Goal: Information Seeking & Learning: Find specific fact

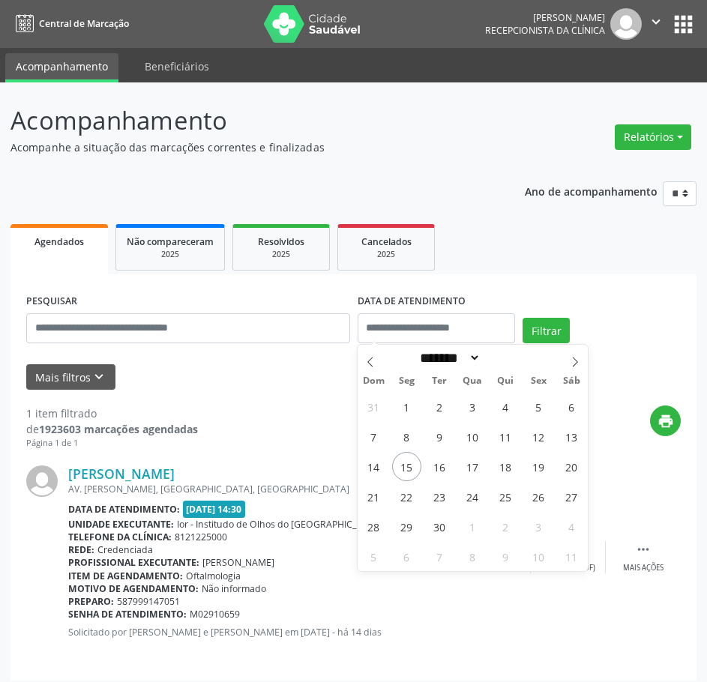
select select "*"
click at [440, 466] on span "16" at bounding box center [439, 466] width 29 height 29
type input "**********"
click at [440, 466] on span "16" at bounding box center [439, 466] width 29 height 29
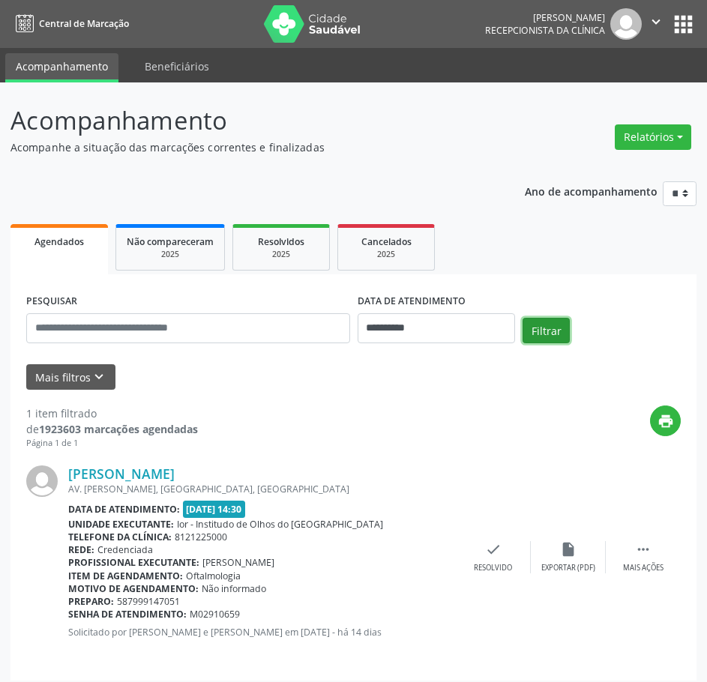
click at [557, 325] on button "Filtrar" at bounding box center [545, 330] width 47 height 25
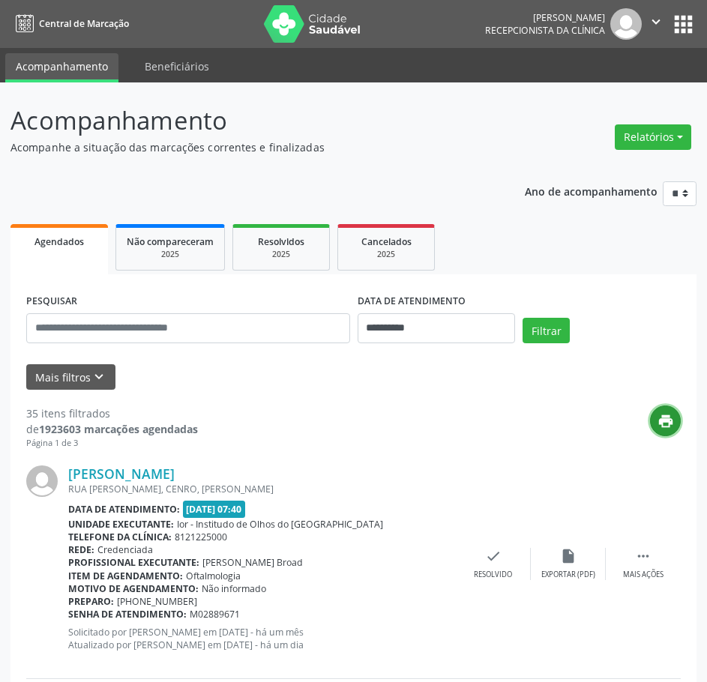
click at [663, 414] on icon "print" at bounding box center [665, 421] width 16 height 16
click at [659, 414] on icon "print" at bounding box center [665, 421] width 16 height 16
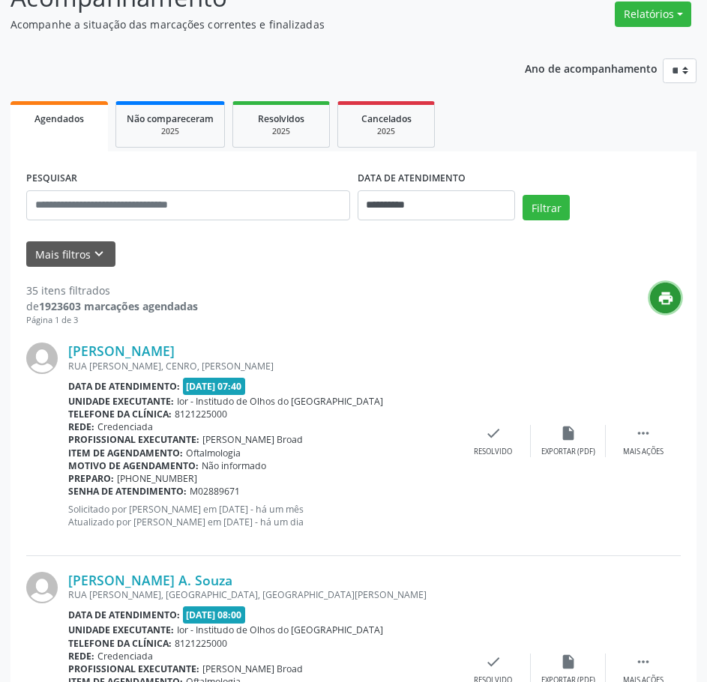
scroll to position [150, 0]
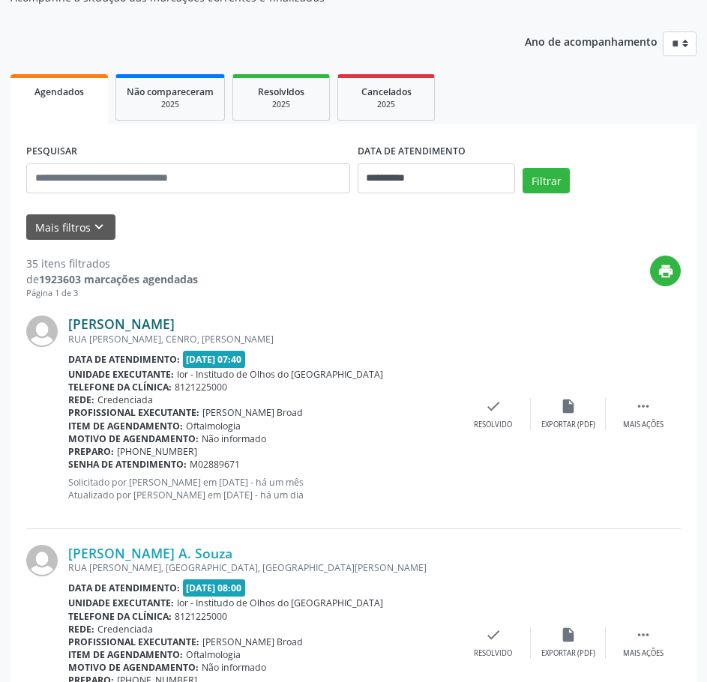
click at [158, 323] on link "[PERSON_NAME]" at bounding box center [121, 324] width 106 height 16
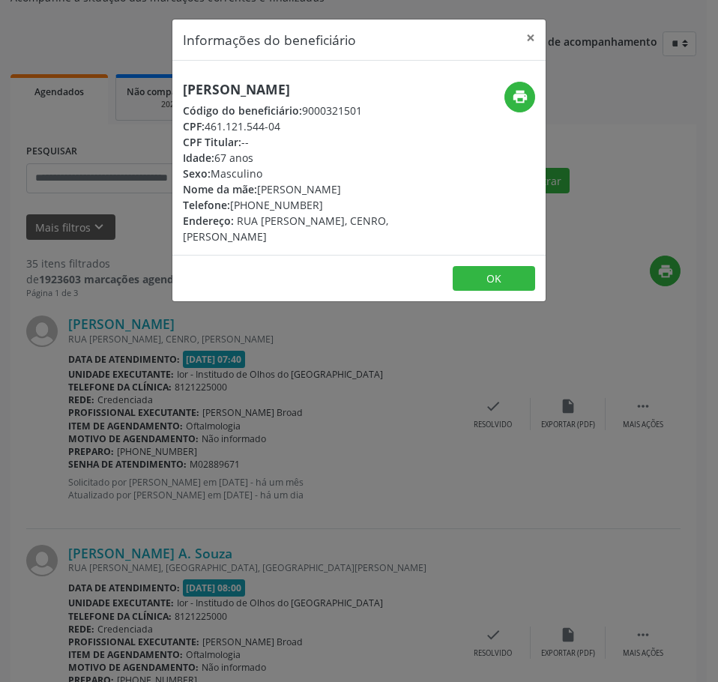
drag, startPoint x: 287, startPoint y: 124, endPoint x: 207, endPoint y: 127, distance: 80.2
click at [207, 127] on div "CPF: 461.121.544-04" at bounding box center [297, 126] width 228 height 16
copy div "461.121.544-04"
drag, startPoint x: 273, startPoint y: 198, endPoint x: 231, endPoint y: 198, distance: 42.0
click at [231, 198] on div "Telefone: [PHONE_NUMBER]" at bounding box center [297, 205] width 228 height 16
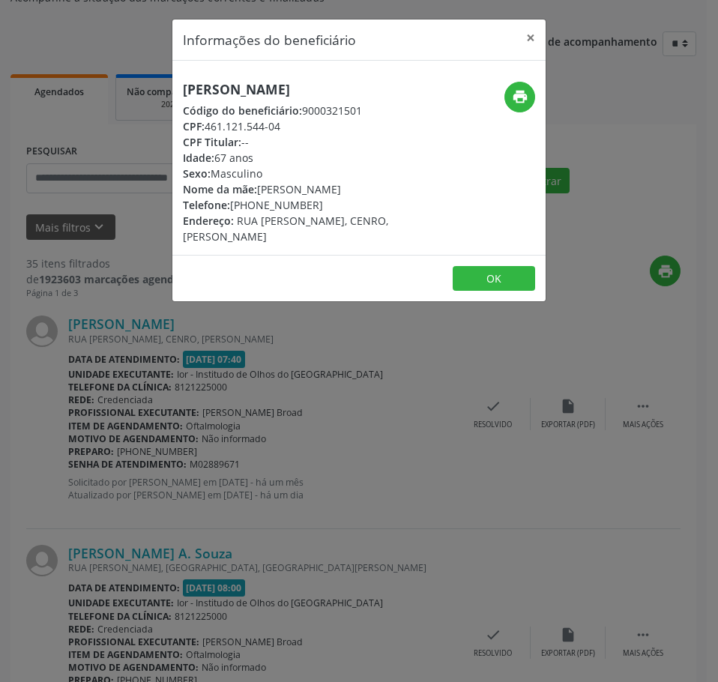
copy div "[PHONE_NUMBER]"
click at [525, 102] on icon "print" at bounding box center [520, 96] width 16 height 16
click at [262, 421] on div "Informações do beneficiário × [PERSON_NAME] Código do beneficiário: 9000321501 …" at bounding box center [359, 341] width 718 height 682
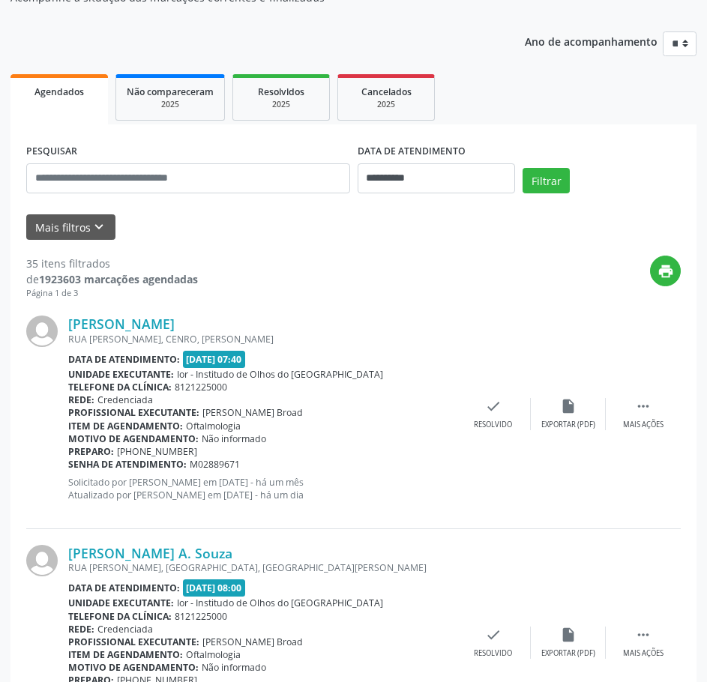
drag, startPoint x: 235, startPoint y: 459, endPoint x: 69, endPoint y: 467, distance: 165.8
click at [69, 467] on div "Senha de atendimento: M02889671" at bounding box center [261, 464] width 387 height 13
copy div "Senha de atendimento: M02889671"
click at [170, 324] on link "[PERSON_NAME]" at bounding box center [121, 324] width 106 height 16
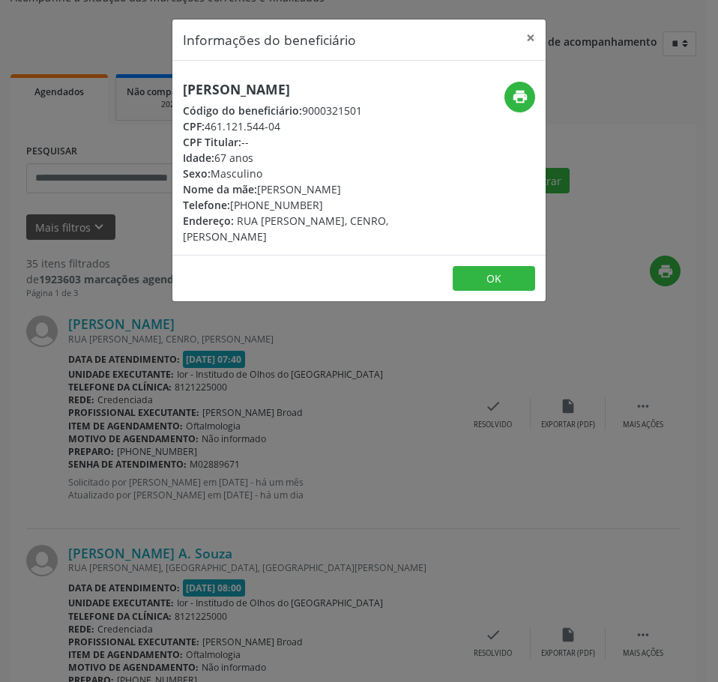
click at [252, 87] on h5 "[PERSON_NAME]" at bounding box center [297, 90] width 228 height 16
copy div "[PERSON_NAME]"
click at [325, 427] on div "Informações do beneficiário × [PERSON_NAME] Código do beneficiário: 9000321501 …" at bounding box center [359, 341] width 718 height 682
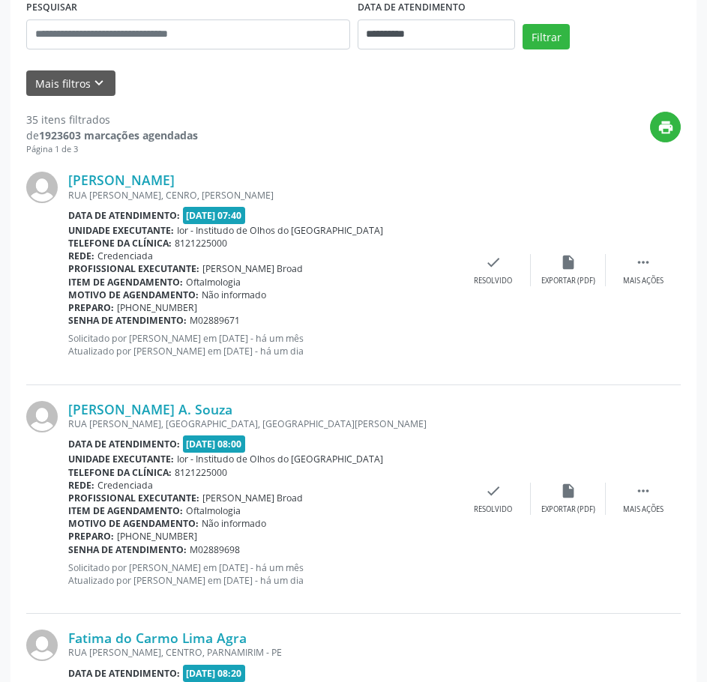
scroll to position [300, 0]
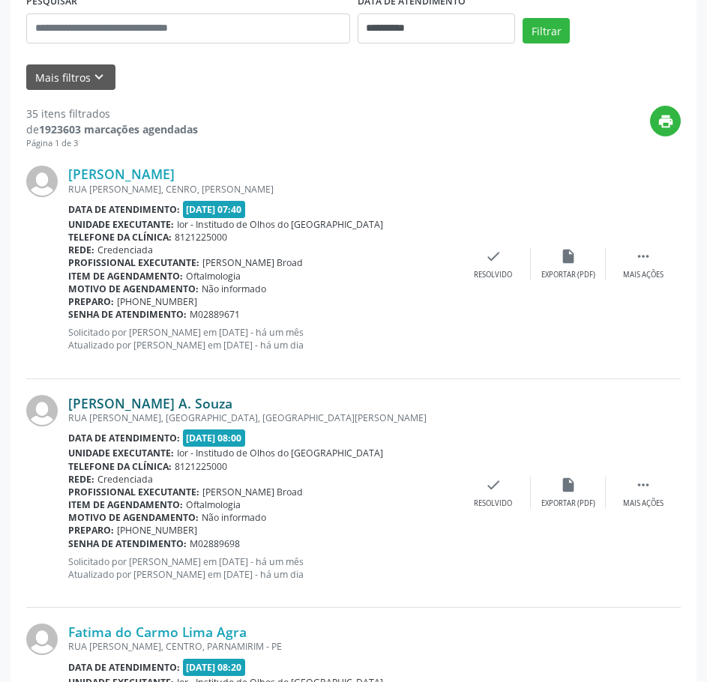
click at [178, 404] on link "[PERSON_NAME] A. Souza" at bounding box center [150, 403] width 164 height 16
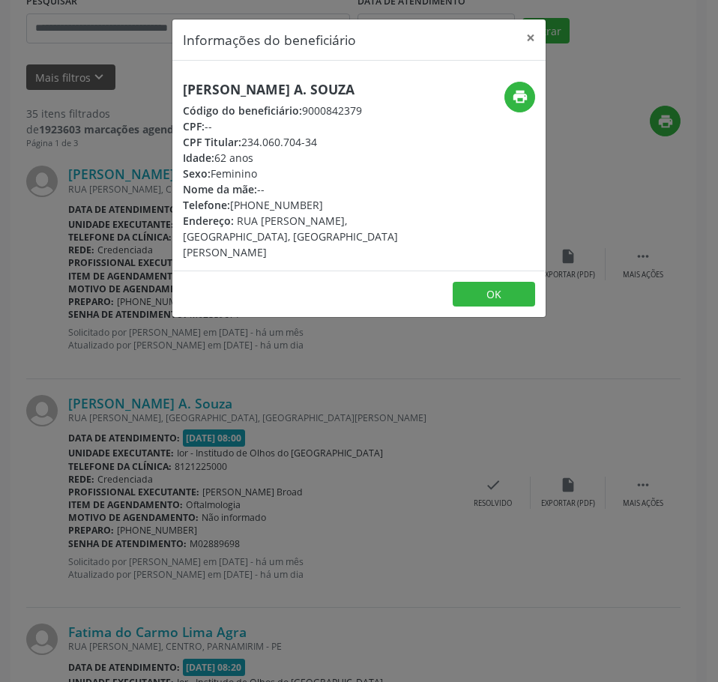
click at [319, 85] on h5 "[PERSON_NAME] A. Souza" at bounding box center [297, 90] width 228 height 16
copy div "[PERSON_NAME] A. Souza"
drag, startPoint x: 325, startPoint y: 201, endPoint x: 232, endPoint y: 205, distance: 92.3
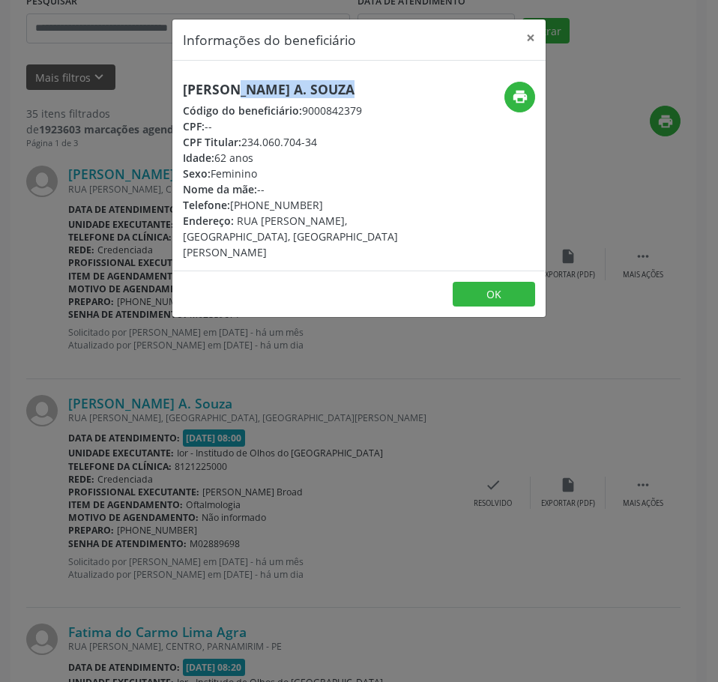
click at [232, 205] on div "Telefone: [PHONE_NUMBER]" at bounding box center [297, 205] width 228 height 16
copy div "[PHONE_NUMBER]"
click at [518, 101] on icon "print" at bounding box center [520, 96] width 16 height 16
click at [196, 391] on div "Informações do beneficiário × [PERSON_NAME] A. Souza Código do beneficiário: 90…" at bounding box center [359, 341] width 718 height 682
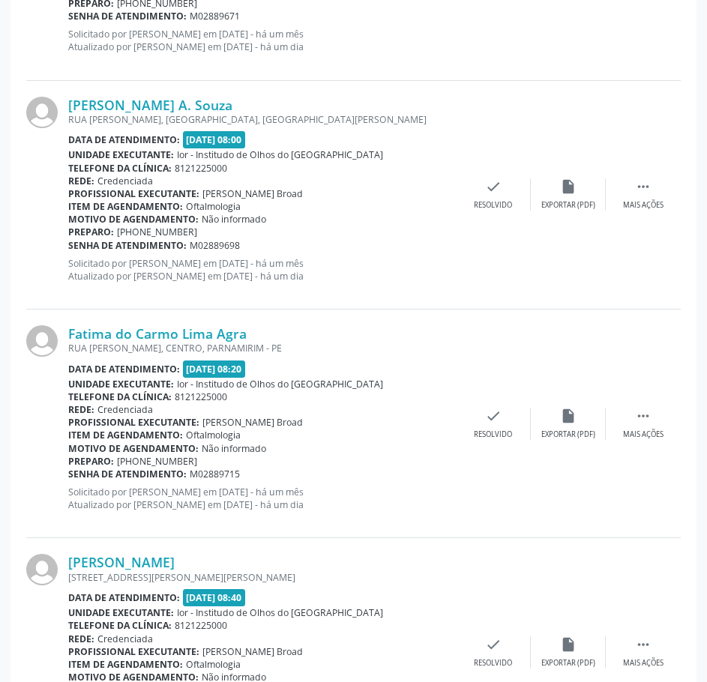
scroll to position [600, 0]
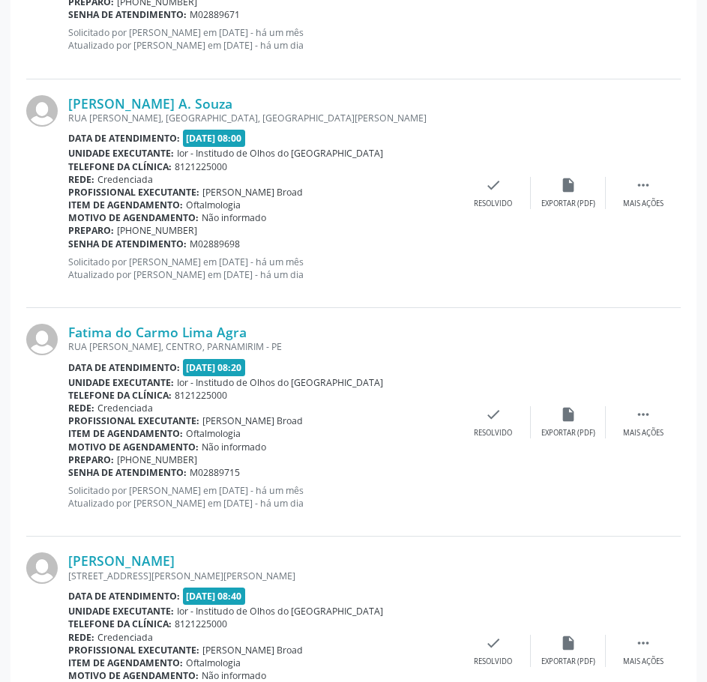
drag, startPoint x: 243, startPoint y: 244, endPoint x: 68, endPoint y: 240, distance: 174.7
click at [68, 240] on div "Senha de atendimento: M02889698" at bounding box center [261, 244] width 387 height 13
copy div "Senha de atendimento: M02889698"
click at [232, 109] on link "[PERSON_NAME] A. Souza" at bounding box center [150, 103] width 164 height 16
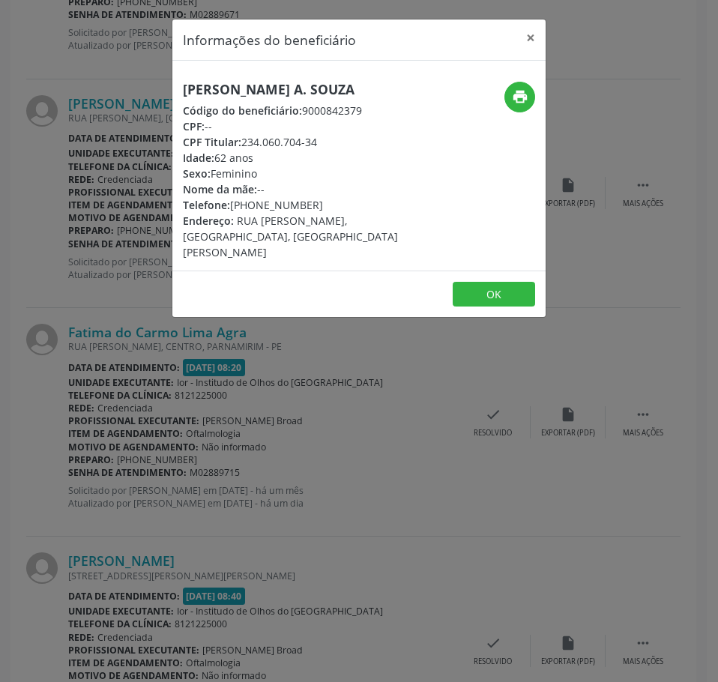
click at [325, 82] on h5 "[PERSON_NAME] A. Souza" at bounding box center [297, 90] width 228 height 16
copy div "[PERSON_NAME] A. Souza"
click at [226, 409] on div "Informações do beneficiário × [PERSON_NAME] A. Souza Código do beneficiário: 90…" at bounding box center [359, 341] width 718 height 682
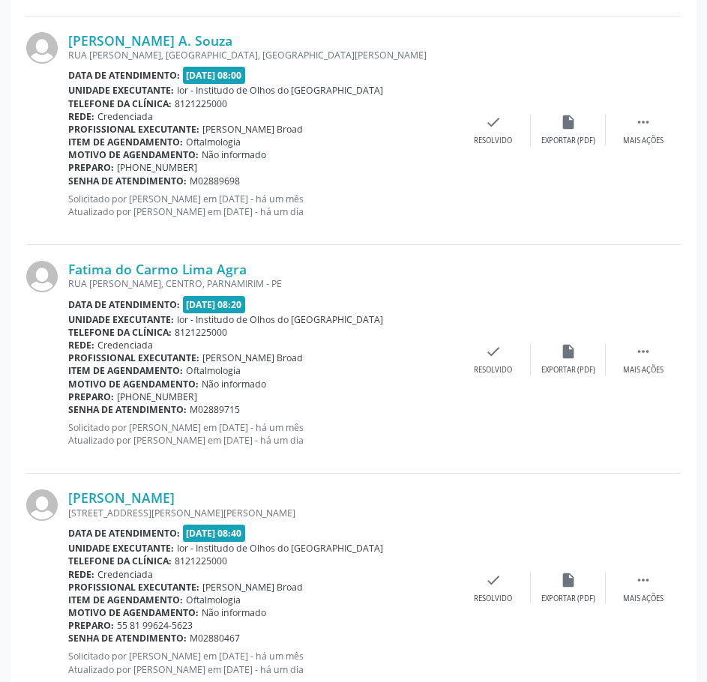
scroll to position [749, 0]
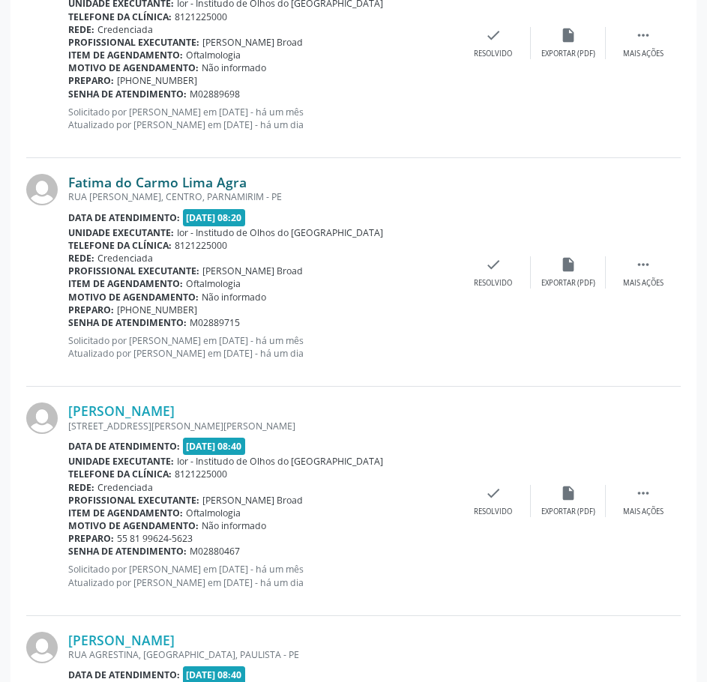
click at [188, 188] on link "Fatima do Carmo Lima Agra" at bounding box center [157, 182] width 178 height 16
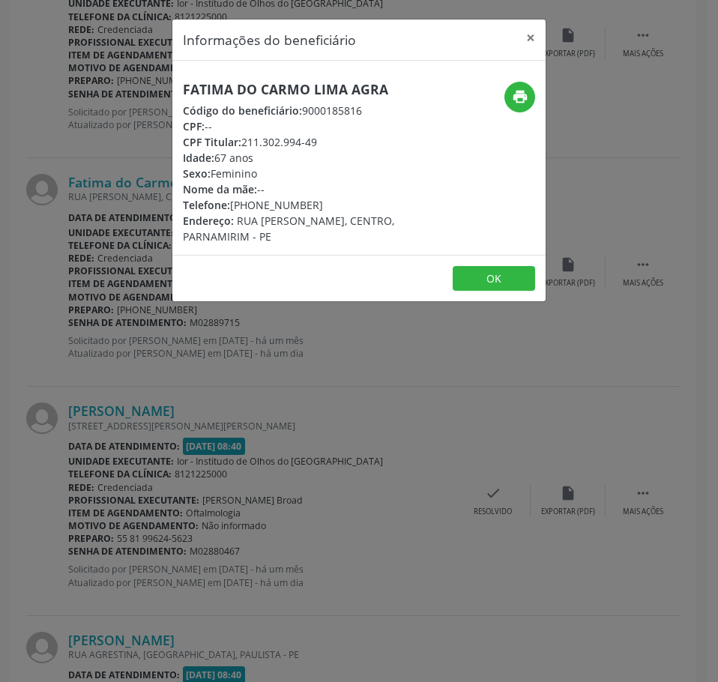
click at [278, 86] on h5 "Fatima do Carmo Lima Agra" at bounding box center [297, 90] width 228 height 16
click at [277, 86] on h5 "Fatima do Carmo Lima Agra" at bounding box center [297, 90] width 228 height 16
copy div "Fatima do Carmo Lima Agra"
click at [528, 90] on button "print" at bounding box center [519, 97] width 31 height 31
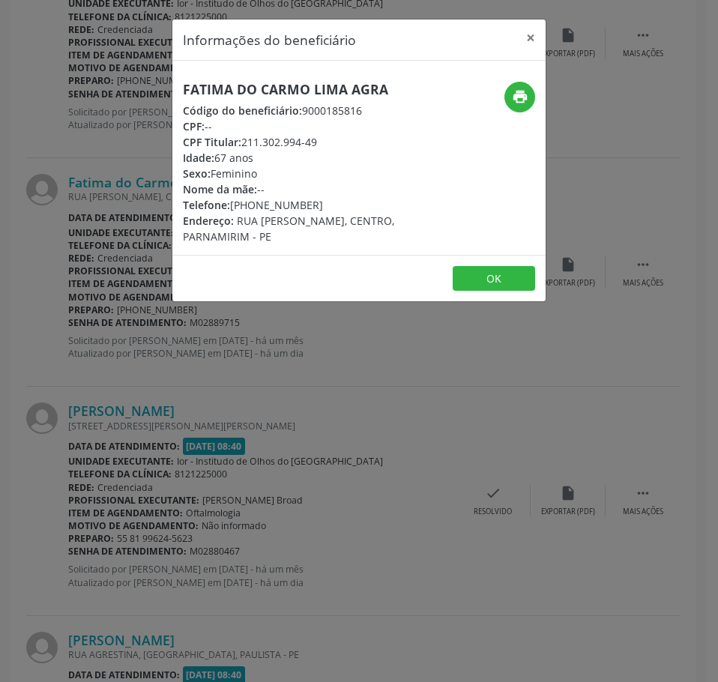
click at [411, 473] on div "Informações do beneficiário × Fatima do Carmo Lima Agra Código do beneficiário:…" at bounding box center [359, 341] width 718 height 682
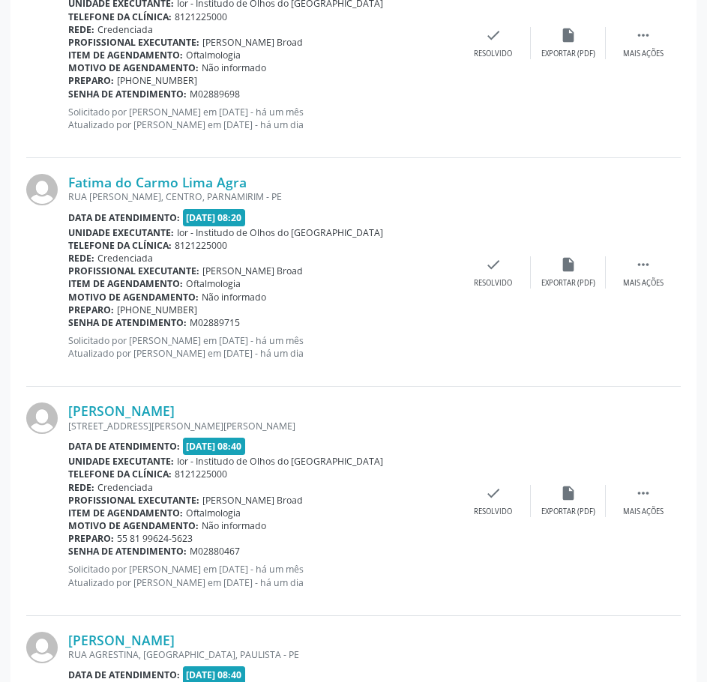
drag, startPoint x: 239, startPoint y: 320, endPoint x: 69, endPoint y: 325, distance: 170.2
click at [70, 325] on div "Senha de atendimento: M02889715" at bounding box center [261, 322] width 387 height 13
copy div "Senha de atendimento: M02889715"
drag, startPoint x: 199, startPoint y: 310, endPoint x: 120, endPoint y: 309, distance: 79.5
click at [120, 309] on div "Preparo: [PHONE_NUMBER]" at bounding box center [261, 310] width 387 height 13
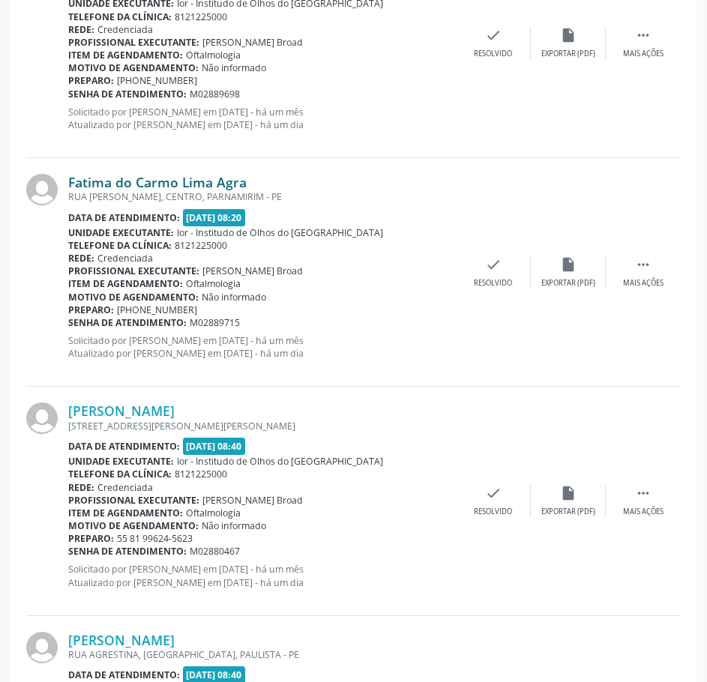
click at [151, 186] on link "Fatima do Carmo Lima Agra" at bounding box center [157, 182] width 178 height 16
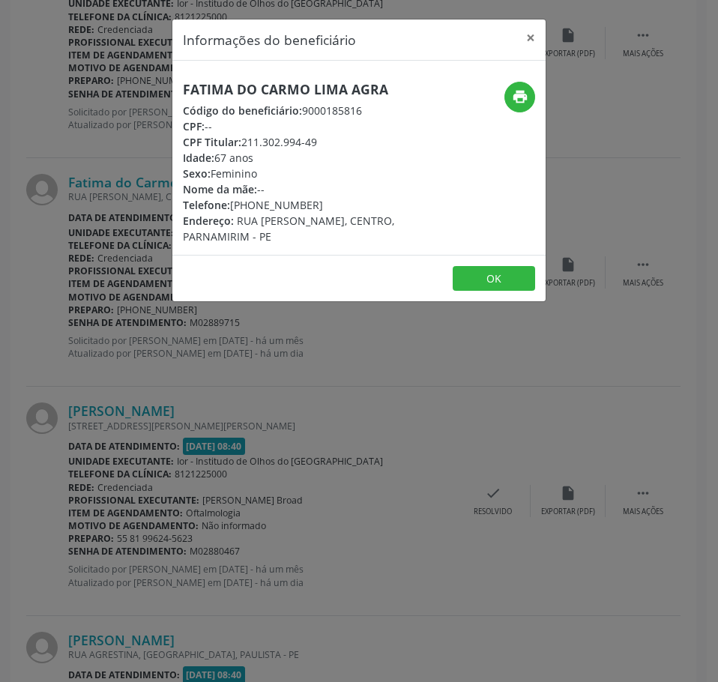
click at [325, 87] on h5 "Fatima do Carmo Lima Agra" at bounding box center [297, 90] width 228 height 16
click at [529, 35] on button "×" at bounding box center [531, 37] width 30 height 37
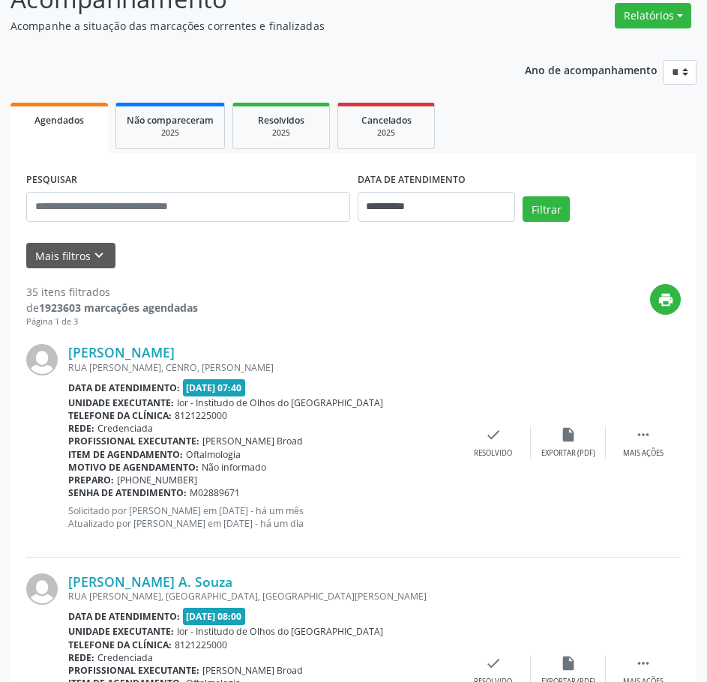
scroll to position [0, 0]
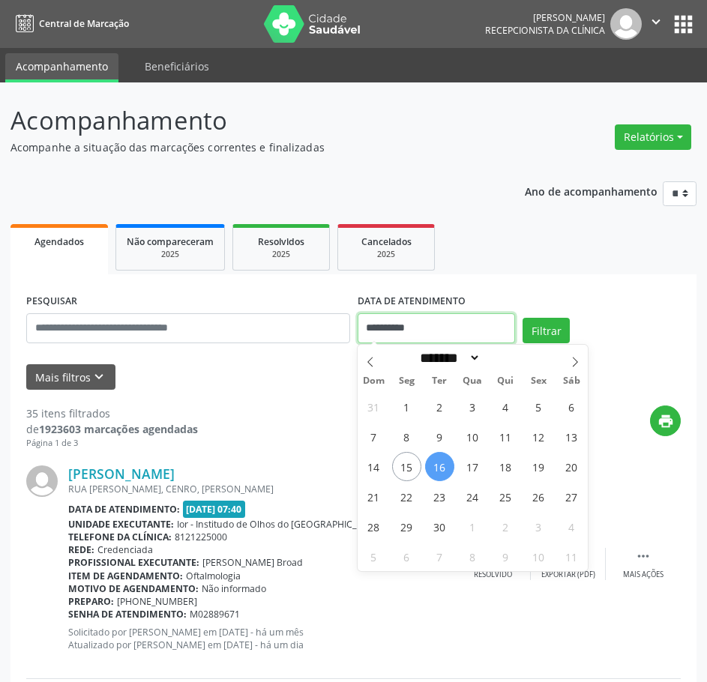
drag, startPoint x: 432, startPoint y: 330, endPoint x: 335, endPoint y: 333, distance: 97.5
click at [335, 333] on div "**********" at bounding box center [353, 322] width 662 height 64
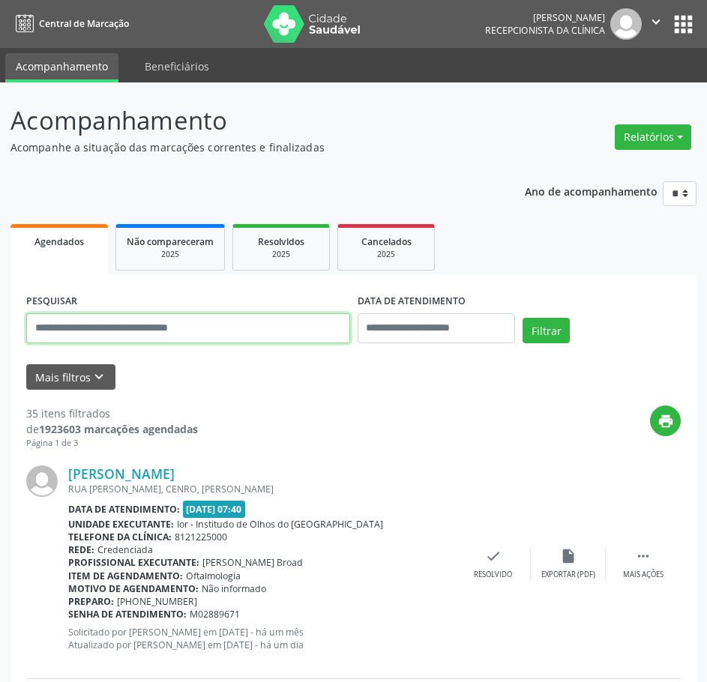
click at [321, 328] on input "text" at bounding box center [188, 328] width 324 height 30
type input "**********"
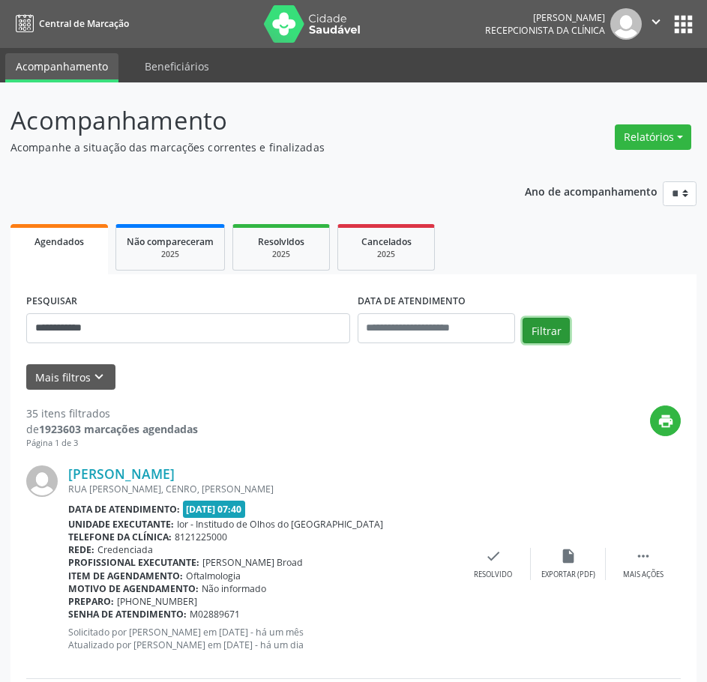
drag, startPoint x: 565, startPoint y: 328, endPoint x: 558, endPoint y: 328, distance: 7.5
click at [563, 328] on button "Filtrar" at bounding box center [545, 330] width 47 height 25
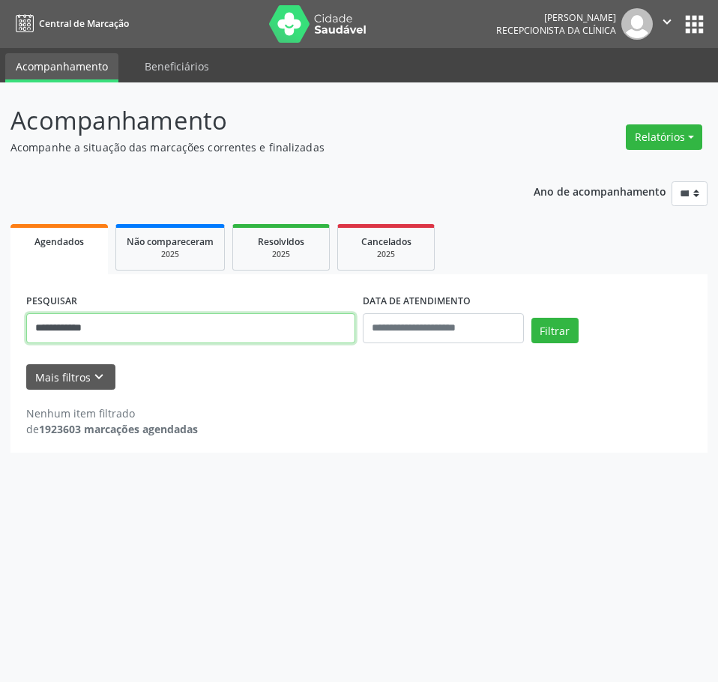
drag, startPoint x: 108, startPoint y: 325, endPoint x: 30, endPoint y: 333, distance: 78.3
click at [23, 338] on div "**********" at bounding box center [190, 322] width 337 height 64
type input "**********"
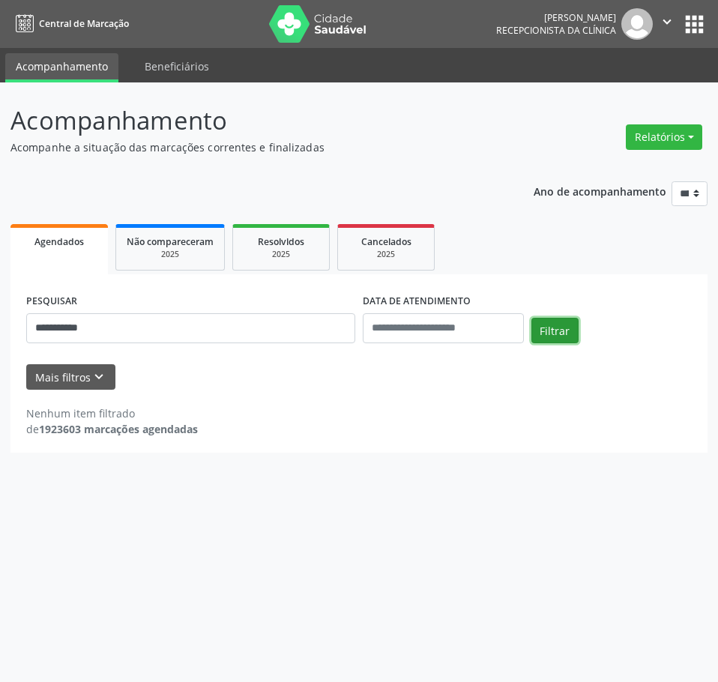
click at [546, 328] on button "Filtrar" at bounding box center [554, 330] width 47 height 25
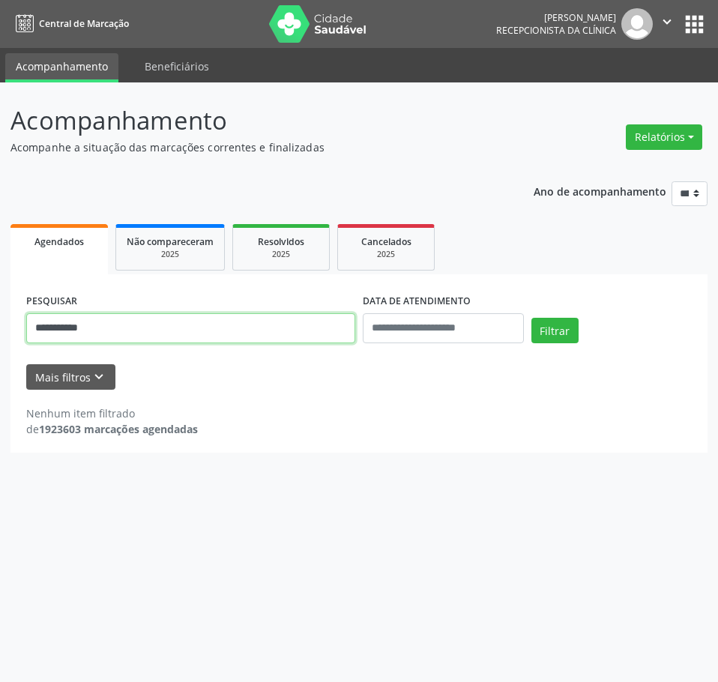
drag, startPoint x: 180, startPoint y: 332, endPoint x: 15, endPoint y: 340, distance: 165.1
click at [1, 347] on div "**********" at bounding box center [359, 382] width 718 height 600
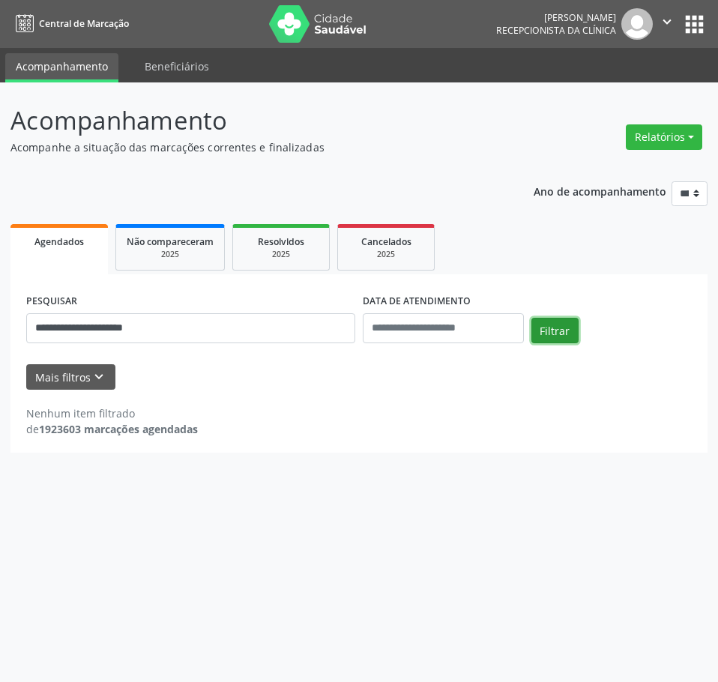
click at [552, 328] on button "Filtrar" at bounding box center [554, 330] width 47 height 25
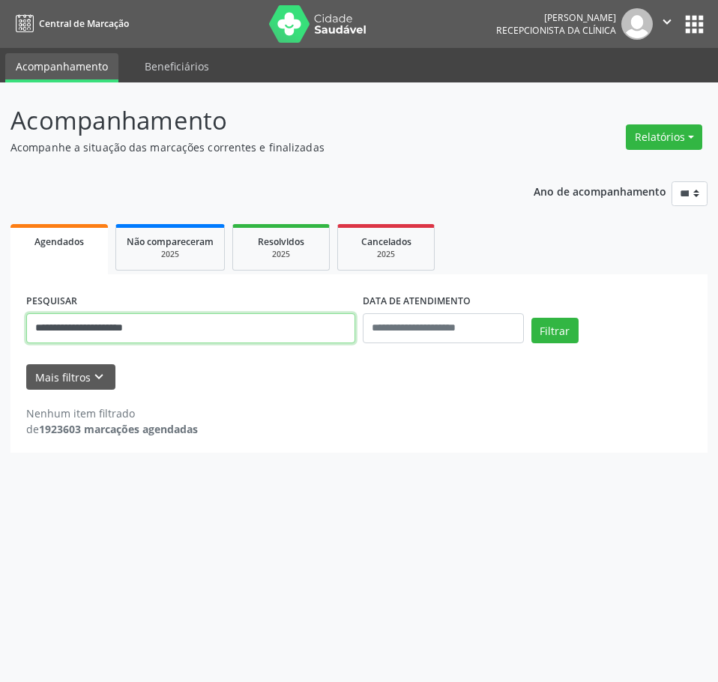
click at [75, 324] on input "**********" at bounding box center [190, 328] width 329 height 30
click at [79, 324] on input "**********" at bounding box center [190, 328] width 329 height 30
type input "**********"
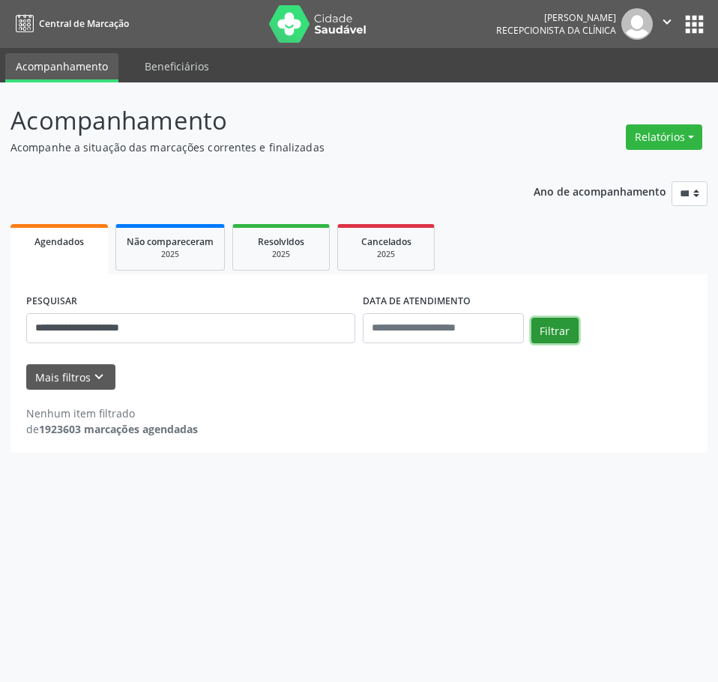
click at [558, 332] on button "Filtrar" at bounding box center [554, 330] width 47 height 25
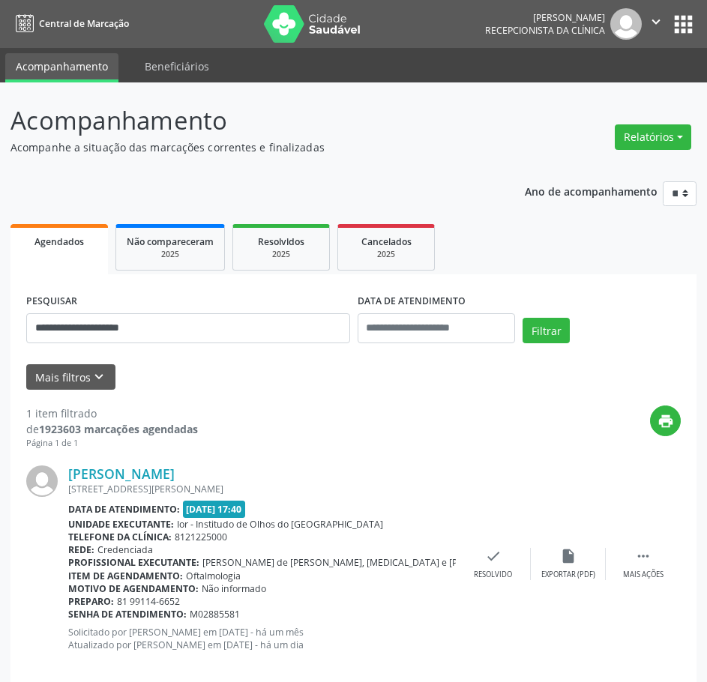
scroll to position [22, 0]
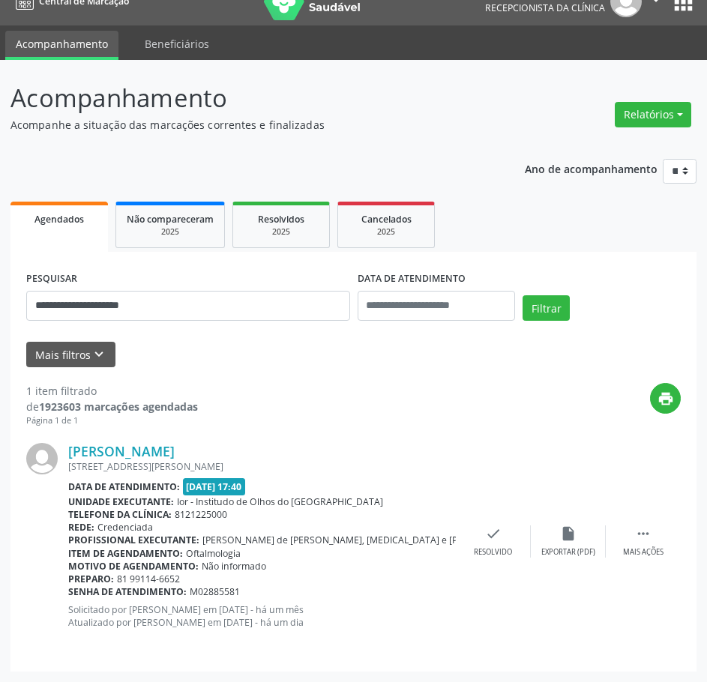
drag, startPoint x: 247, startPoint y: 593, endPoint x: 66, endPoint y: 593, distance: 181.4
click at [67, 594] on div "[PERSON_NAME] [STREET_ADDRESS][PERSON_NAME] Data de atendimento: [DATE] 17:40 U…" at bounding box center [353, 541] width 654 height 228
click at [320, 573] on div "Preparo: 81 99114-6652" at bounding box center [261, 579] width 387 height 13
drag, startPoint x: 241, startPoint y: 591, endPoint x: 70, endPoint y: 594, distance: 170.9
click at [70, 594] on div "Senha de atendimento: M02885581" at bounding box center [261, 591] width 387 height 13
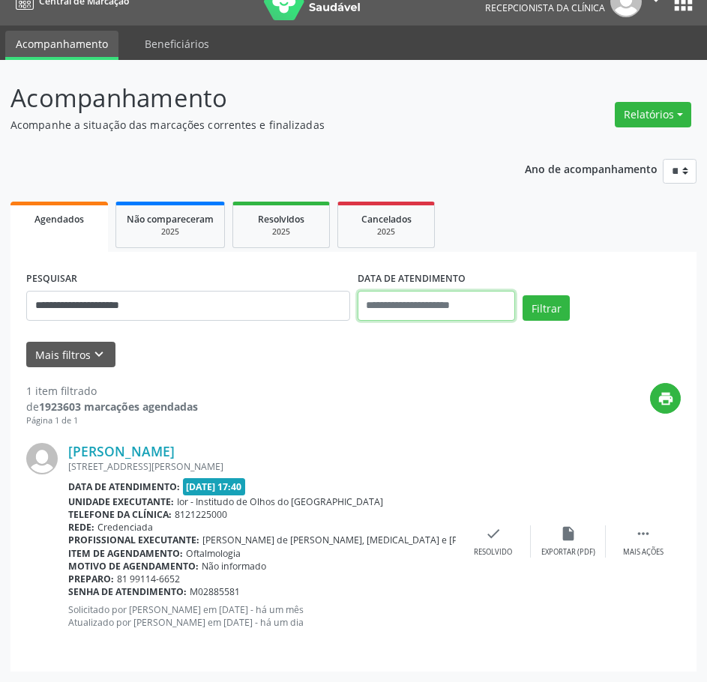
click at [417, 305] on input "text" at bounding box center [436, 306] width 158 height 30
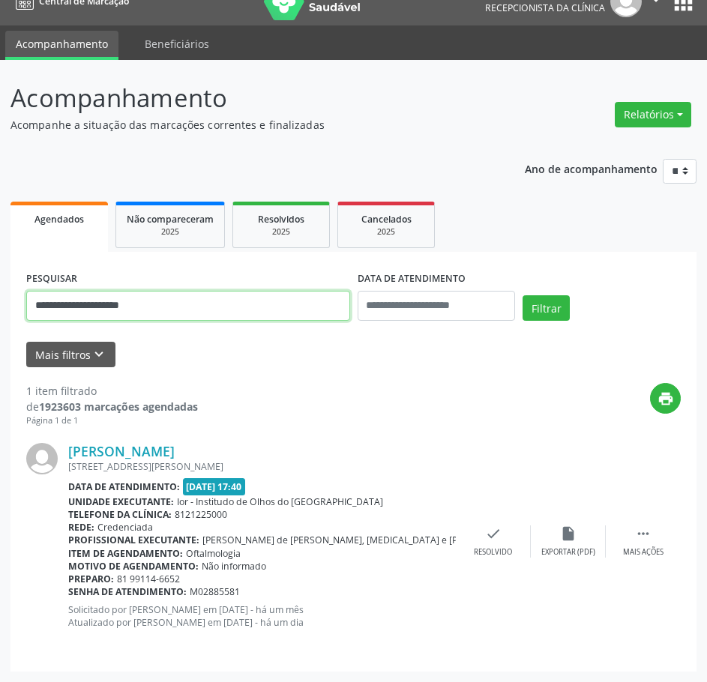
drag, startPoint x: 175, startPoint y: 304, endPoint x: -1, endPoint y: 310, distance: 176.2
click at [0, 310] on html "**********" at bounding box center [353, 319] width 707 height 682
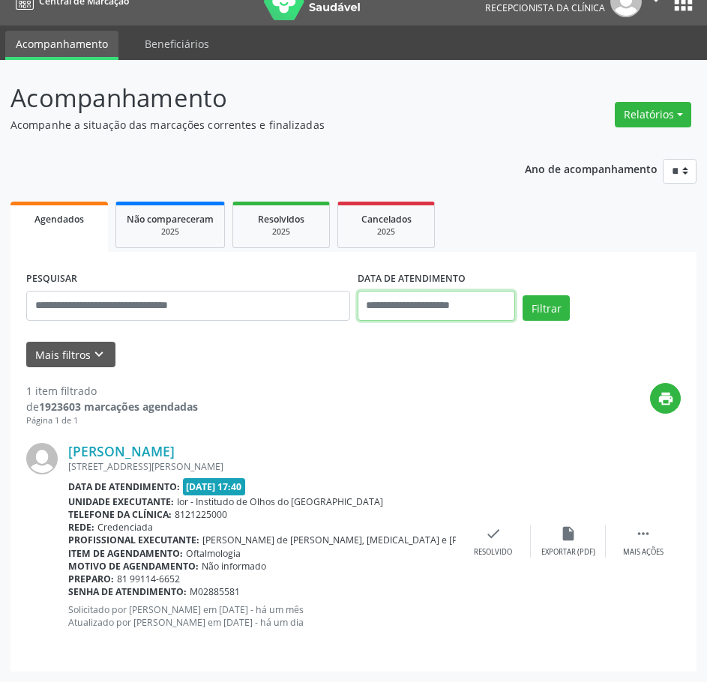
click at [390, 301] on input "text" at bounding box center [436, 306] width 158 height 30
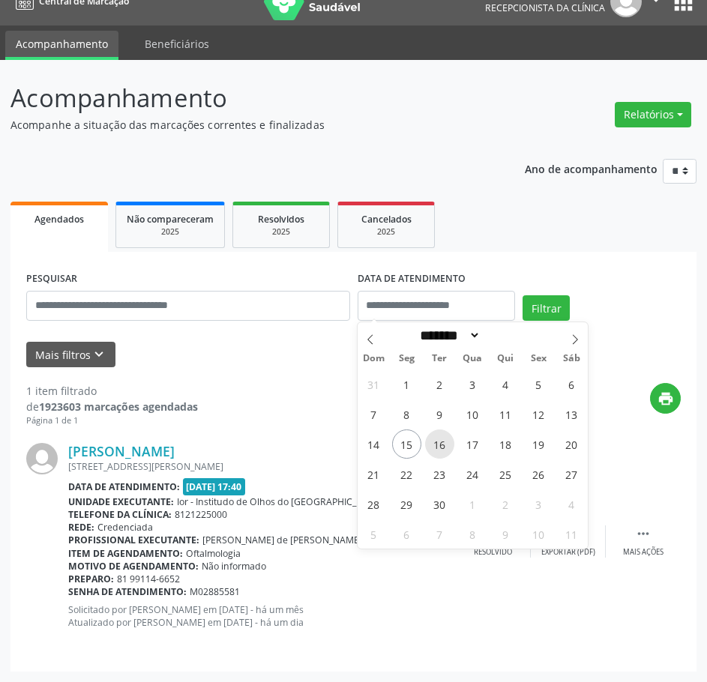
click at [442, 438] on span "16" at bounding box center [439, 443] width 29 height 29
type input "**********"
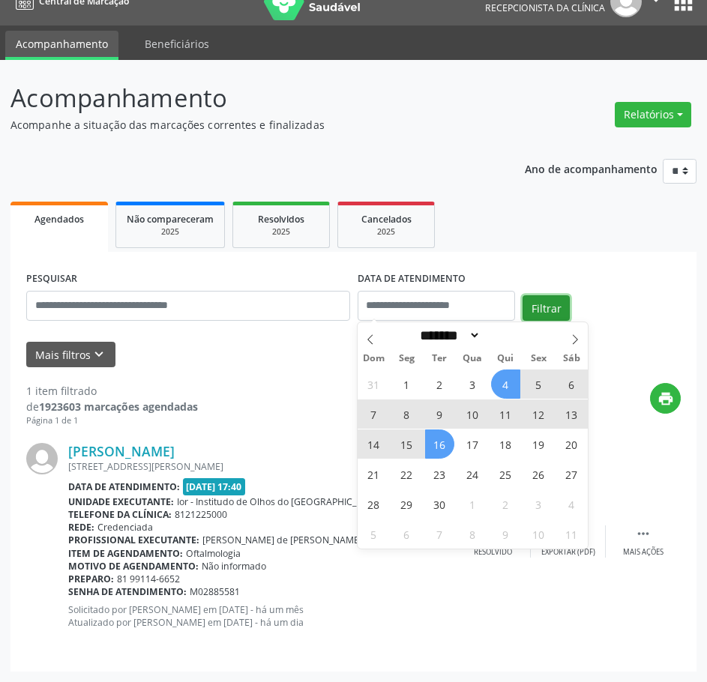
click at [564, 305] on button "Filtrar" at bounding box center [545, 307] width 47 height 25
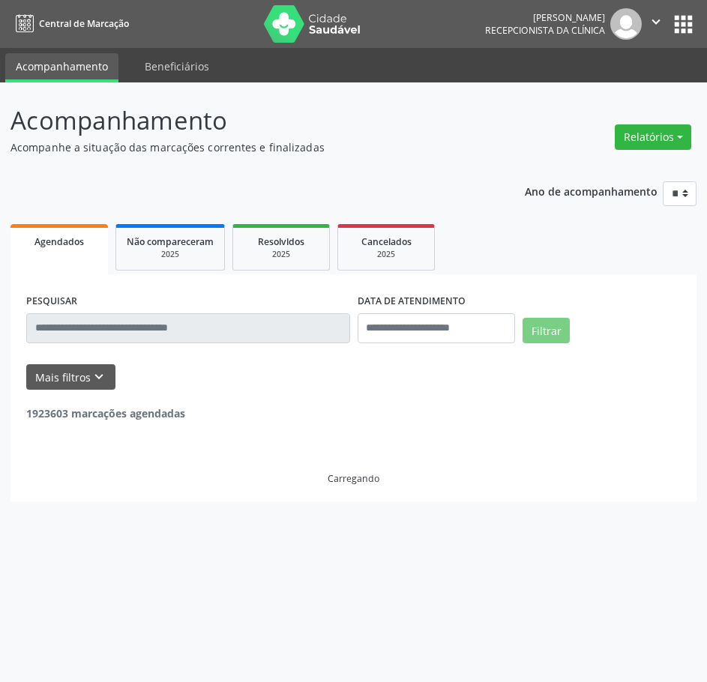
scroll to position [0, 0]
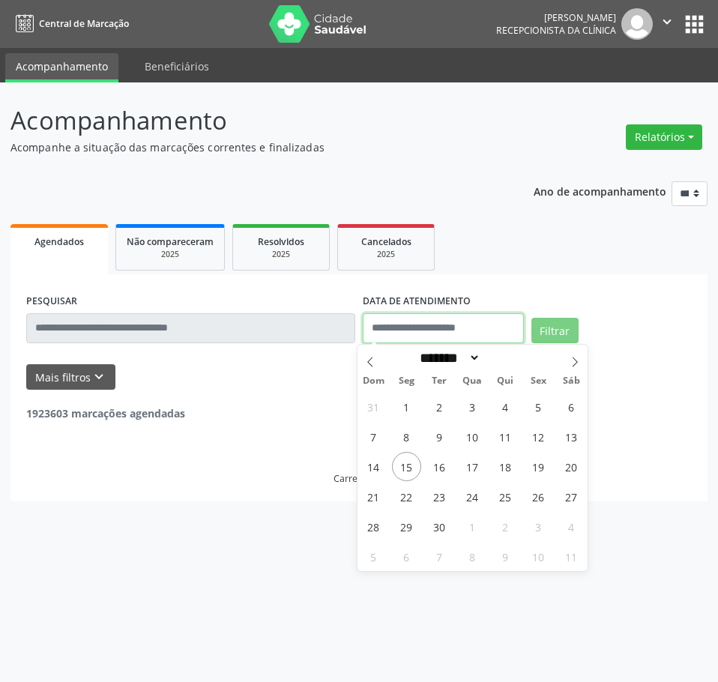
click at [450, 323] on input "text" at bounding box center [443, 328] width 161 height 30
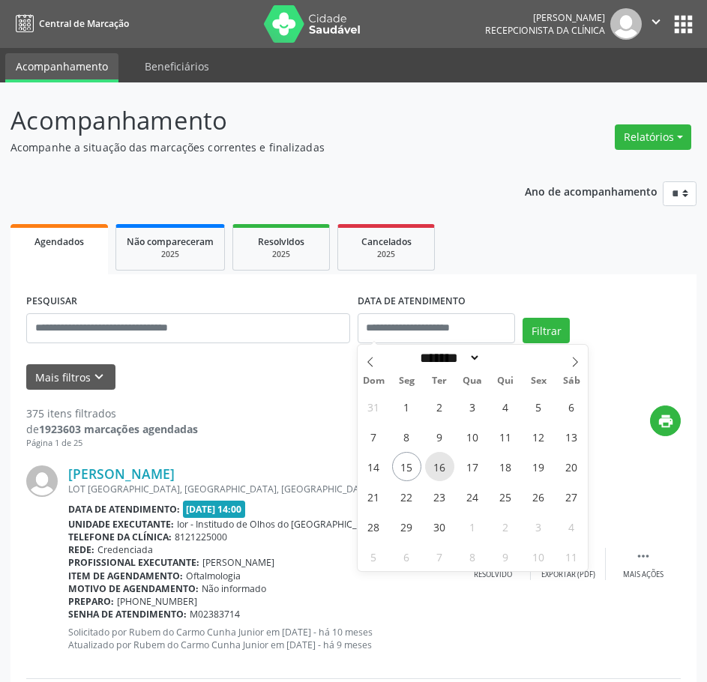
click at [438, 462] on span "16" at bounding box center [439, 466] width 29 height 29
type input "**********"
click at [438, 462] on span "16" at bounding box center [439, 466] width 29 height 29
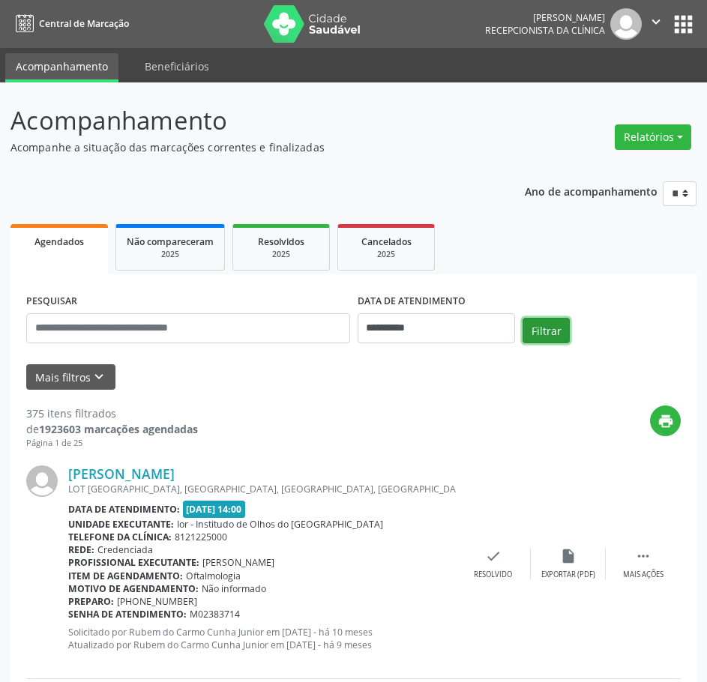
click at [542, 319] on button "Filtrar" at bounding box center [545, 330] width 47 height 25
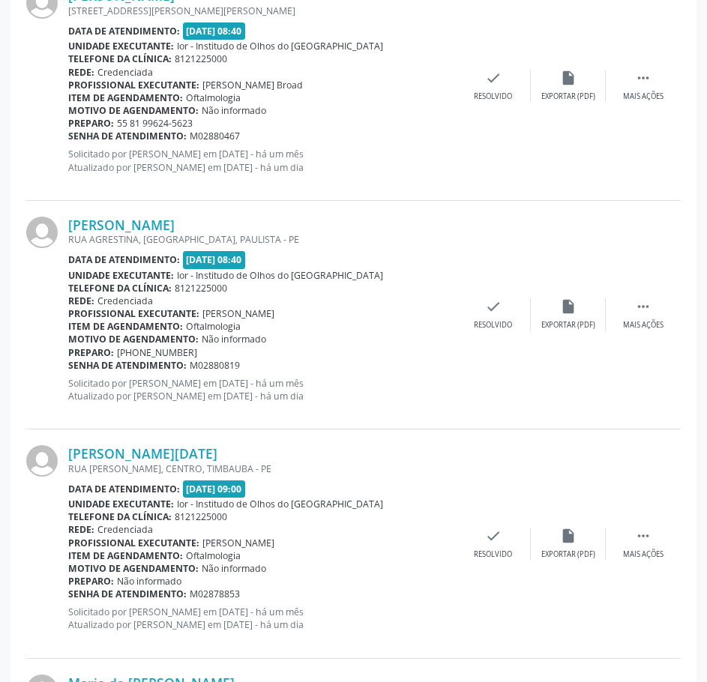
scroll to position [1199, 0]
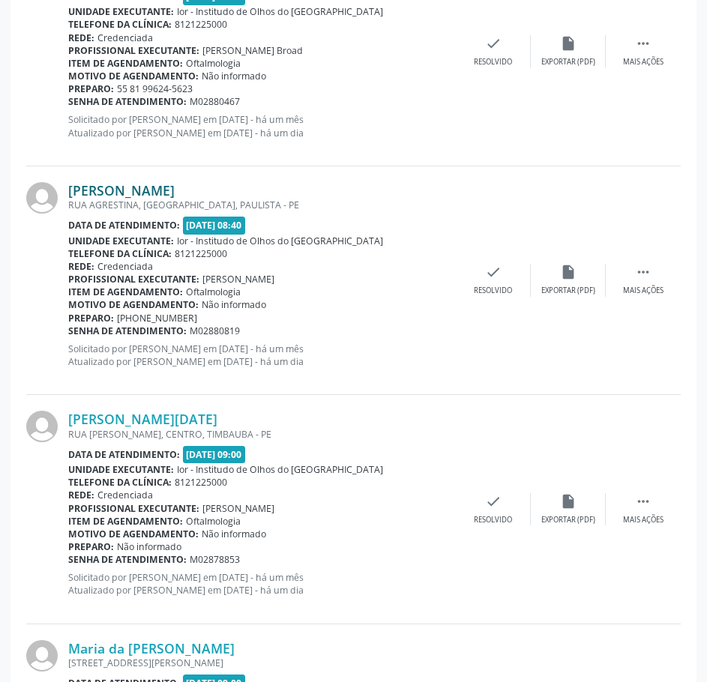
click at [175, 190] on link "[PERSON_NAME]" at bounding box center [121, 190] width 106 height 16
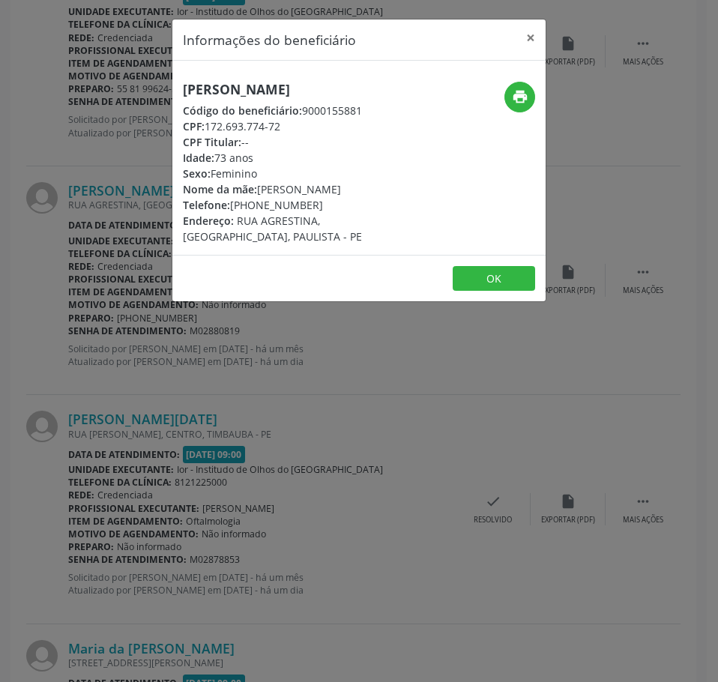
click at [258, 84] on h5 "[PERSON_NAME]" at bounding box center [297, 90] width 228 height 16
click at [214, 408] on div "Informações do beneficiário × [PERSON_NAME] Código do beneficiário: 9000155881 …" at bounding box center [359, 341] width 718 height 682
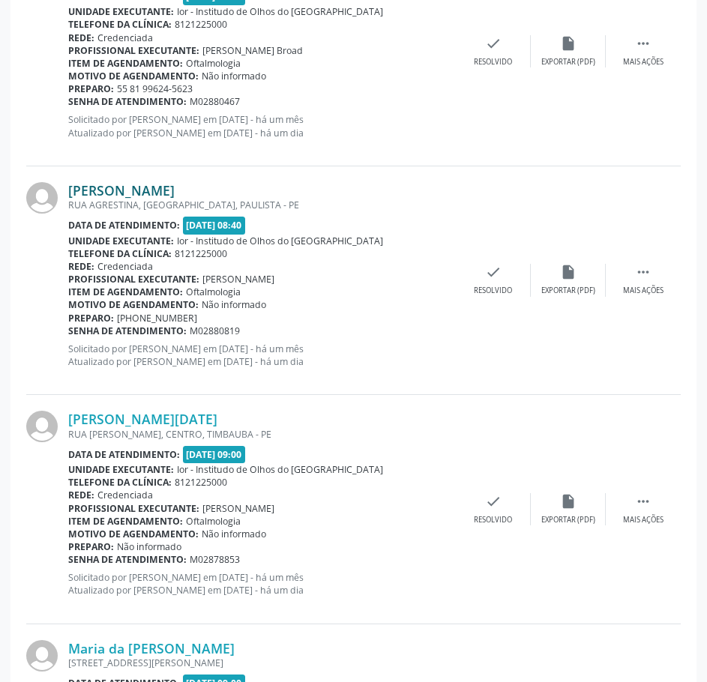
click at [175, 190] on link "[PERSON_NAME]" at bounding box center [121, 190] width 106 height 16
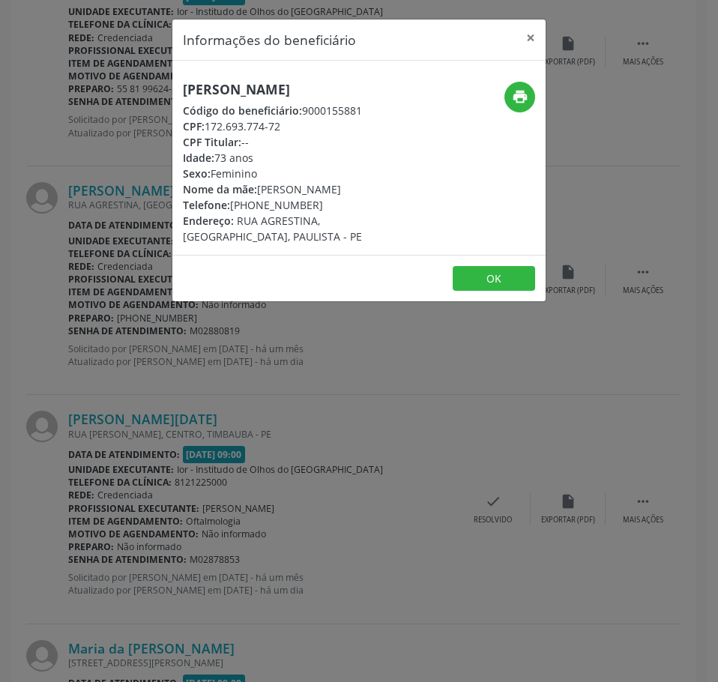
drag, startPoint x: 286, startPoint y: 125, endPoint x: 211, endPoint y: 130, distance: 75.1
click at [211, 130] on div "CPF: 172.693.774-72" at bounding box center [297, 126] width 228 height 16
drag, startPoint x: 208, startPoint y: 127, endPoint x: 290, endPoint y: 131, distance: 82.5
click at [290, 131] on div "CPF: 172.693.774-72" at bounding box center [297, 126] width 228 height 16
drag, startPoint x: 318, startPoint y: 206, endPoint x: 232, endPoint y: 206, distance: 85.4
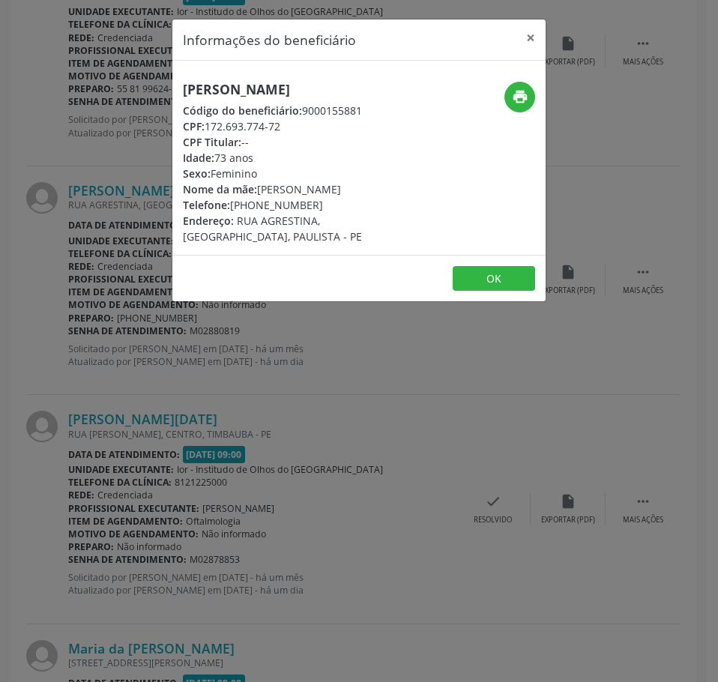
click at [232, 206] on div "Telefone: [PHONE_NUMBER]" at bounding box center [297, 205] width 228 height 16
click at [386, 389] on div "Informações do beneficiário × [PERSON_NAME] Código do beneficiário: 9000155881 …" at bounding box center [359, 341] width 718 height 682
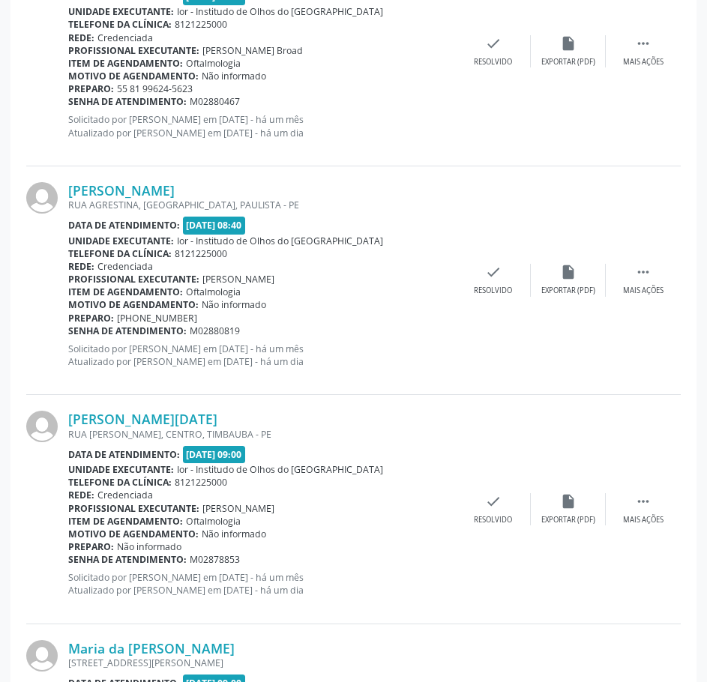
drag, startPoint x: 237, startPoint y: 331, endPoint x: 69, endPoint y: 329, distance: 167.9
click at [69, 330] on div "Senha de atendimento: M02880819" at bounding box center [261, 331] width 387 height 13
drag, startPoint x: 177, startPoint y: 329, endPoint x: 441, endPoint y: 268, distance: 271.4
click at [441, 268] on div "Rede: Credenciada" at bounding box center [261, 266] width 387 height 13
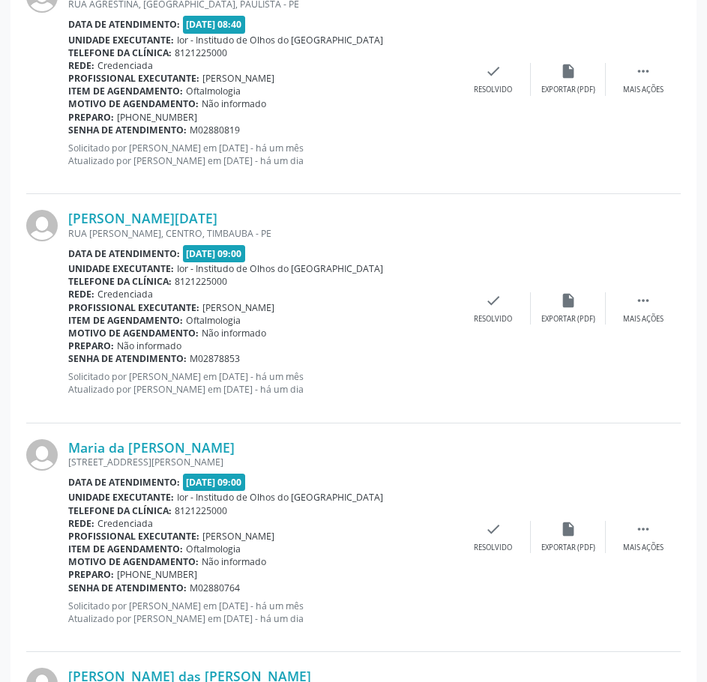
scroll to position [1499, 0]
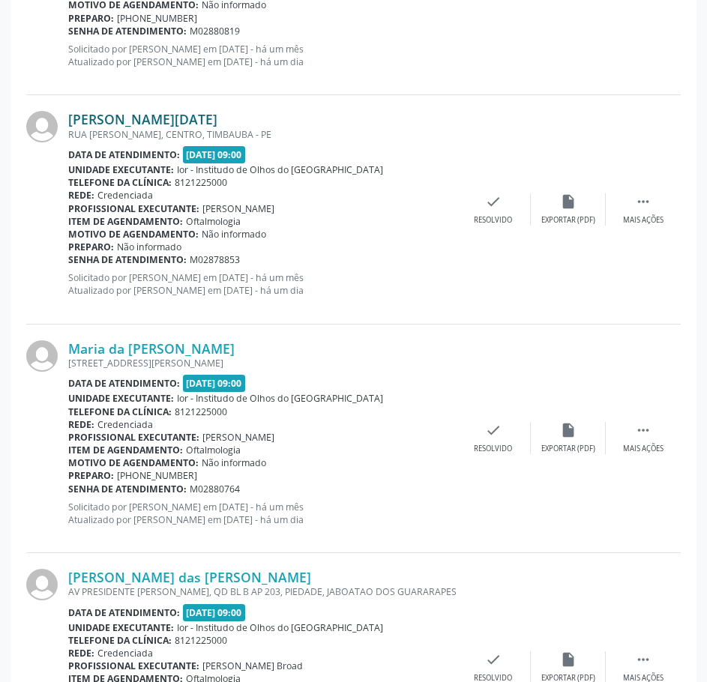
click at [175, 120] on link "[PERSON_NAME][DATE]" at bounding box center [142, 119] width 149 height 16
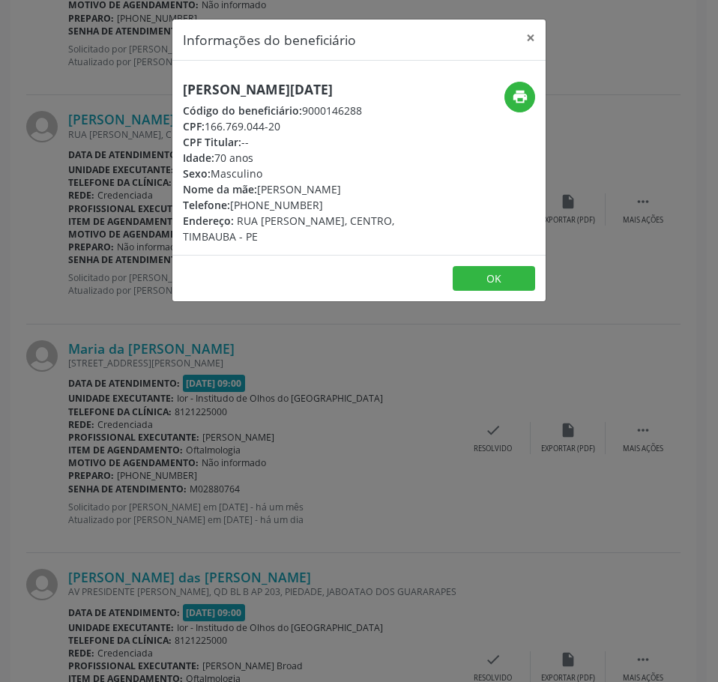
drag, startPoint x: 274, startPoint y: 130, endPoint x: 205, endPoint y: 124, distance: 70.0
click at [205, 124] on div "CPF: 166.769.044-20" at bounding box center [297, 126] width 228 height 16
click at [294, 137] on div "CPF Titular: --" at bounding box center [297, 142] width 228 height 16
drag, startPoint x: 287, startPoint y: 127, endPoint x: 206, endPoint y: 126, distance: 81.0
click at [206, 126] on div "CPF: 166.769.044-20" at bounding box center [297, 126] width 228 height 16
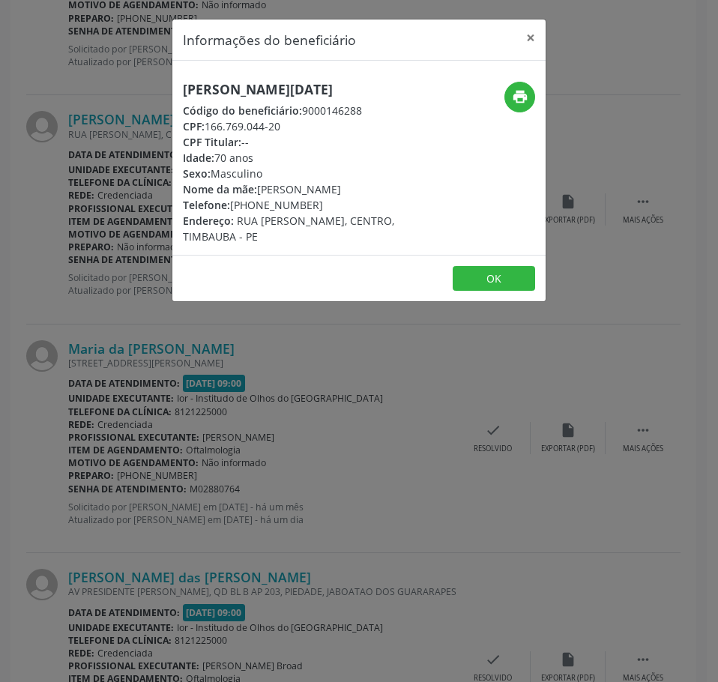
click at [107, 178] on div "Informações do beneficiário × [PERSON_NAME][DATE] Código do beneficiário: 90001…" at bounding box center [359, 341] width 718 height 682
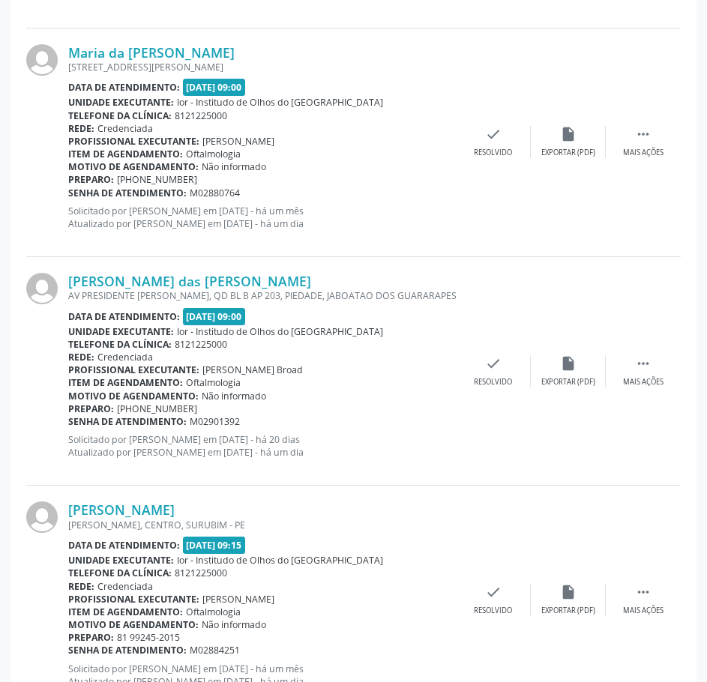
scroll to position [1799, 0]
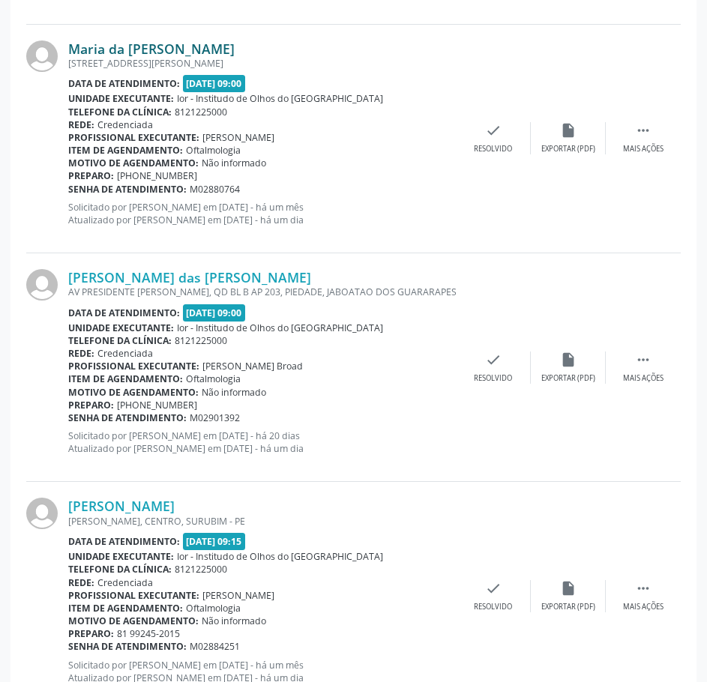
click at [235, 51] on link "Maria da [PERSON_NAME]" at bounding box center [151, 48] width 166 height 16
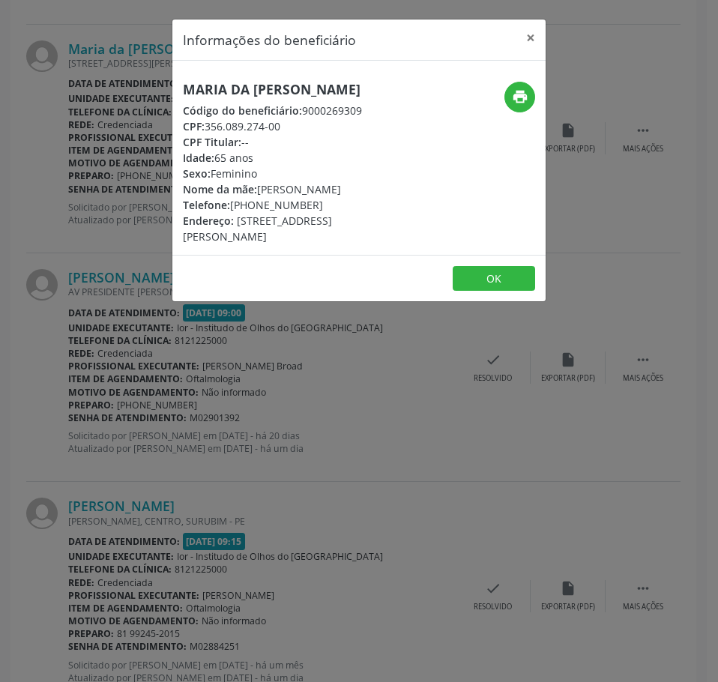
drag, startPoint x: 281, startPoint y: 145, endPoint x: 207, endPoint y: 137, distance: 74.6
click at [207, 134] on div "CPF: 356.089.274-00" at bounding box center [297, 126] width 228 height 16
click at [356, 458] on div "Informações do beneficiário × Maria da [PERSON_NAME] Código do beneficiário: 90…" at bounding box center [359, 341] width 718 height 682
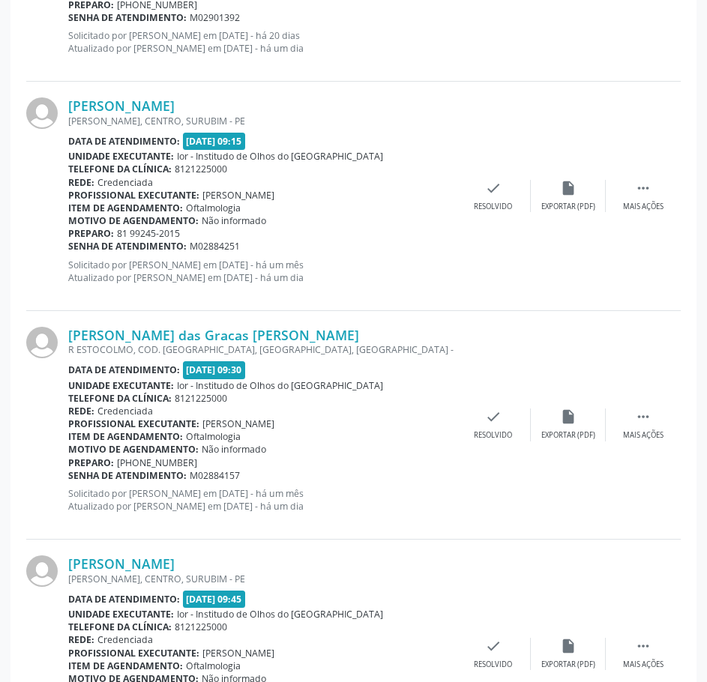
scroll to position [2173, 0]
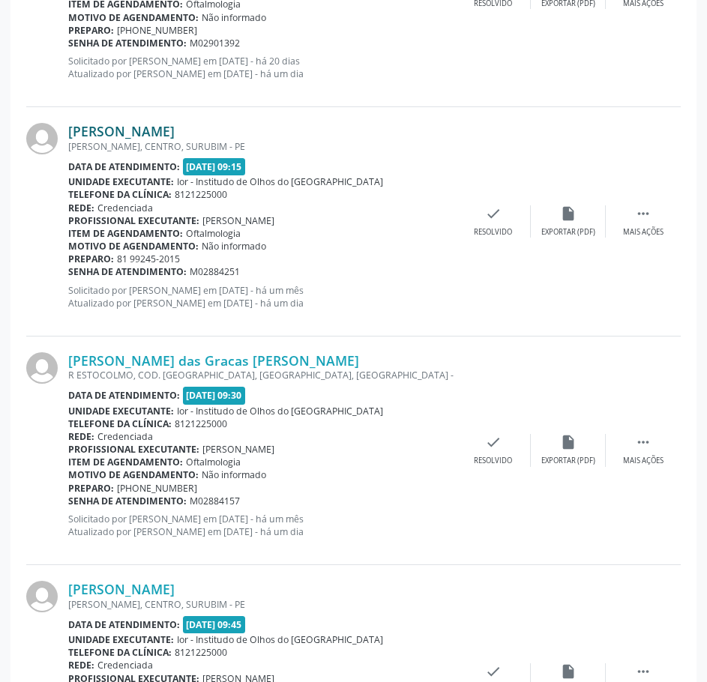
click at [175, 130] on link "[PERSON_NAME]" at bounding box center [121, 131] width 106 height 16
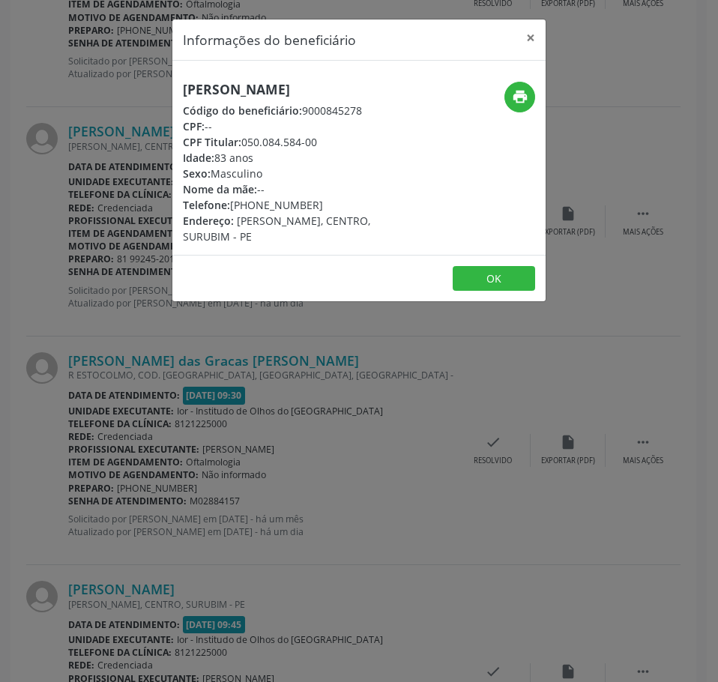
click at [276, 89] on h5 "[PERSON_NAME]" at bounding box center [297, 90] width 228 height 16
click at [75, 211] on div "Informações do beneficiário × [PERSON_NAME] Código do beneficiário: 9000845278 …" at bounding box center [359, 341] width 718 height 682
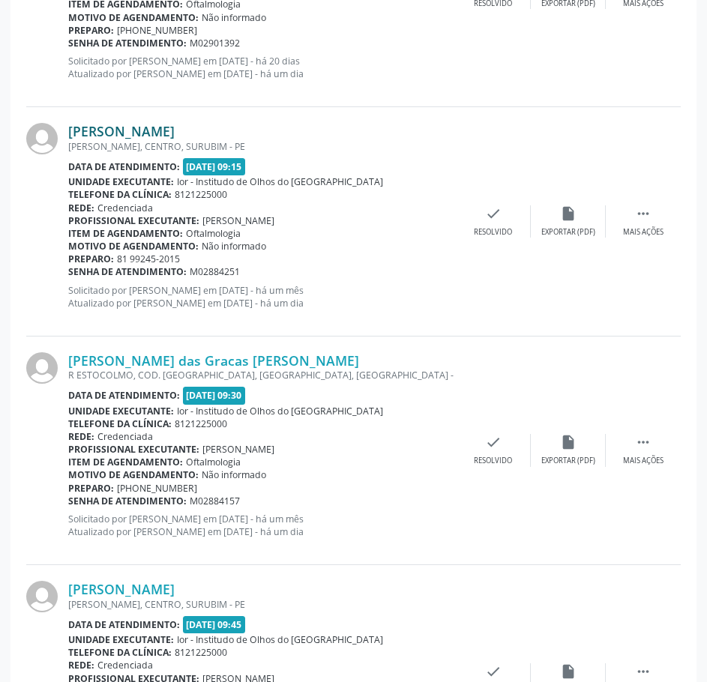
click at [175, 128] on link "[PERSON_NAME]" at bounding box center [121, 131] width 106 height 16
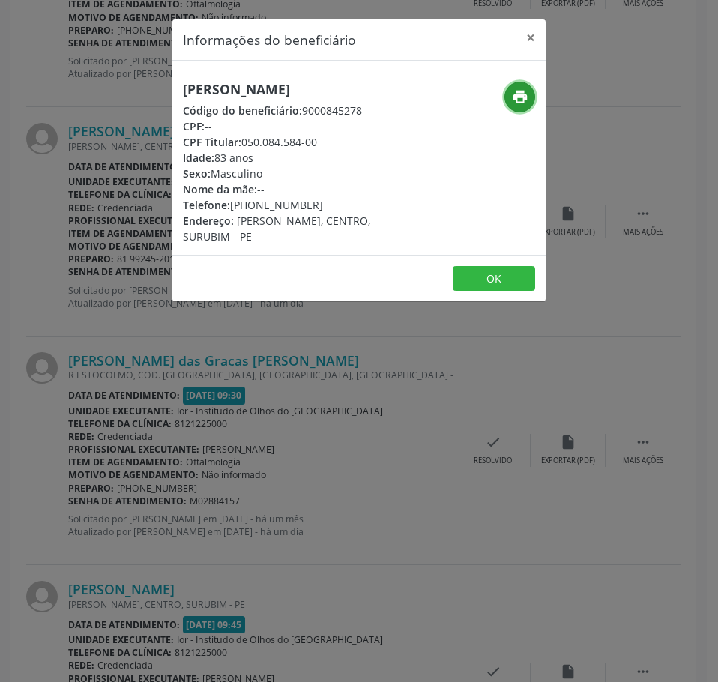
click at [528, 99] on icon "print" at bounding box center [520, 96] width 16 height 16
drag, startPoint x: 207, startPoint y: 394, endPoint x: 217, endPoint y: 328, distance: 66.7
click at [206, 393] on div "Informações do beneficiário × [PERSON_NAME] Código do beneficiário: 9000845278 …" at bounding box center [359, 341] width 718 height 682
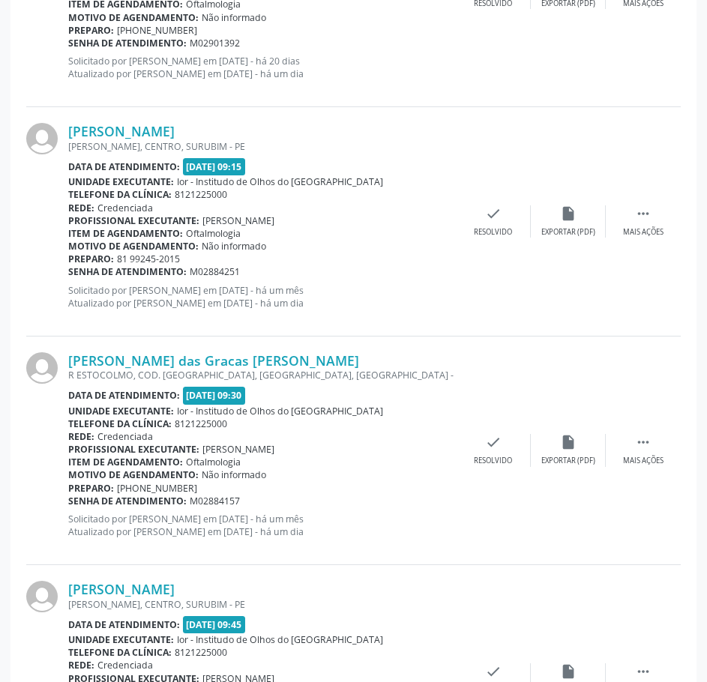
drag, startPoint x: 249, startPoint y: 276, endPoint x: 69, endPoint y: 271, distance: 179.9
click at [69, 271] on div "Senha de atendimento: M02884251" at bounding box center [261, 271] width 387 height 13
click at [166, 133] on link "[PERSON_NAME]" at bounding box center [121, 131] width 106 height 16
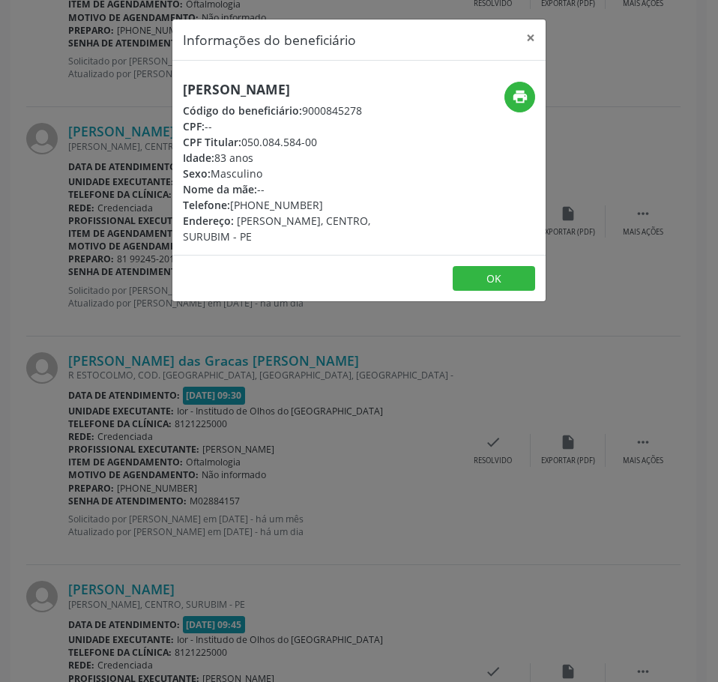
click at [253, 91] on h5 "[PERSON_NAME]" at bounding box center [297, 90] width 228 height 16
click at [256, 90] on h5 "[PERSON_NAME]" at bounding box center [297, 90] width 228 height 16
click at [256, 89] on h5 "[PERSON_NAME]" at bounding box center [297, 90] width 228 height 16
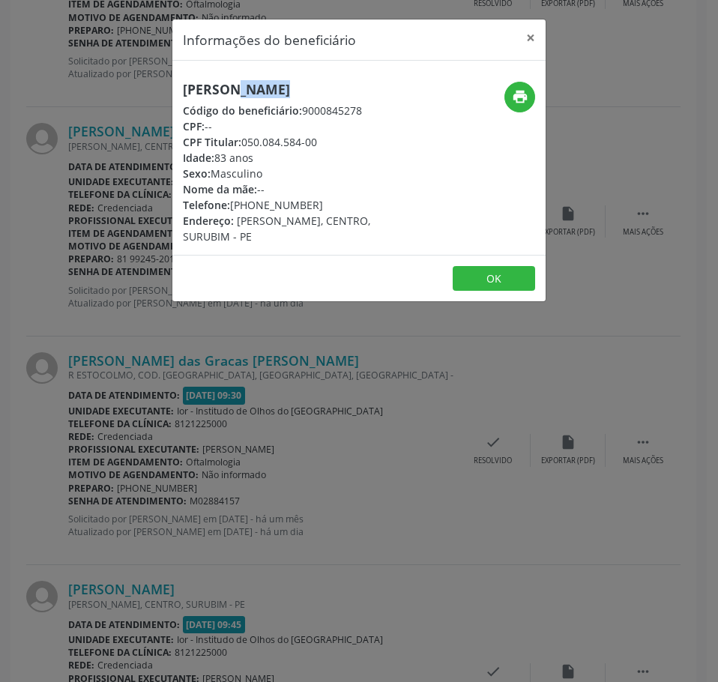
click at [256, 89] on h5 "[PERSON_NAME]" at bounding box center [297, 90] width 228 height 16
click at [202, 375] on div "Informações do beneficiário × [PERSON_NAME] Código do beneficiário: 9000845278 …" at bounding box center [359, 341] width 718 height 682
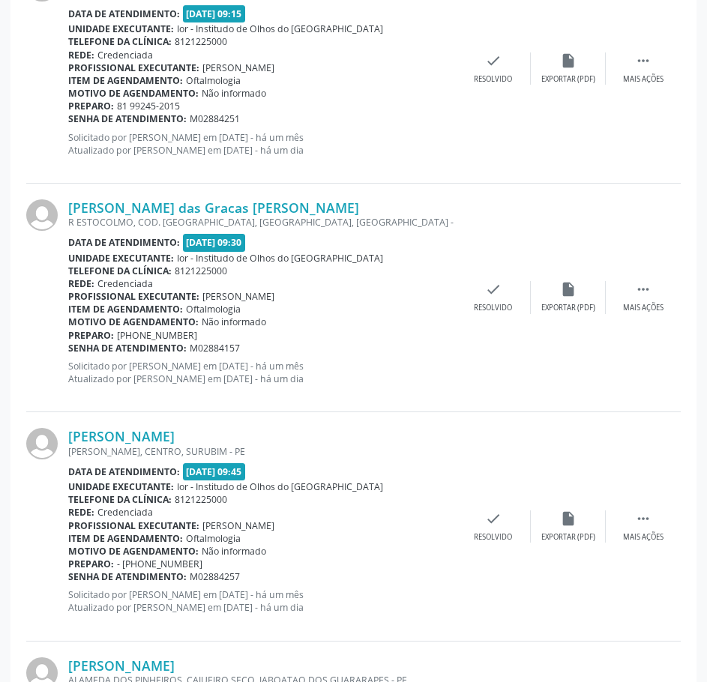
scroll to position [2398, 0]
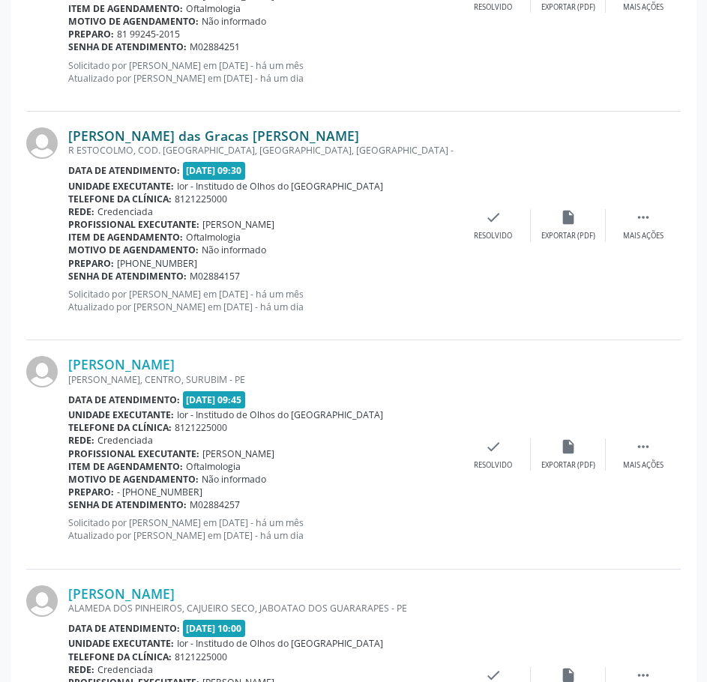
click at [235, 131] on link "[PERSON_NAME] das Gracas [PERSON_NAME]" at bounding box center [213, 135] width 291 height 16
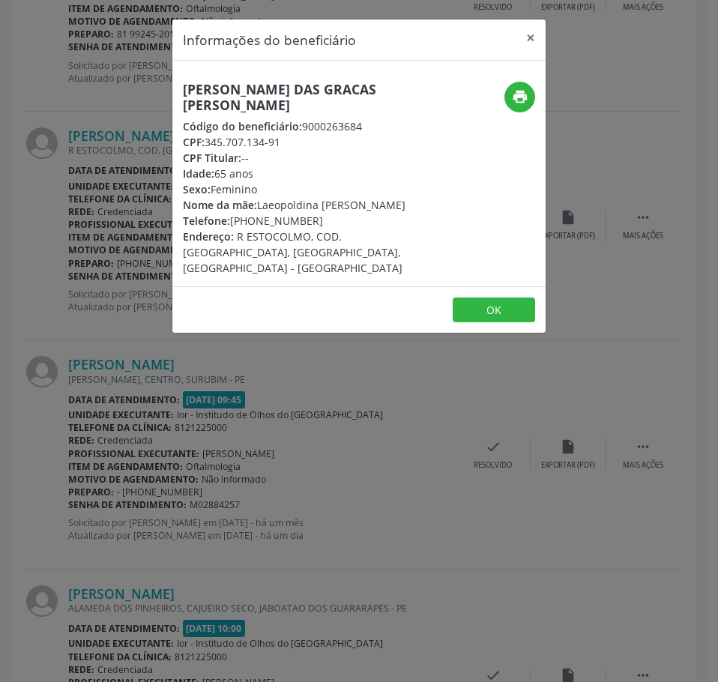
drag, startPoint x: 286, startPoint y: 139, endPoint x: 205, endPoint y: 140, distance: 81.7
click at [205, 140] on div "CPF: 345.707.134-91" at bounding box center [297, 142] width 228 height 16
click at [151, 174] on div "Informações do beneficiário × [PERSON_NAME] das Gracas [PERSON_NAME] Código do …" at bounding box center [359, 341] width 718 height 682
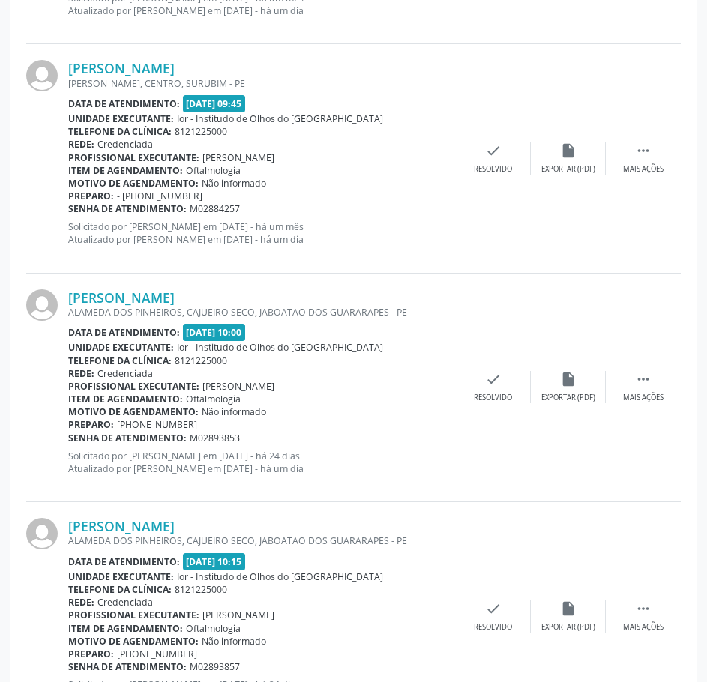
scroll to position [2698, 0]
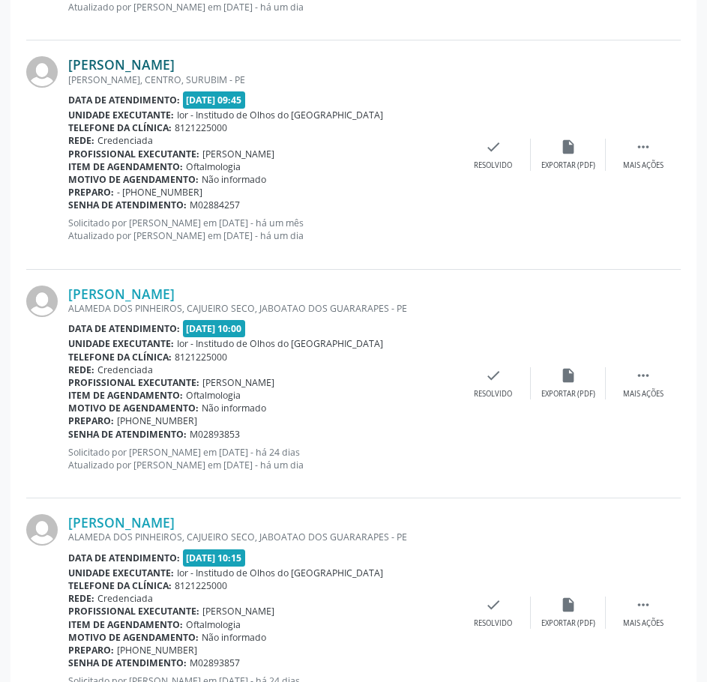
click at [175, 61] on link "[PERSON_NAME]" at bounding box center [121, 64] width 106 height 16
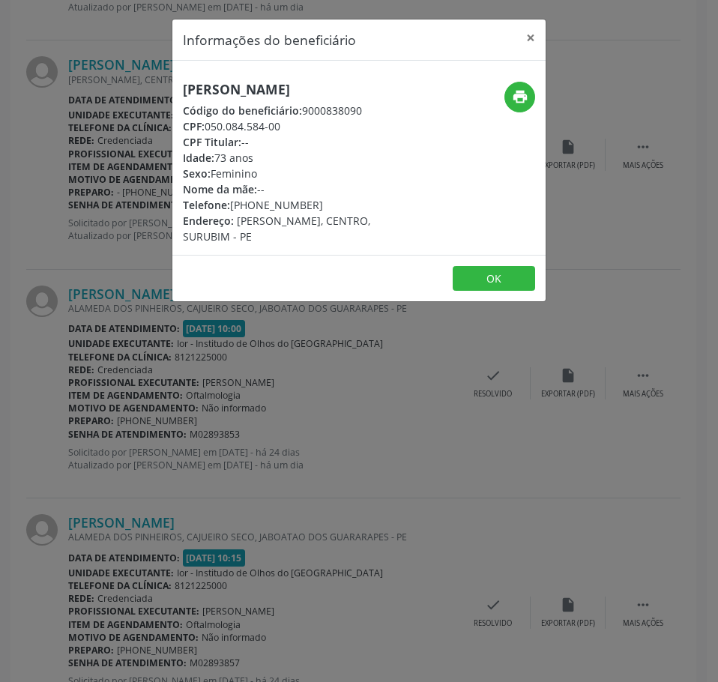
drag, startPoint x: 274, startPoint y: 143, endPoint x: 208, endPoint y: 145, distance: 66.7
click at [208, 134] on div "CPF: 050.084.584-00" at bounding box center [297, 126] width 228 height 16
click at [132, 193] on div "Informações do beneficiário × [PERSON_NAME] Código do beneficiário: 9000838090 …" at bounding box center [359, 341] width 718 height 682
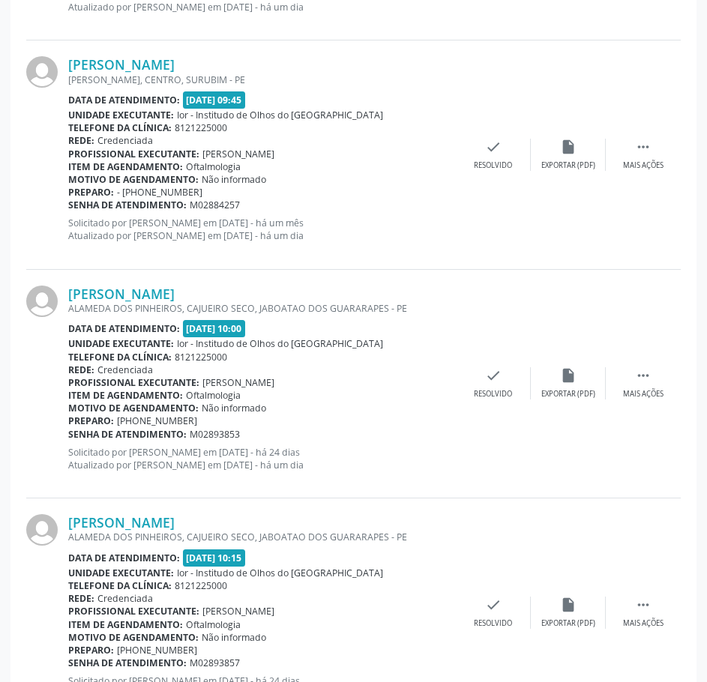
drag, startPoint x: 239, startPoint y: 203, endPoint x: 69, endPoint y: 206, distance: 170.2
click at [69, 206] on div "Senha de atendimento: M02884257" at bounding box center [261, 205] width 387 height 13
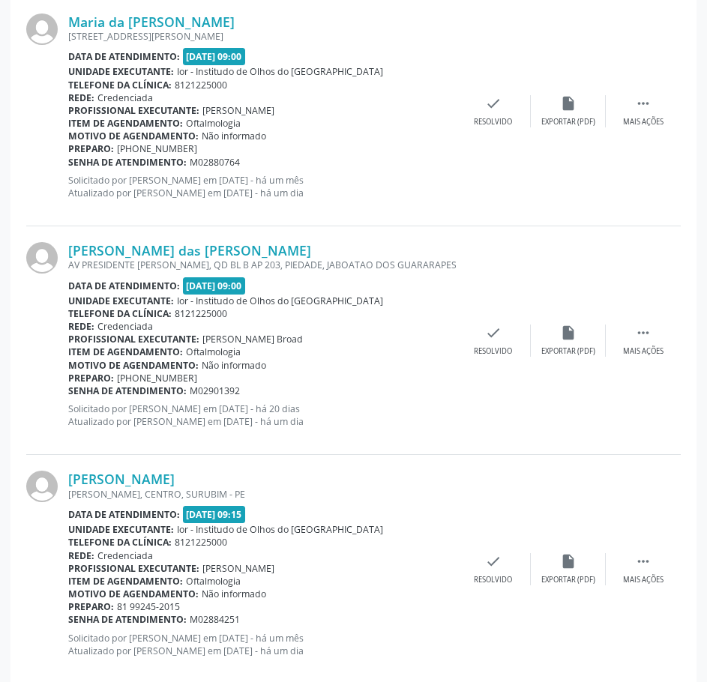
scroll to position [1799, 0]
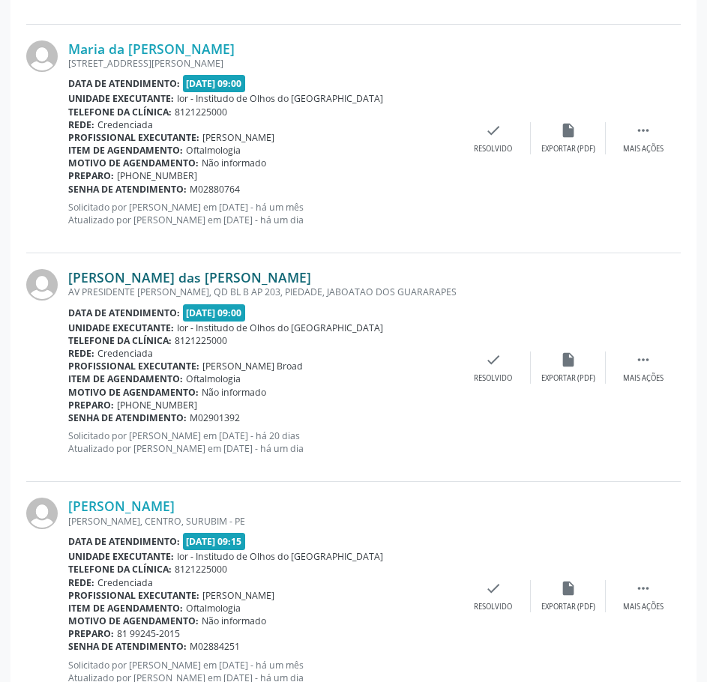
click at [181, 272] on link "[PERSON_NAME] das [PERSON_NAME]" at bounding box center [189, 277] width 243 height 16
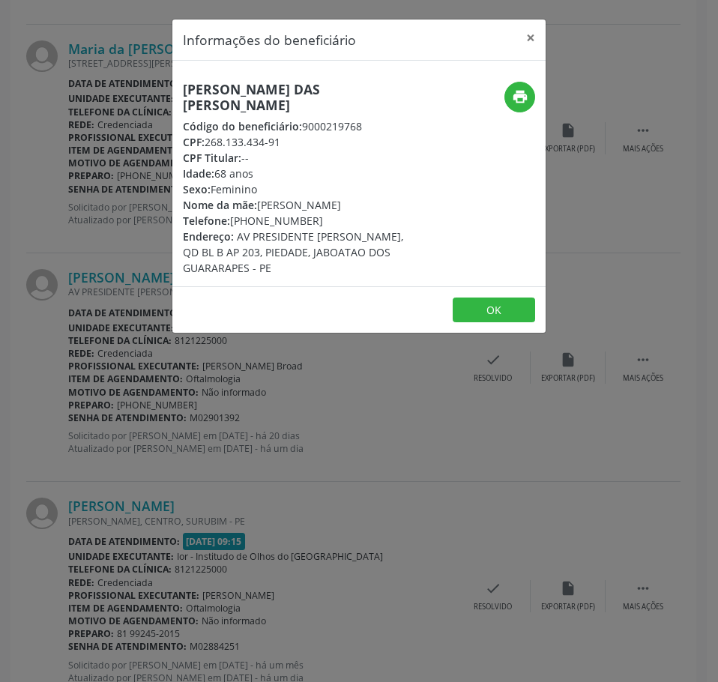
drag, startPoint x: 283, startPoint y: 126, endPoint x: 206, endPoint y: 122, distance: 77.3
click at [206, 134] on div "CPF: 268.133.434-91" at bounding box center [297, 142] width 228 height 16
click at [300, 399] on div "Informações do beneficiário × [PERSON_NAME] Código do beneficiário: 9000219768 …" at bounding box center [359, 341] width 718 height 682
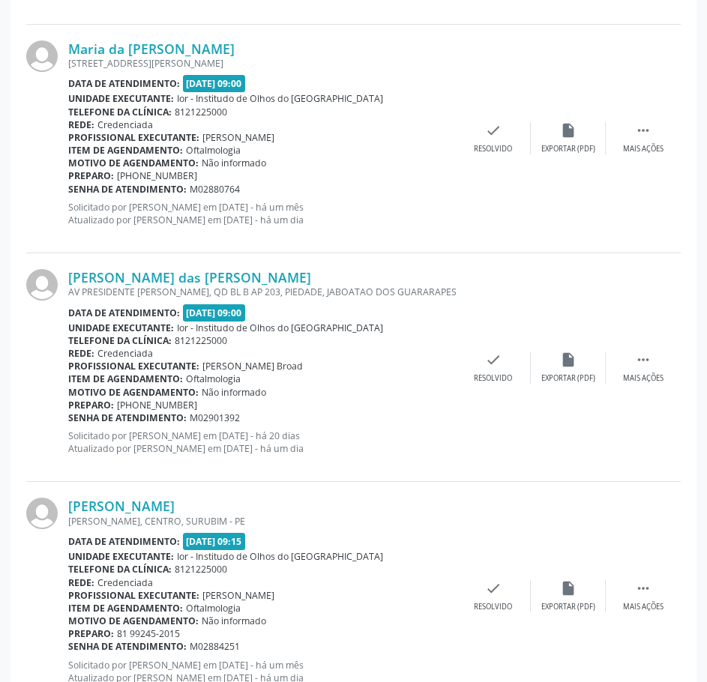
drag, startPoint x: 252, startPoint y: 420, endPoint x: 69, endPoint y: 422, distance: 182.9
click at [69, 422] on div "Senha de atendimento: M02901392" at bounding box center [261, 417] width 387 height 13
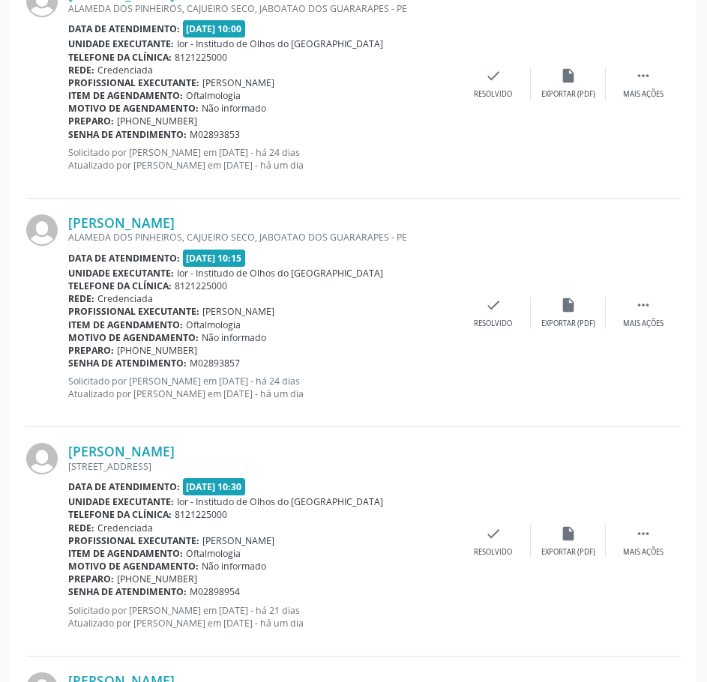
scroll to position [2923, 0]
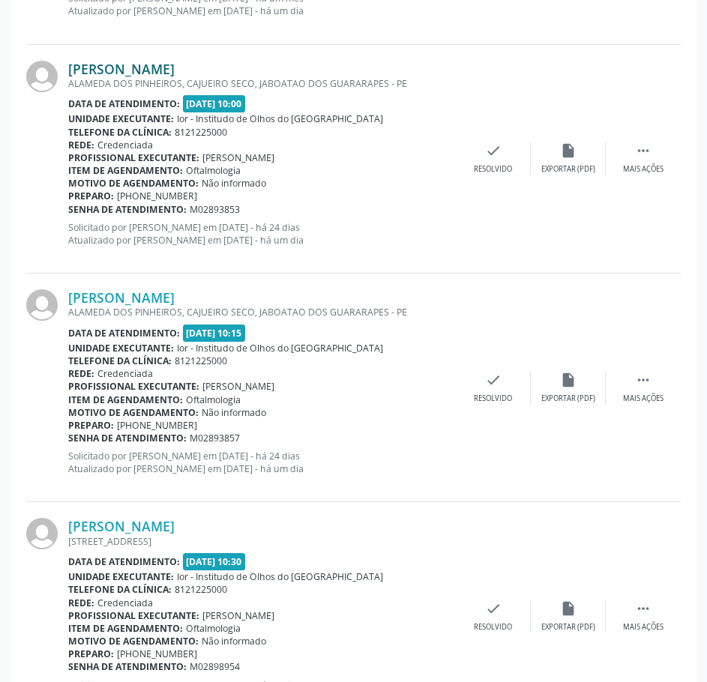
click at [175, 69] on link "[PERSON_NAME]" at bounding box center [121, 69] width 106 height 16
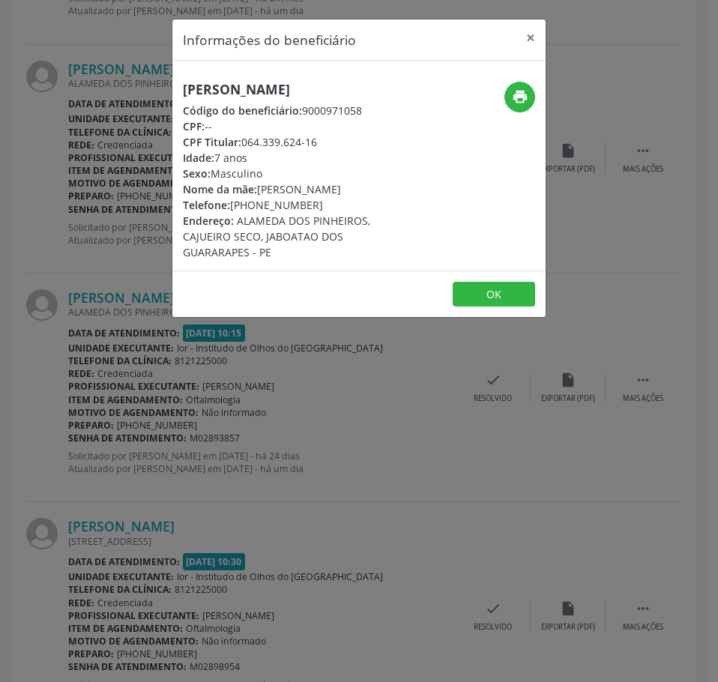
click at [282, 79] on div "[PERSON_NAME] Código do beneficiário: 9000971058 CPF: -- CPF Titular: 064.339.6…" at bounding box center [358, 166] width 373 height 210
click at [282, 90] on h5 "[PERSON_NAME]" at bounding box center [297, 90] width 228 height 16
click at [324, 468] on div "Informações do beneficiário × [PERSON_NAME] Código do beneficiário: 9000971058 …" at bounding box center [359, 341] width 718 height 682
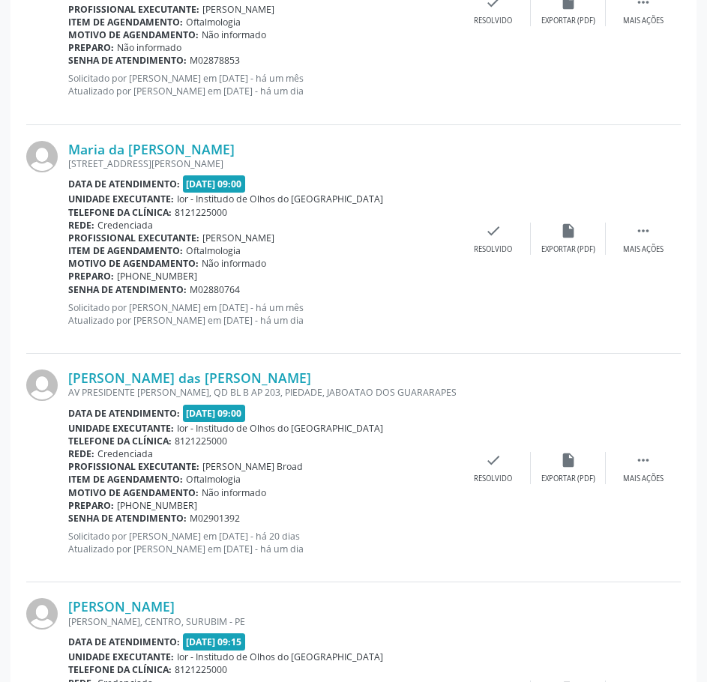
scroll to position [1874, 0]
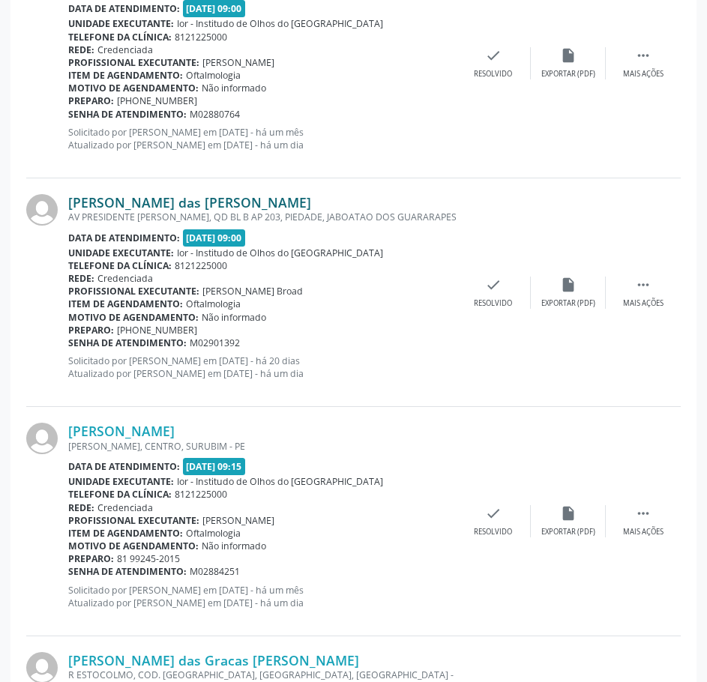
click at [199, 207] on link "[PERSON_NAME] das [PERSON_NAME]" at bounding box center [189, 202] width 243 height 16
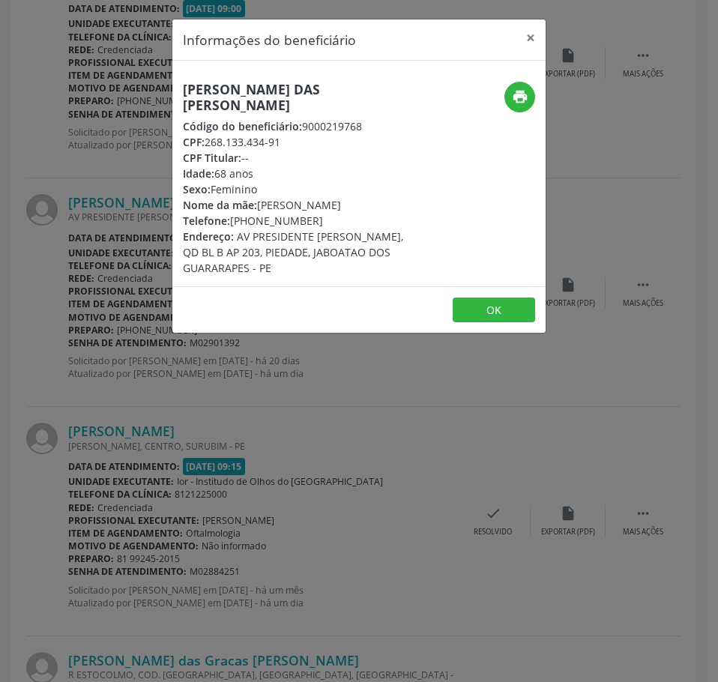
click at [249, 86] on h5 "[PERSON_NAME] das [PERSON_NAME]" at bounding box center [297, 97] width 228 height 31
click at [250, 86] on h5 "[PERSON_NAME] das [PERSON_NAME]" at bounding box center [297, 97] width 228 height 31
click at [105, 233] on div "Informações do beneficiário × [PERSON_NAME] Código do beneficiário: 9000219768 …" at bounding box center [359, 341] width 718 height 682
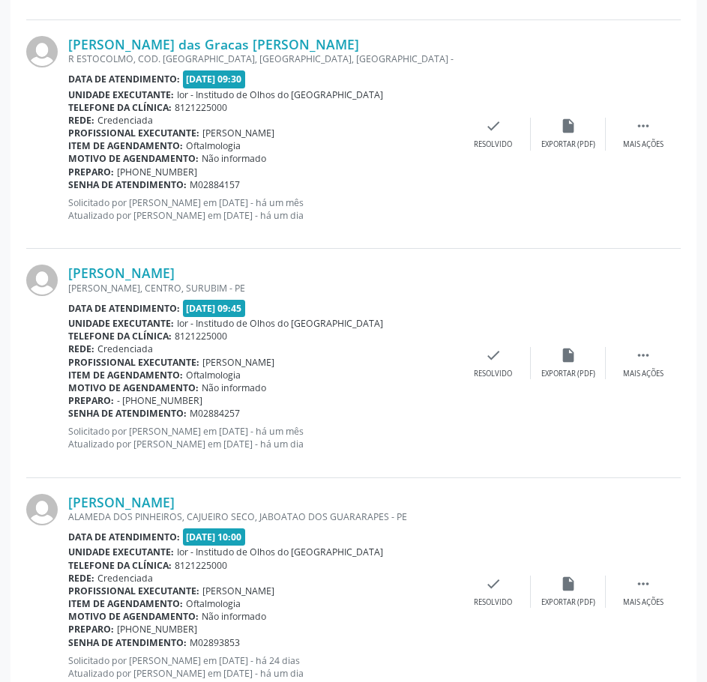
scroll to position [2398, 0]
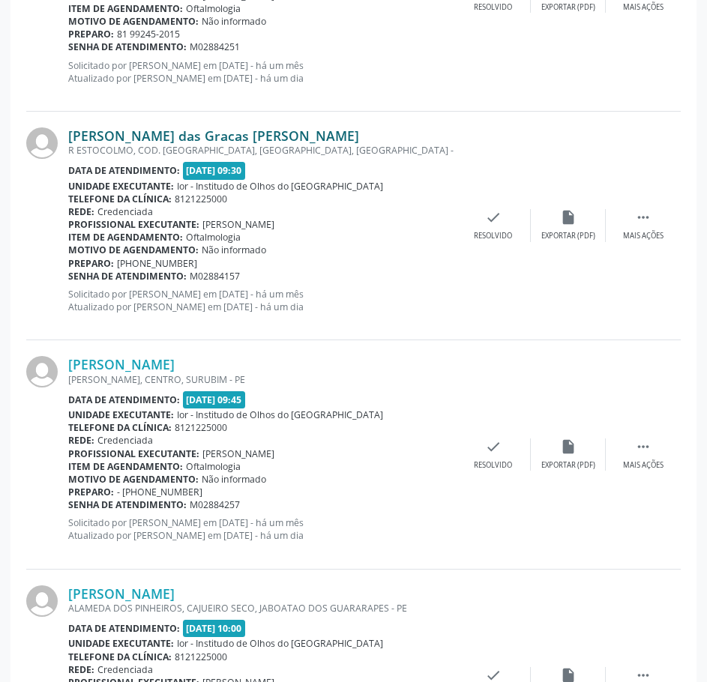
click at [207, 133] on link "[PERSON_NAME] das Gracas [PERSON_NAME]" at bounding box center [213, 135] width 291 height 16
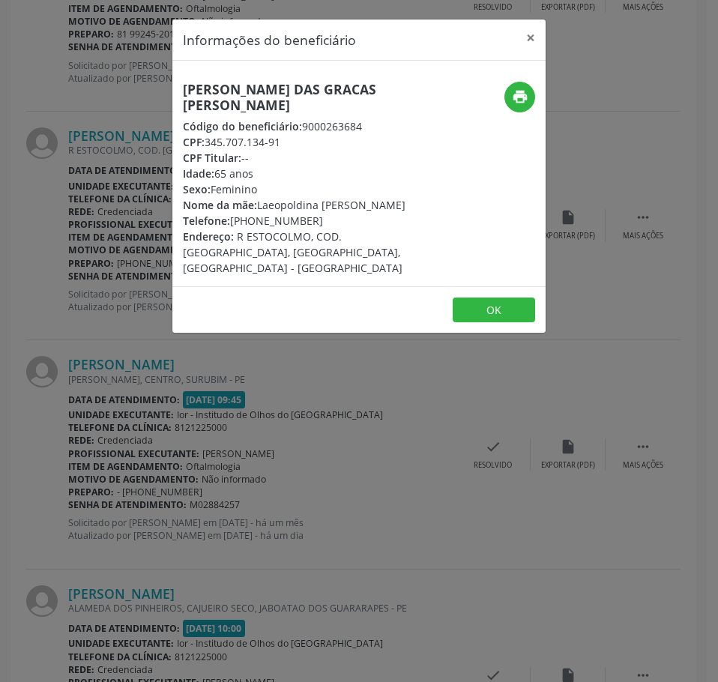
click at [245, 84] on h5 "[PERSON_NAME] das Gracas [PERSON_NAME]" at bounding box center [297, 97] width 228 height 31
click at [228, 418] on div "Informações do beneficiário × [PERSON_NAME] das Gracas [PERSON_NAME] Código do …" at bounding box center [359, 341] width 718 height 682
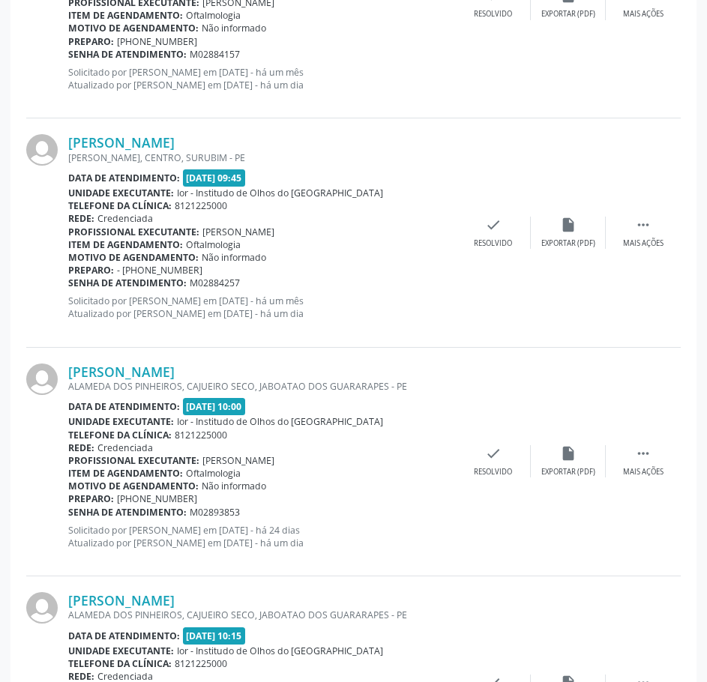
scroll to position [2623, 0]
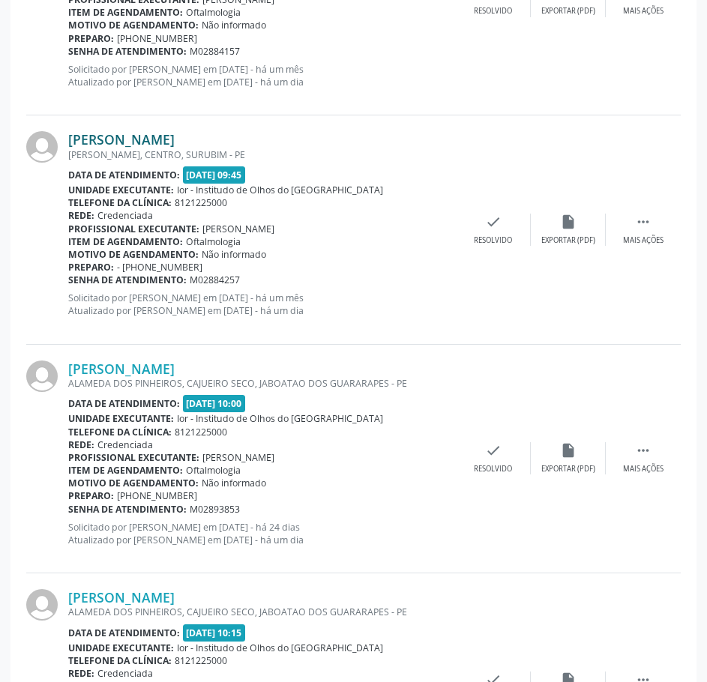
click at [175, 140] on link "[PERSON_NAME]" at bounding box center [121, 139] width 106 height 16
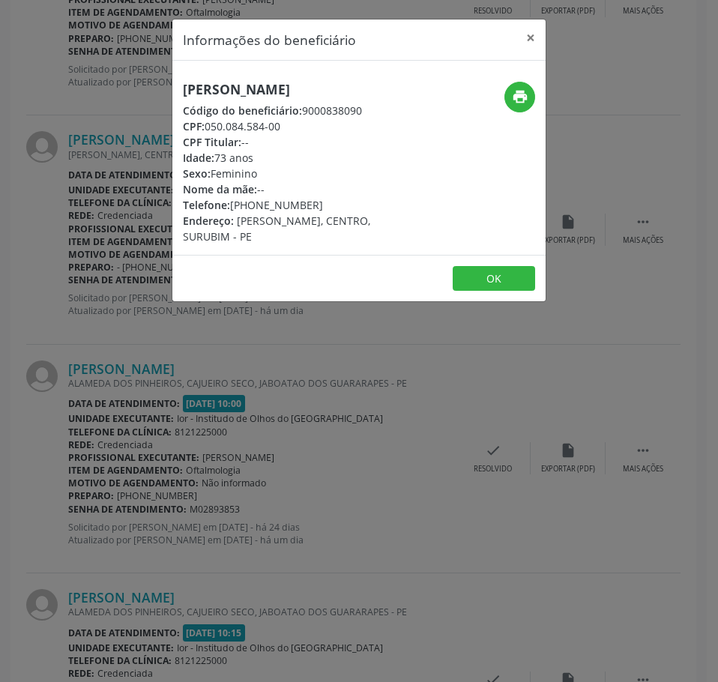
click at [285, 95] on h5 "[PERSON_NAME]" at bounding box center [297, 90] width 228 height 16
click at [262, 534] on div "Informações do beneficiário × [PERSON_NAME] Código do beneficiário: 9000838090 …" at bounding box center [359, 341] width 718 height 682
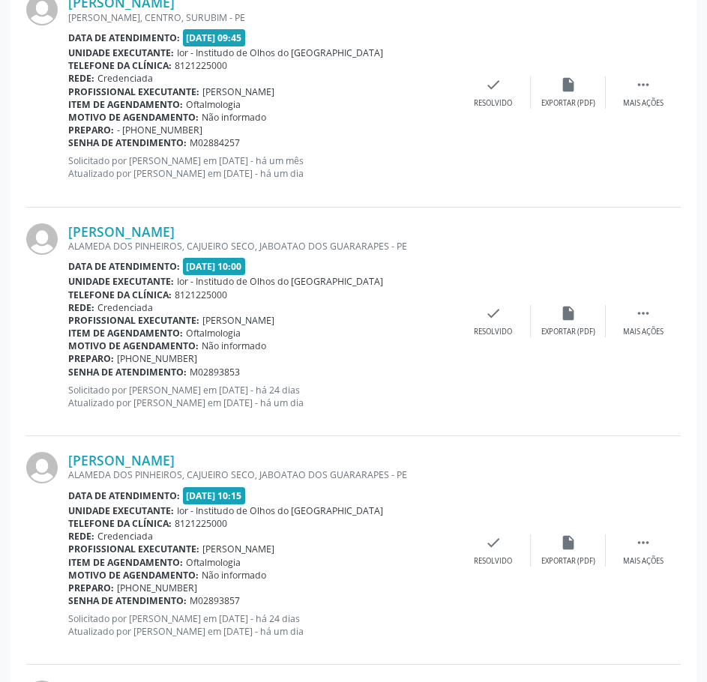
scroll to position [2773, 0]
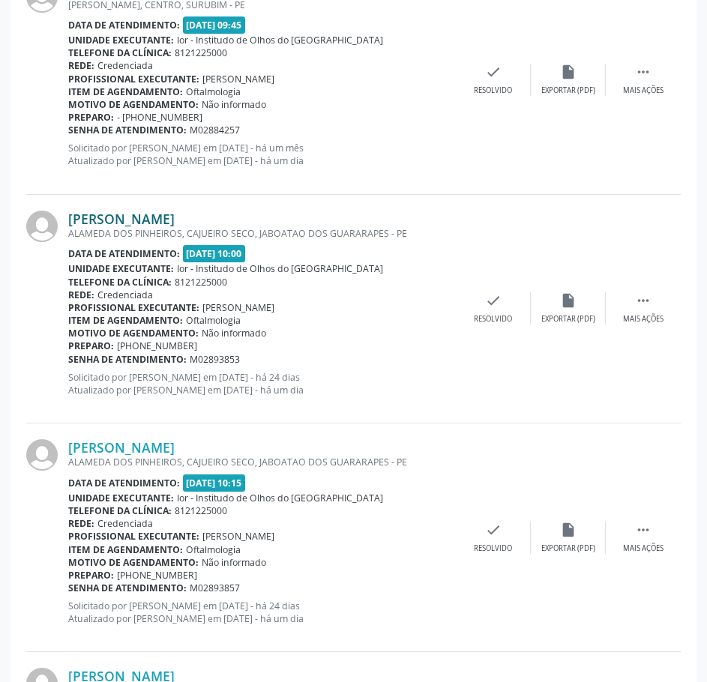
click at [175, 220] on link "[PERSON_NAME]" at bounding box center [121, 219] width 106 height 16
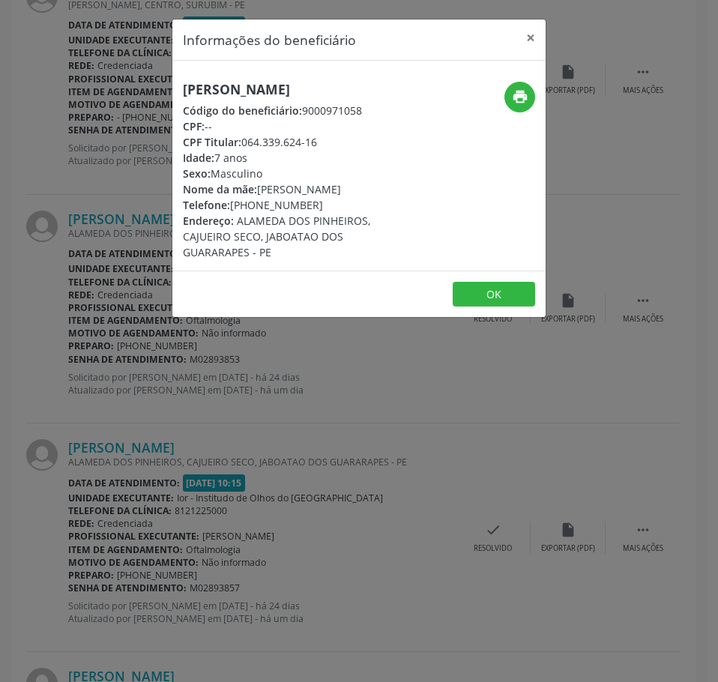
click at [264, 87] on h5 "[PERSON_NAME]" at bounding box center [297, 90] width 228 height 16
click at [23, 391] on div "Informações do beneficiário × [PERSON_NAME] Código do beneficiário: 9000971058 …" at bounding box center [359, 341] width 718 height 682
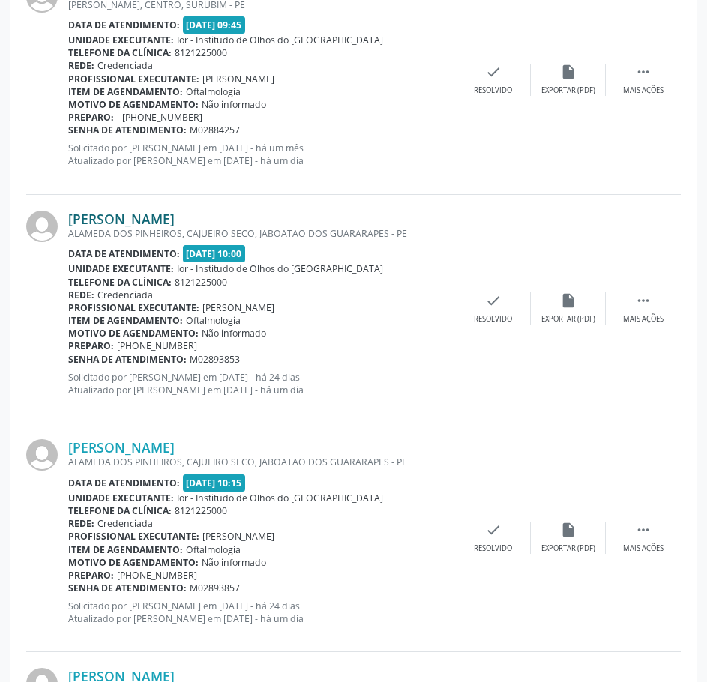
click at [175, 214] on link "[PERSON_NAME]" at bounding box center [121, 219] width 106 height 16
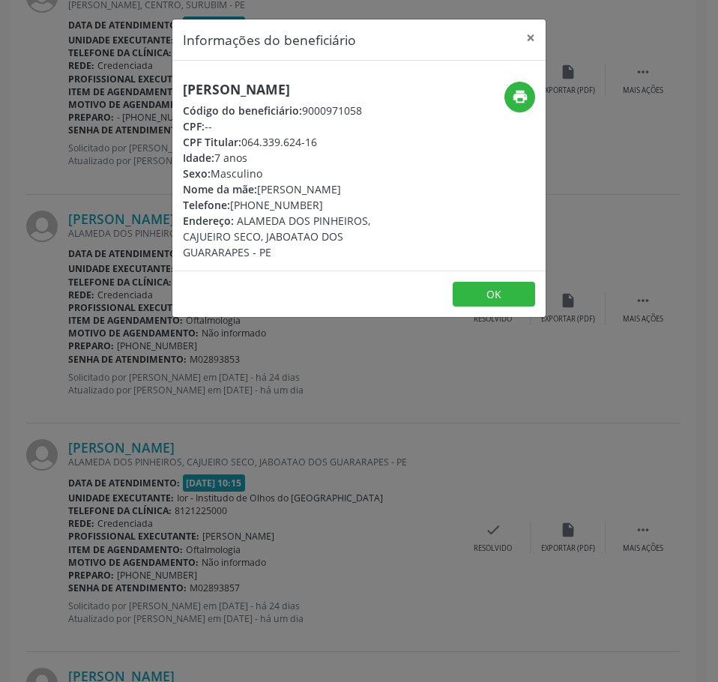
click at [299, 86] on h5 "[PERSON_NAME]" at bounding box center [297, 90] width 228 height 16
click at [193, 389] on div "Informações do beneficiário × [PERSON_NAME] Código do beneficiário: 9000971058 …" at bounding box center [359, 341] width 718 height 682
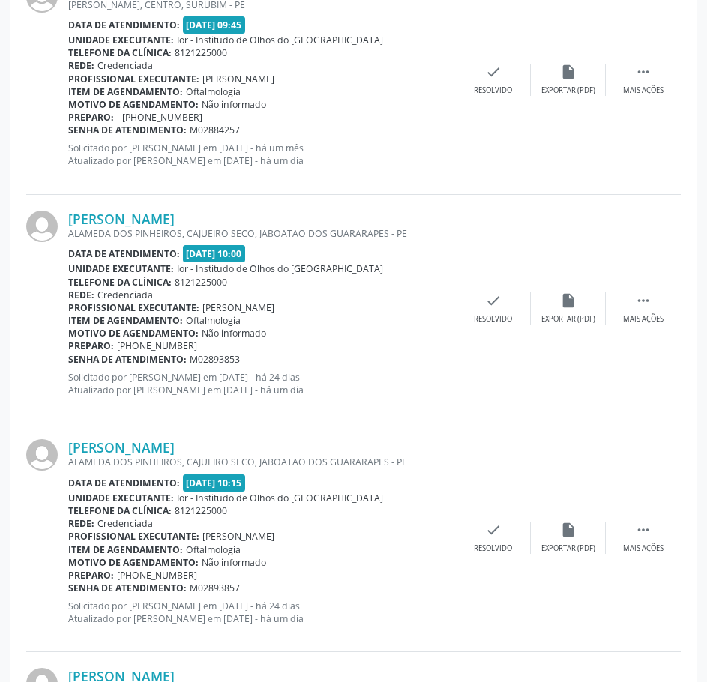
drag, startPoint x: 241, startPoint y: 357, endPoint x: 68, endPoint y: 360, distance: 172.4
click at [68, 360] on div "Senha de atendimento: M02893853" at bounding box center [261, 359] width 387 height 13
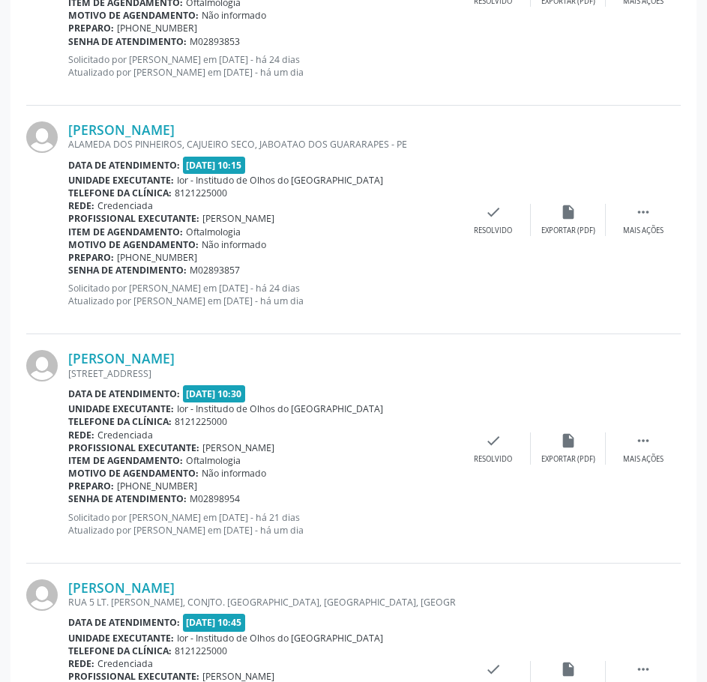
scroll to position [3073, 0]
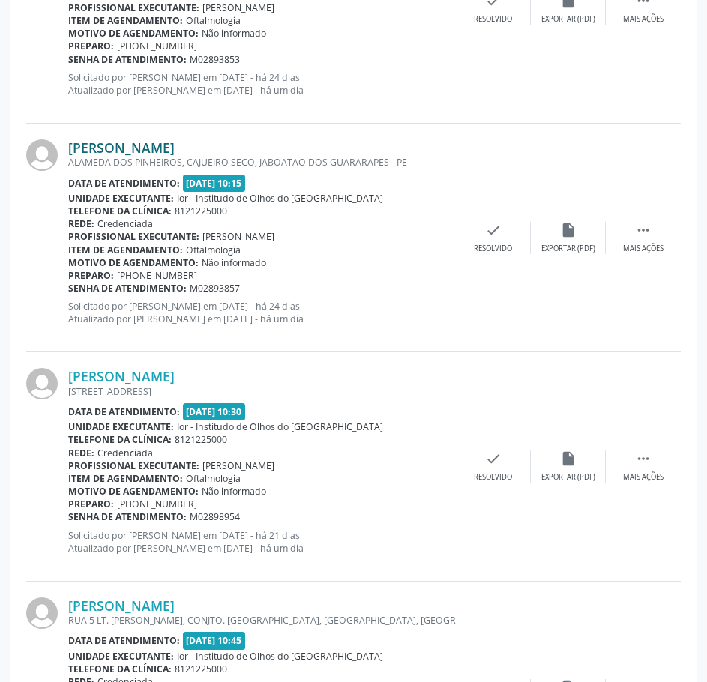
click at [175, 145] on link "[PERSON_NAME]" at bounding box center [121, 147] width 106 height 16
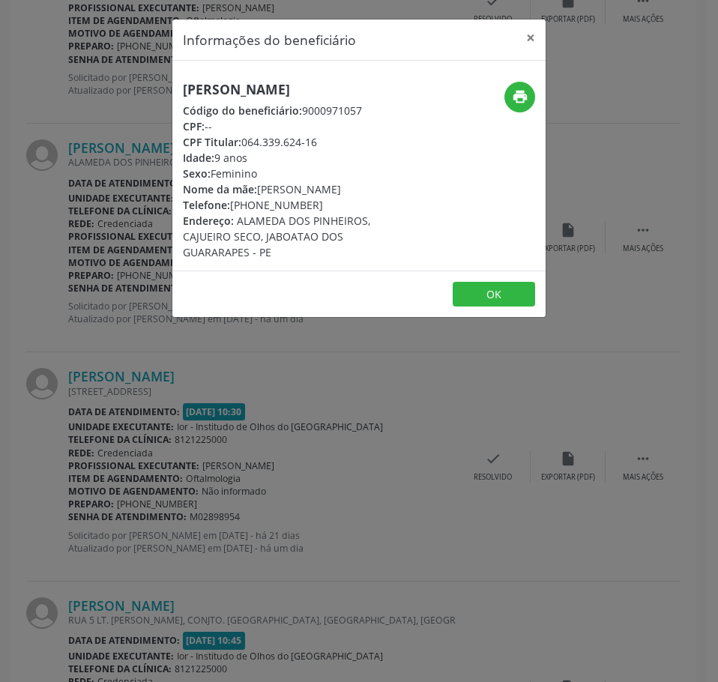
click at [291, 94] on h5 "[PERSON_NAME]" at bounding box center [297, 90] width 228 height 16
click at [516, 94] on icon "print" at bounding box center [520, 96] width 16 height 16
drag, startPoint x: 312, startPoint y: 238, endPoint x: 233, endPoint y: 241, distance: 78.7
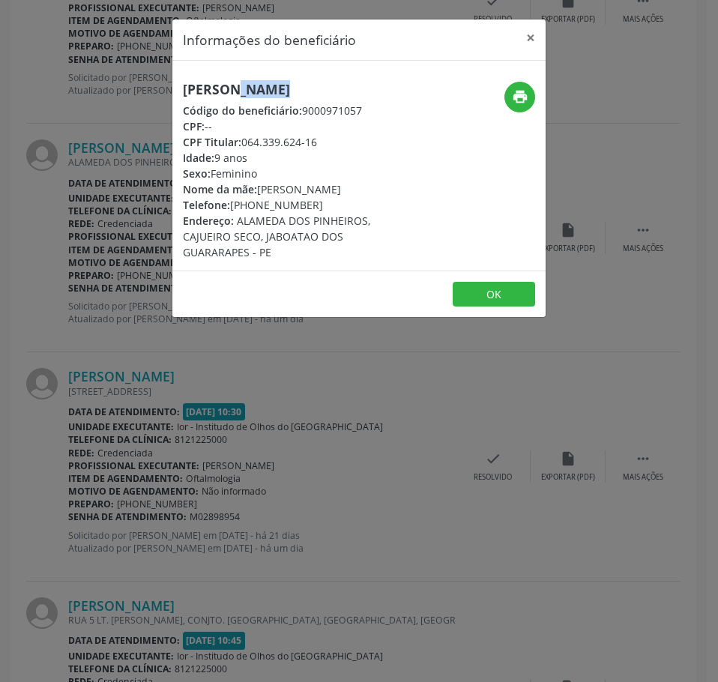
click at [233, 213] on div "Telefone: [PHONE_NUMBER]" at bounding box center [297, 205] width 228 height 16
click at [519, 91] on icon "print" at bounding box center [520, 96] width 16 height 16
click at [274, 474] on div "Informações do beneficiário × [PERSON_NAME] Código do beneficiário: 9000971057 …" at bounding box center [359, 341] width 718 height 682
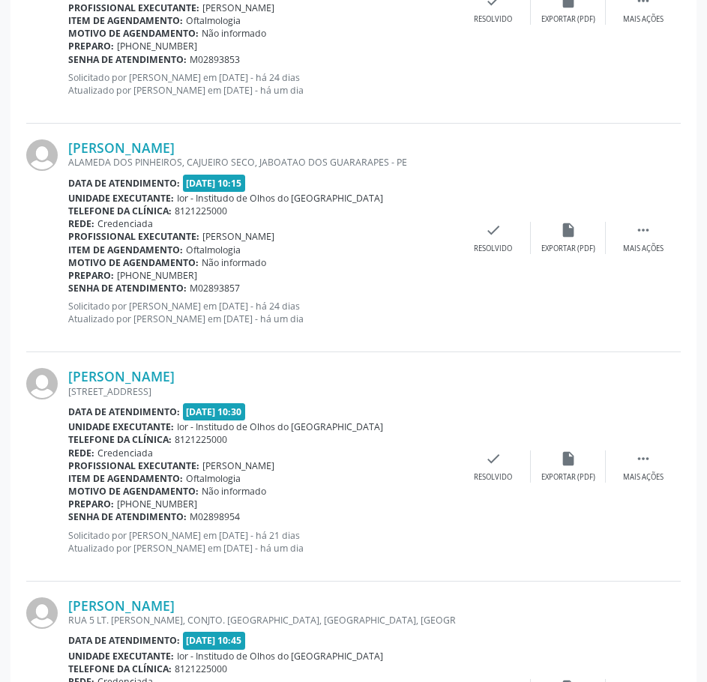
drag, startPoint x: 250, startPoint y: 287, endPoint x: 69, endPoint y: 289, distance: 181.4
click at [69, 289] on div "Senha de atendimento: M02893857" at bounding box center [261, 288] width 387 height 13
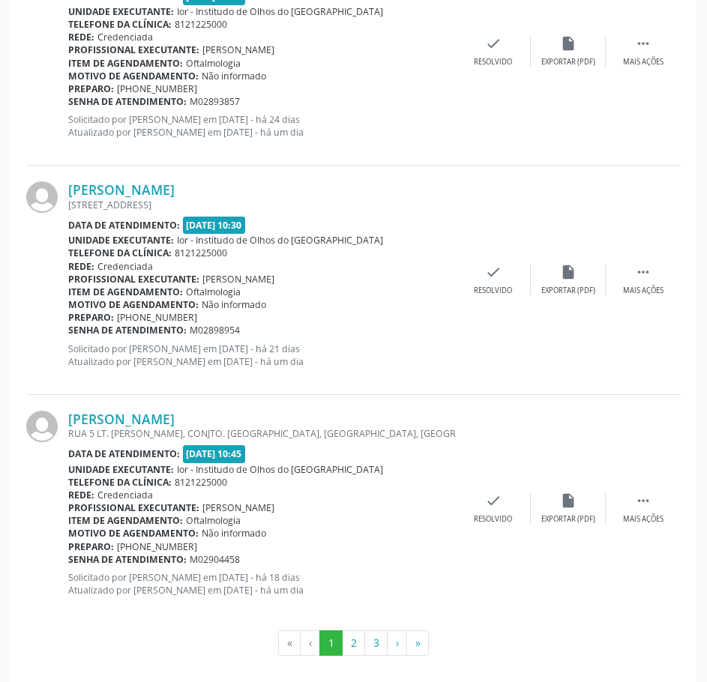
scroll to position [3270, 0]
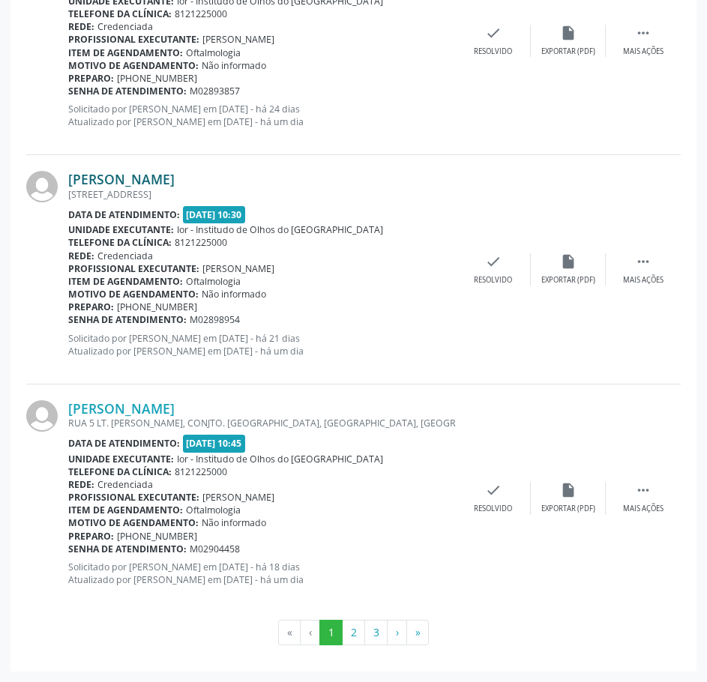
click at [175, 180] on link "[PERSON_NAME]" at bounding box center [121, 179] width 106 height 16
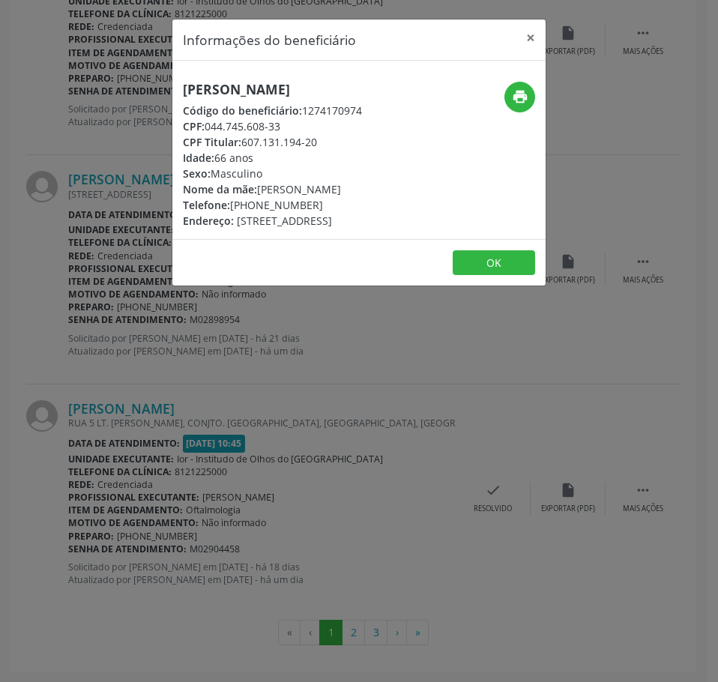
click at [262, 90] on h5 "[PERSON_NAME]" at bounding box center [272, 90] width 179 height 16
click at [118, 199] on div "Informações do beneficiário × [PERSON_NAME] Código do beneficiário: 1274170974 …" at bounding box center [359, 341] width 718 height 682
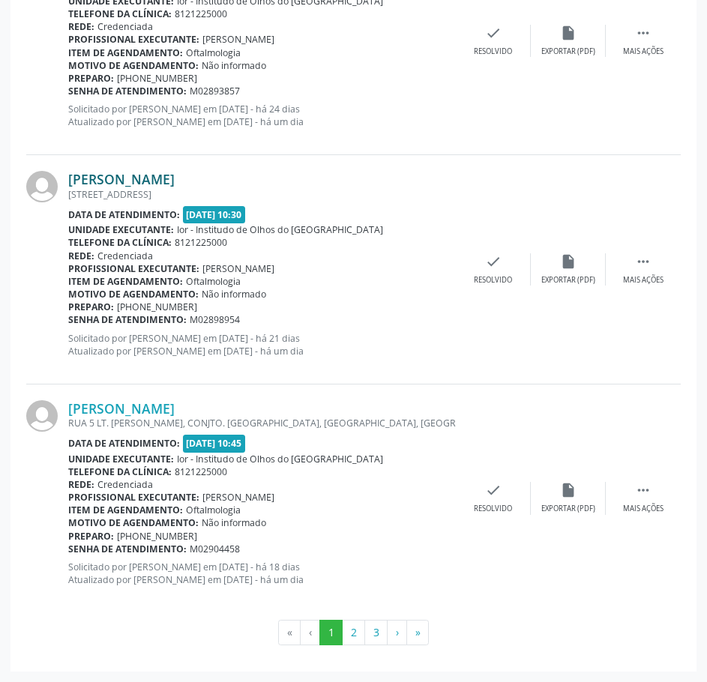
click at [175, 174] on link "[PERSON_NAME]" at bounding box center [121, 179] width 106 height 16
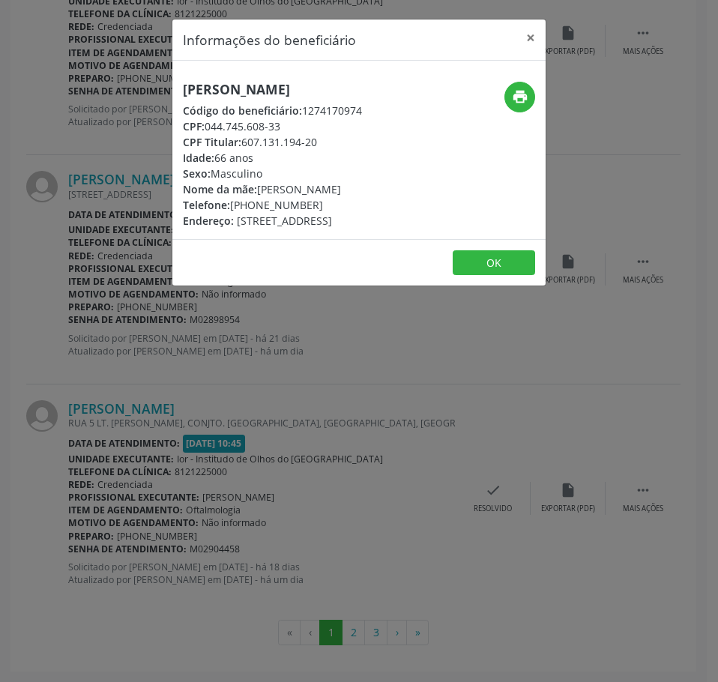
click at [190, 408] on div "Informações do beneficiário × [PERSON_NAME] Código do beneficiário: 1274170974 …" at bounding box center [359, 341] width 718 height 682
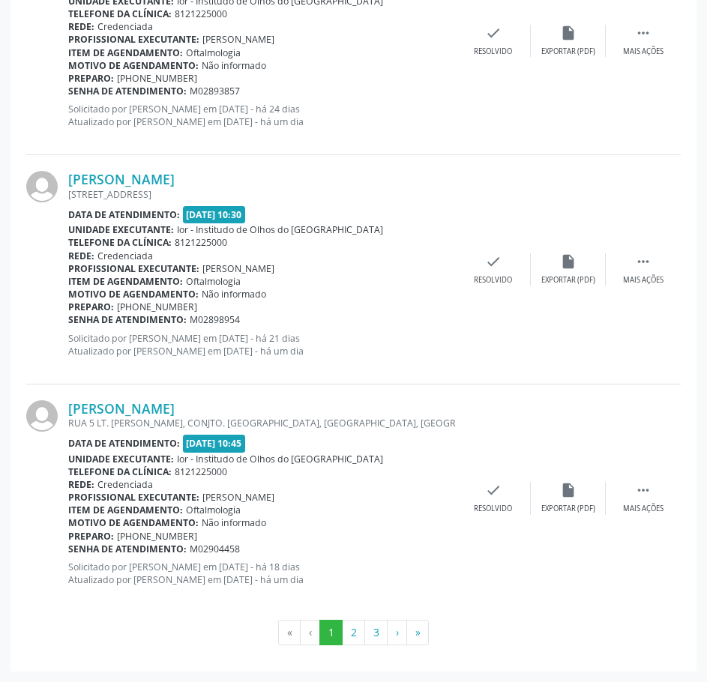
drag, startPoint x: 242, startPoint y: 322, endPoint x: 68, endPoint y: 319, distance: 173.9
click at [68, 319] on div "Senha de atendimento: M02898954" at bounding box center [261, 319] width 387 height 13
click at [175, 411] on link "[PERSON_NAME]" at bounding box center [121, 408] width 106 height 16
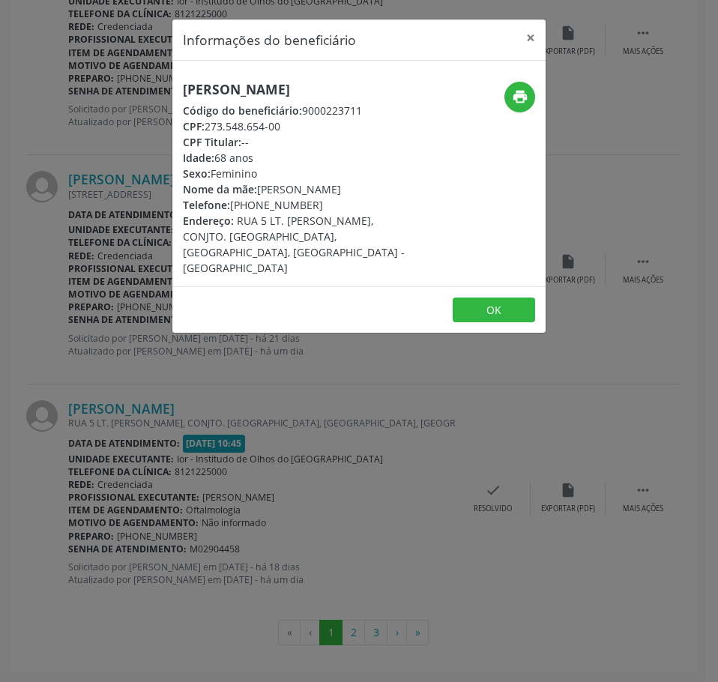
click at [253, 87] on h5 "[PERSON_NAME]" at bounding box center [297, 90] width 228 height 16
drag, startPoint x: 160, startPoint y: 344, endPoint x: 131, endPoint y: 283, distance: 67.1
click at [156, 342] on div "Informações do beneficiário × [PERSON_NAME] Código do beneficiário: 9000223711 …" at bounding box center [359, 341] width 718 height 682
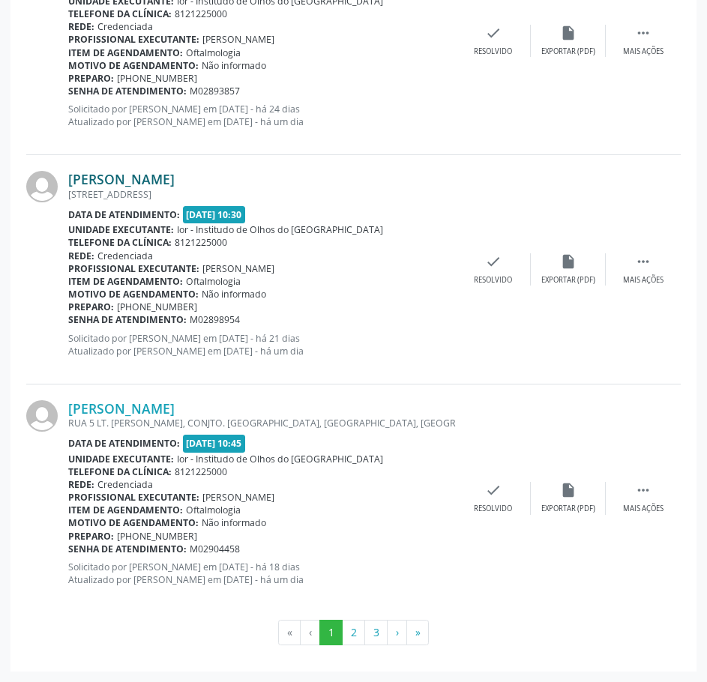
click at [151, 172] on link "[PERSON_NAME]" at bounding box center [121, 179] width 106 height 16
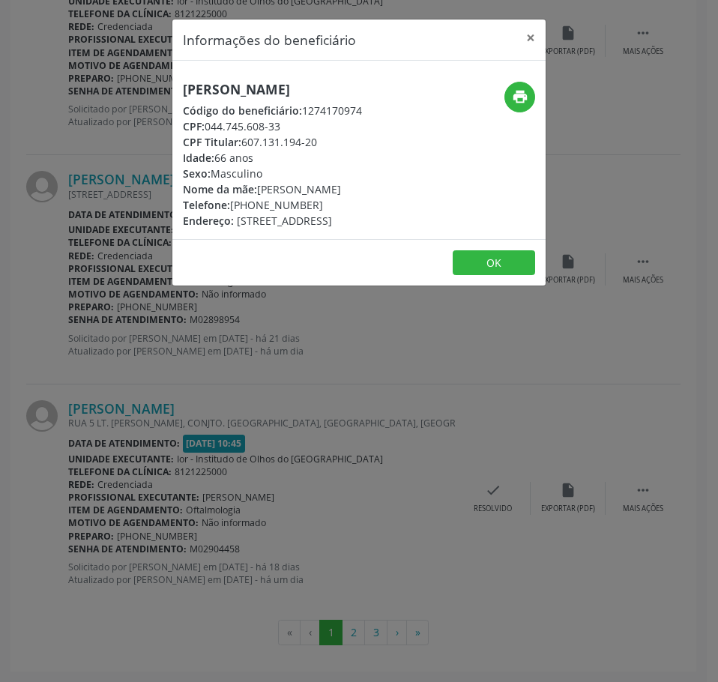
click at [239, 88] on h5 "[PERSON_NAME]" at bounding box center [272, 90] width 179 height 16
click at [148, 458] on div "Informações do beneficiário × [PERSON_NAME] Código do beneficiário: 1274170974 …" at bounding box center [359, 341] width 718 height 682
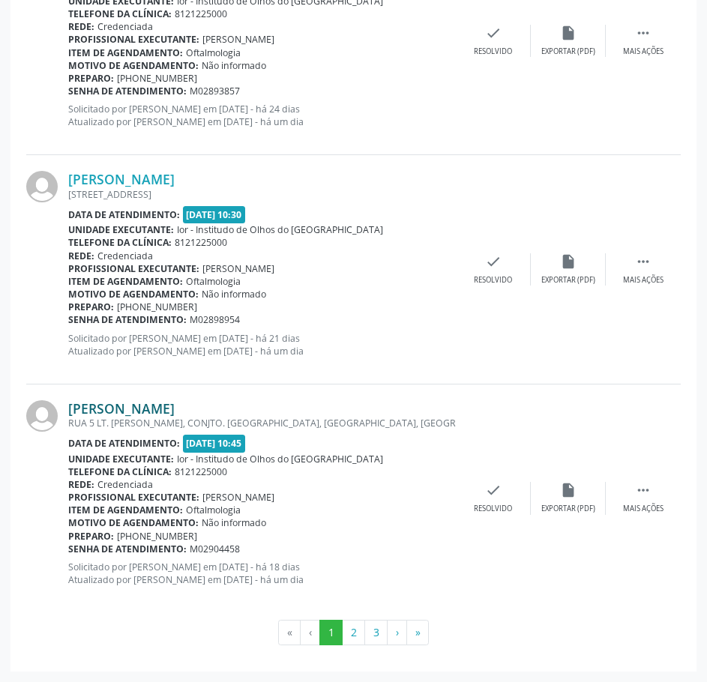
click at [148, 405] on link "[PERSON_NAME]" at bounding box center [121, 408] width 106 height 16
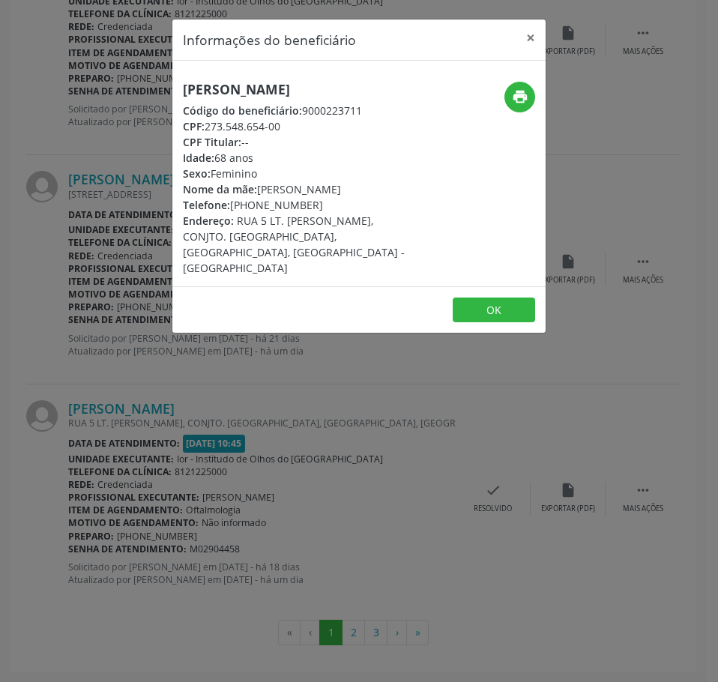
click at [256, 85] on h5 "[PERSON_NAME]" at bounding box center [297, 90] width 228 height 16
click at [507, 91] on button "print" at bounding box center [519, 97] width 31 height 31
drag, startPoint x: 317, startPoint y: 203, endPoint x: 232, endPoint y: 204, distance: 85.4
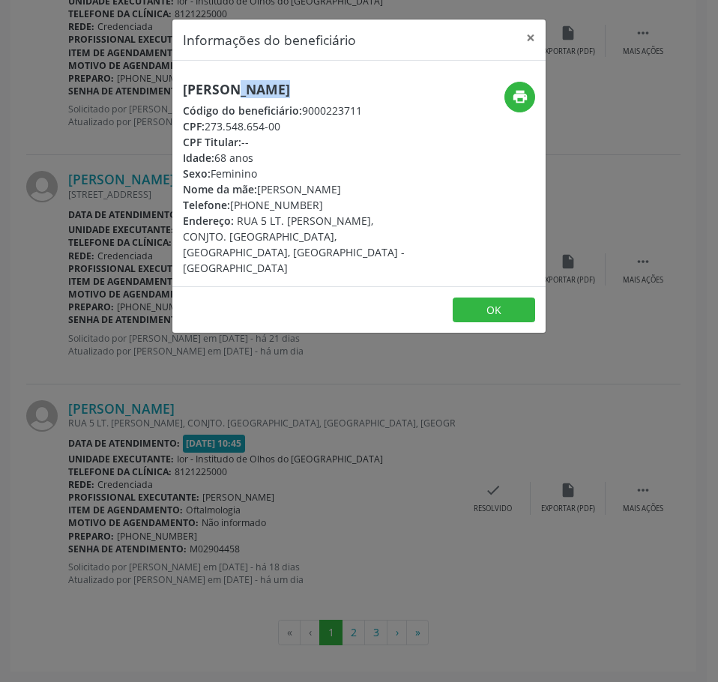
click at [232, 204] on div "Telefone: [PHONE_NUMBER]" at bounding box center [297, 205] width 228 height 16
click at [302, 367] on div "Informações do beneficiário × [PERSON_NAME] Código do beneficiário: 9000223711 …" at bounding box center [359, 341] width 718 height 682
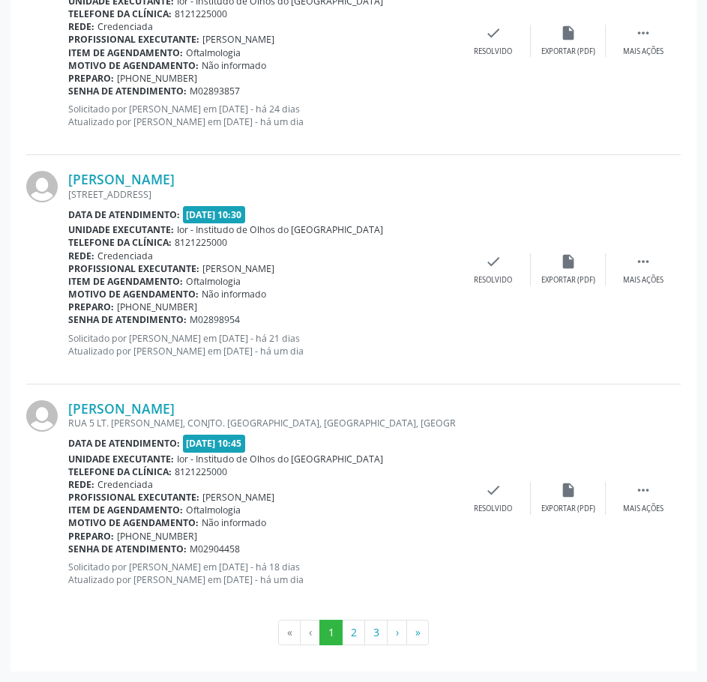
drag, startPoint x: 242, startPoint y: 545, endPoint x: 69, endPoint y: 545, distance: 173.1
click at [69, 545] on div "Senha de atendimento: M02904458" at bounding box center [261, 549] width 387 height 13
click at [350, 636] on button "2" at bounding box center [353, 632] width 23 height 25
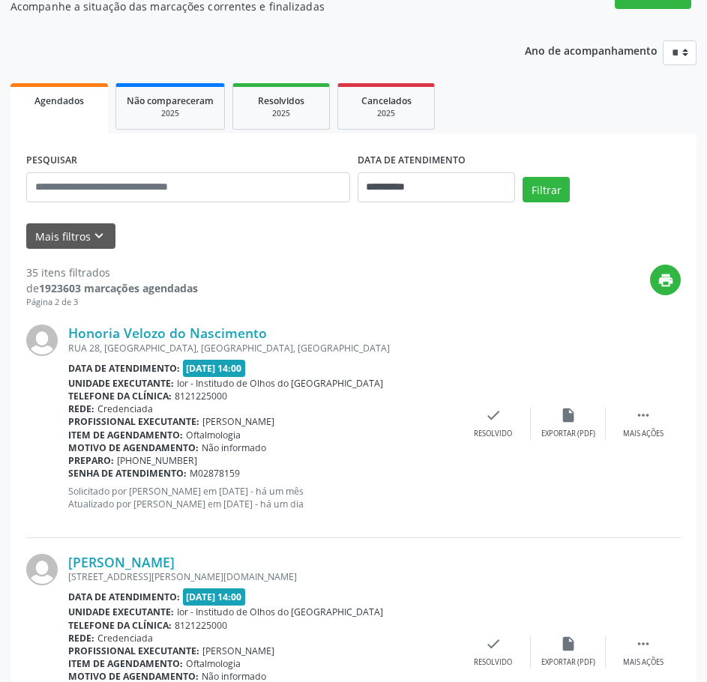
scroll to position [300, 0]
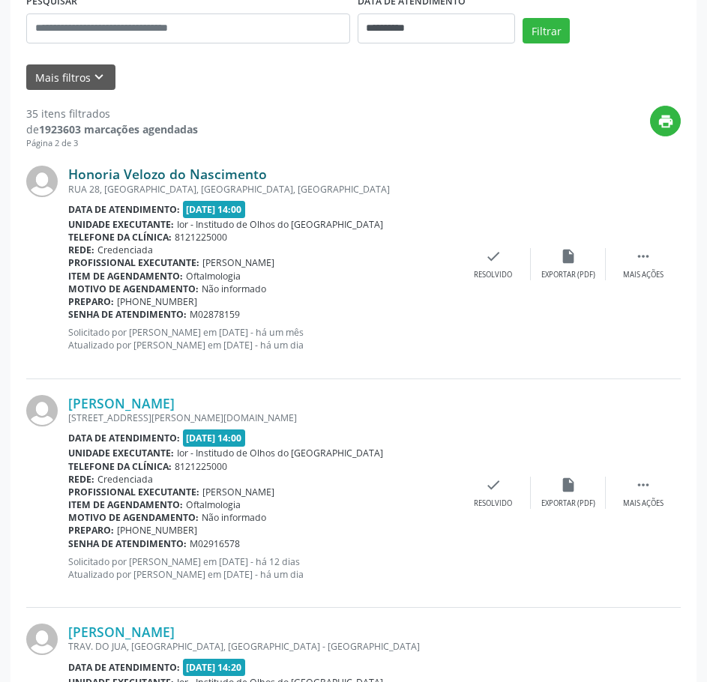
click at [184, 172] on link "Honoria Velozo do Nascimento" at bounding box center [167, 174] width 199 height 16
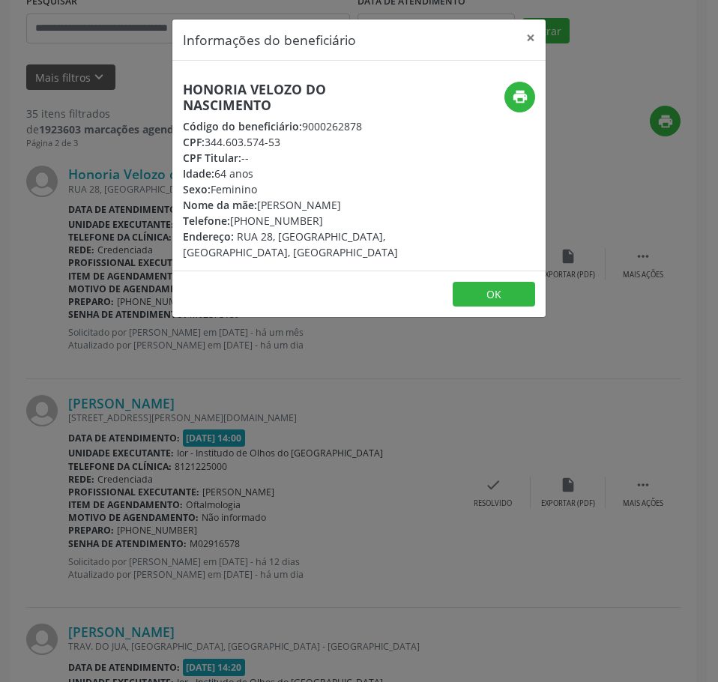
drag, startPoint x: 289, startPoint y: 138, endPoint x: 208, endPoint y: 142, distance: 81.0
click at [208, 142] on div "CPF: 344.603.574-53" at bounding box center [297, 142] width 228 height 16
click at [132, 404] on div "Informações do beneficiário × Honoria Velozo do Nascimento Código do beneficiár…" at bounding box center [359, 341] width 718 height 682
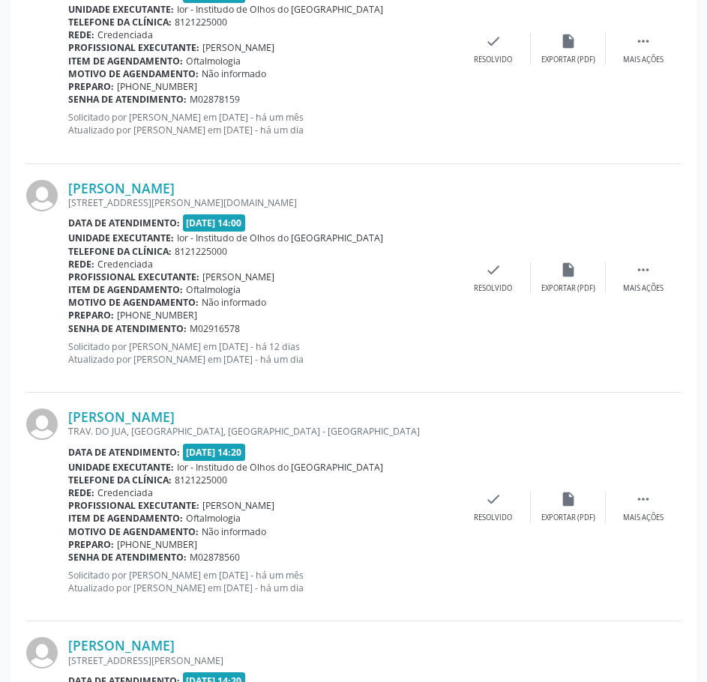
scroll to position [525, 0]
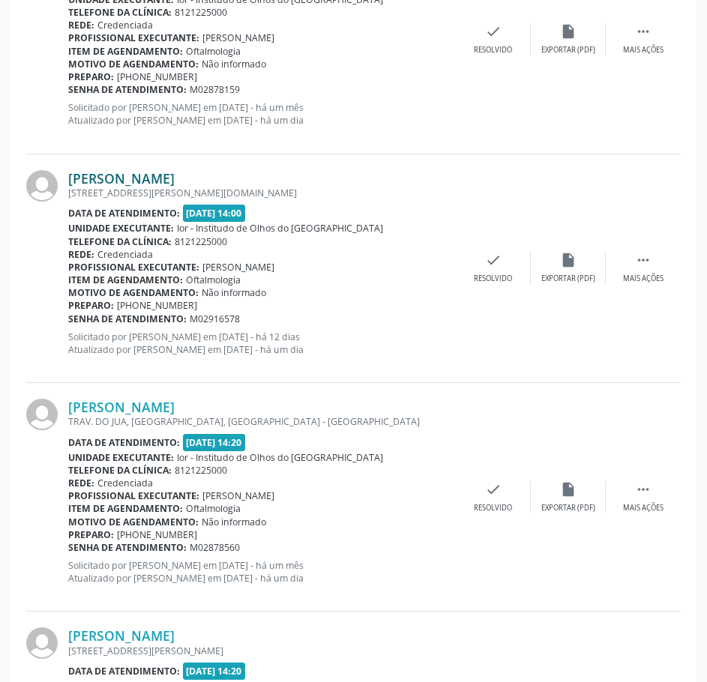
click at [175, 175] on link "[PERSON_NAME]" at bounding box center [121, 178] width 106 height 16
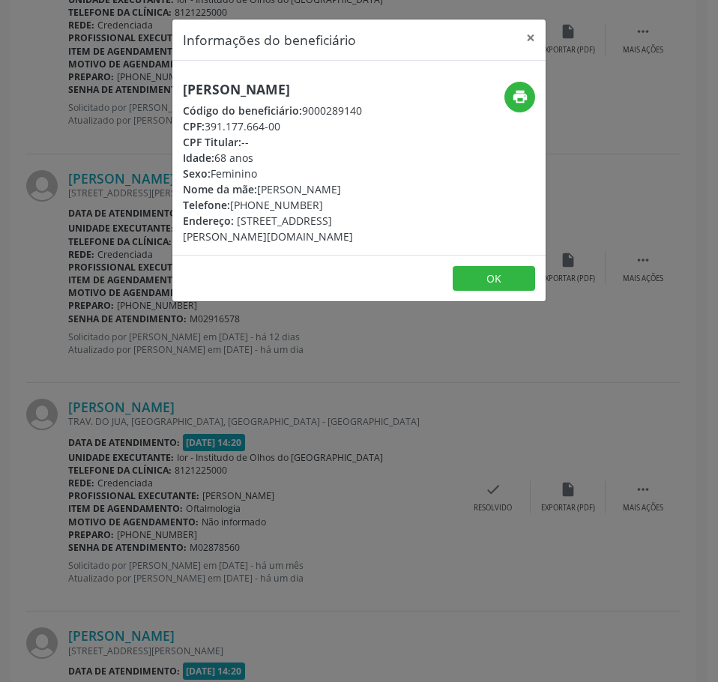
drag, startPoint x: 280, startPoint y: 125, endPoint x: 208, endPoint y: 120, distance: 72.1
click at [208, 120] on div "CPF: 391.177.664-00" at bounding box center [297, 126] width 228 height 16
click at [272, 381] on div "Informações do beneficiário × [PERSON_NAME] Código do beneficiário: 9000289140 …" at bounding box center [359, 341] width 718 height 682
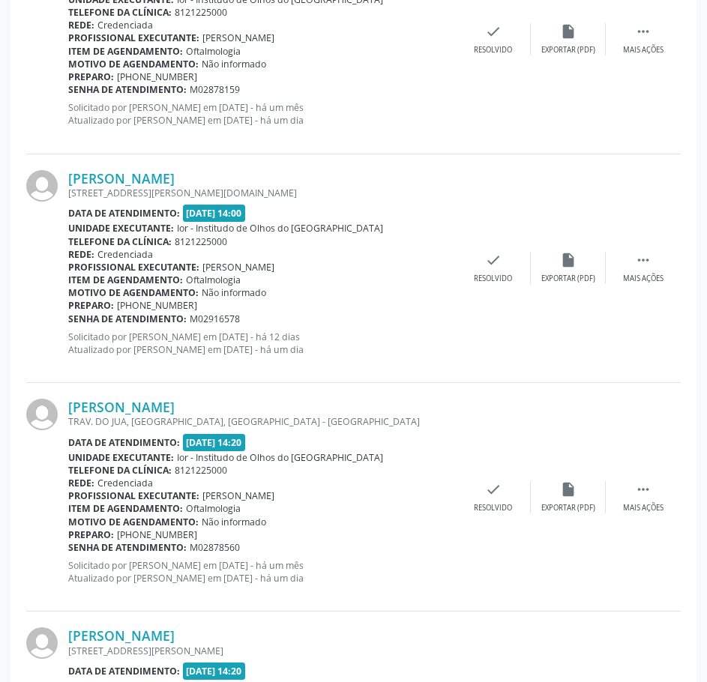
drag, startPoint x: 241, startPoint y: 315, endPoint x: 70, endPoint y: 319, distance: 170.9
click at [70, 319] on div "Senha de atendimento: M02916578" at bounding box center [261, 319] width 387 height 13
click at [175, 175] on link "[PERSON_NAME]" at bounding box center [121, 178] width 106 height 16
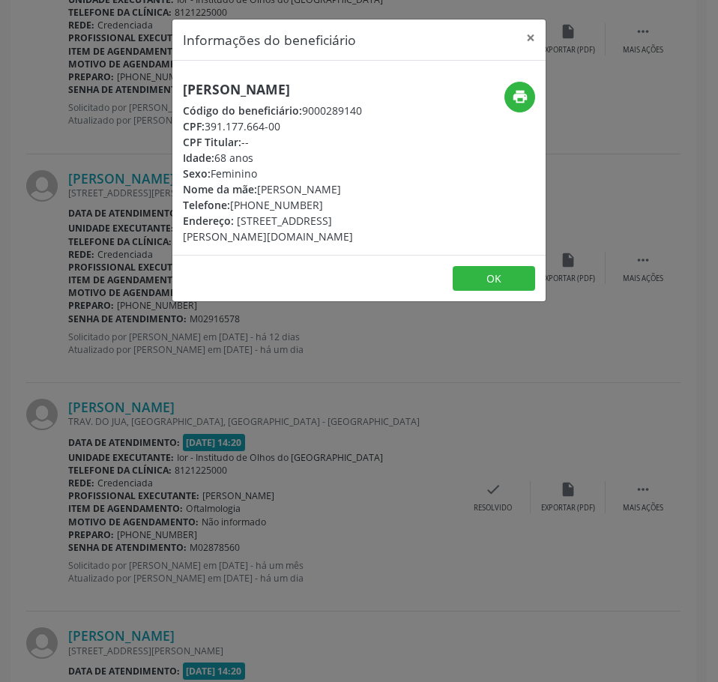
drag, startPoint x: 313, startPoint y: 209, endPoint x: 233, endPoint y: 209, distance: 79.4
click at [233, 209] on div "Telefone: [PHONE_NUMBER]" at bounding box center [297, 205] width 228 height 16
click at [534, 89] on div "print" at bounding box center [483, 97] width 103 height 31
click at [528, 97] on icon "print" at bounding box center [520, 96] width 16 height 16
click at [195, 92] on h5 "[PERSON_NAME]" at bounding box center [297, 90] width 228 height 16
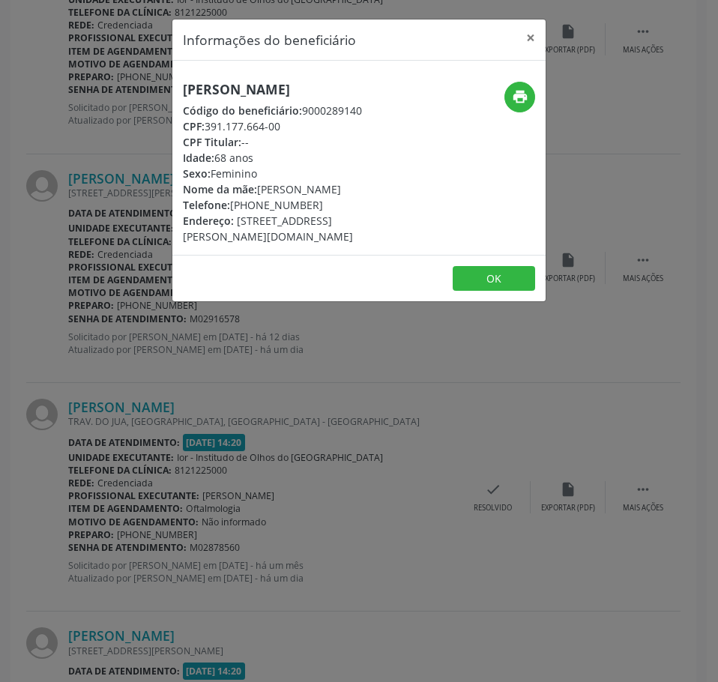
click at [195, 92] on h5 "[PERSON_NAME]" at bounding box center [297, 90] width 228 height 16
click at [135, 357] on div "Informações do beneficiário × [PERSON_NAME] Código do beneficiário: 9000289140 …" at bounding box center [359, 341] width 718 height 682
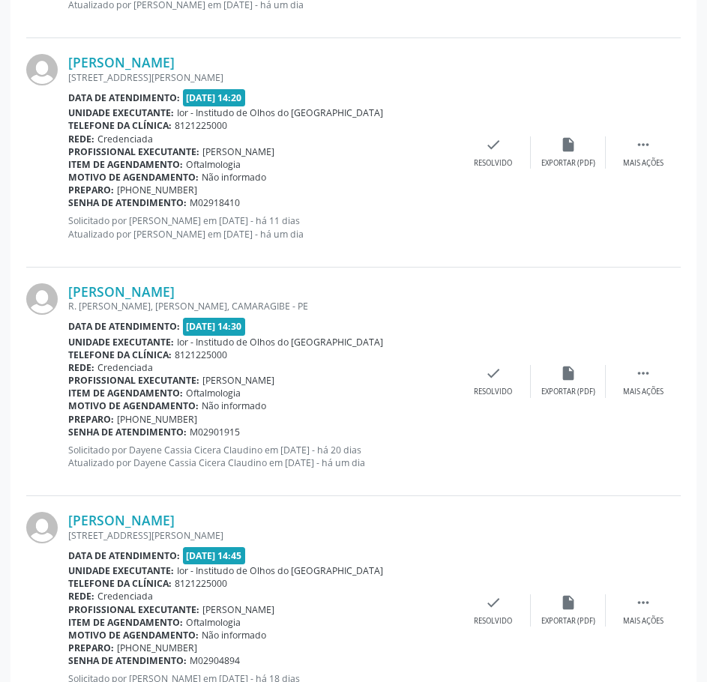
scroll to position [1124, 0]
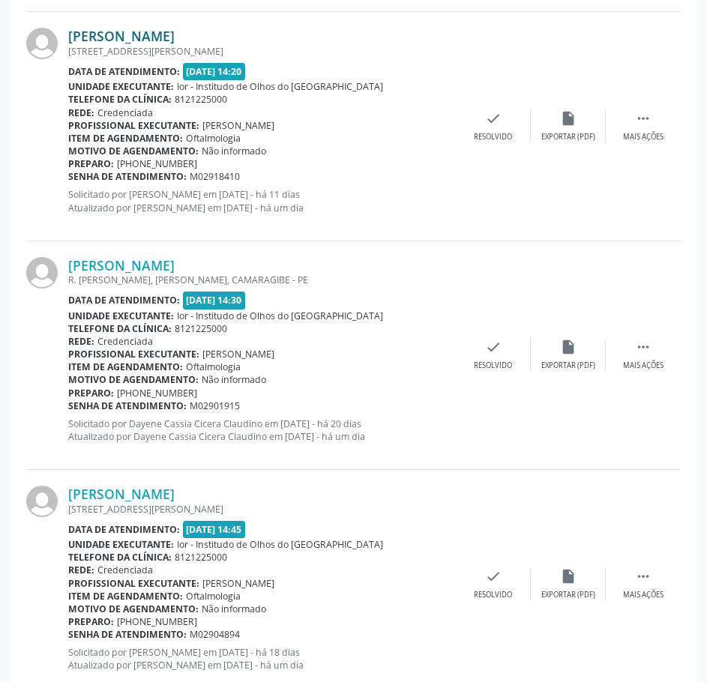
click at [175, 36] on link "[PERSON_NAME]" at bounding box center [121, 36] width 106 height 16
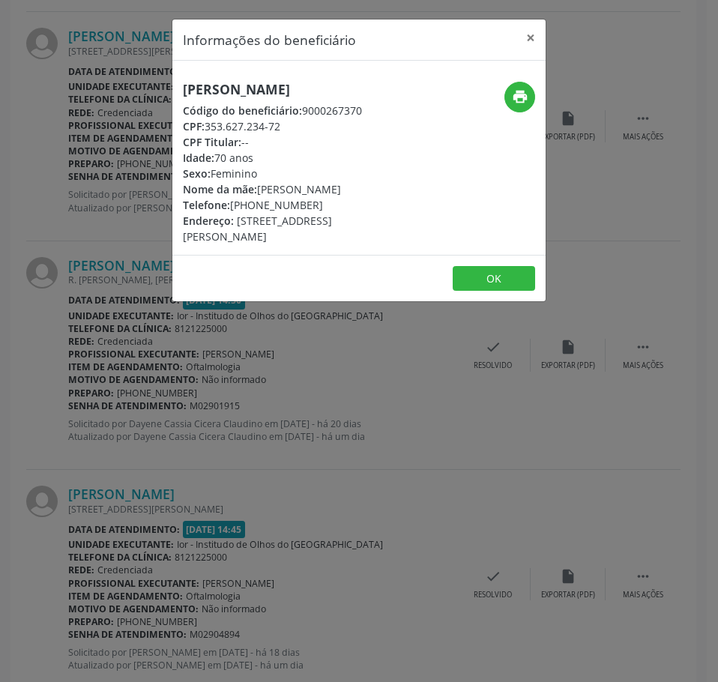
drag, startPoint x: 291, startPoint y: 124, endPoint x: 208, endPoint y: 125, distance: 83.2
click at [208, 125] on div "CPF: 353.627.234-72" at bounding box center [297, 126] width 228 height 16
click at [387, 421] on div "Informações do beneficiário × [PERSON_NAME] Código do beneficiário: 9000267370 …" at bounding box center [359, 341] width 718 height 682
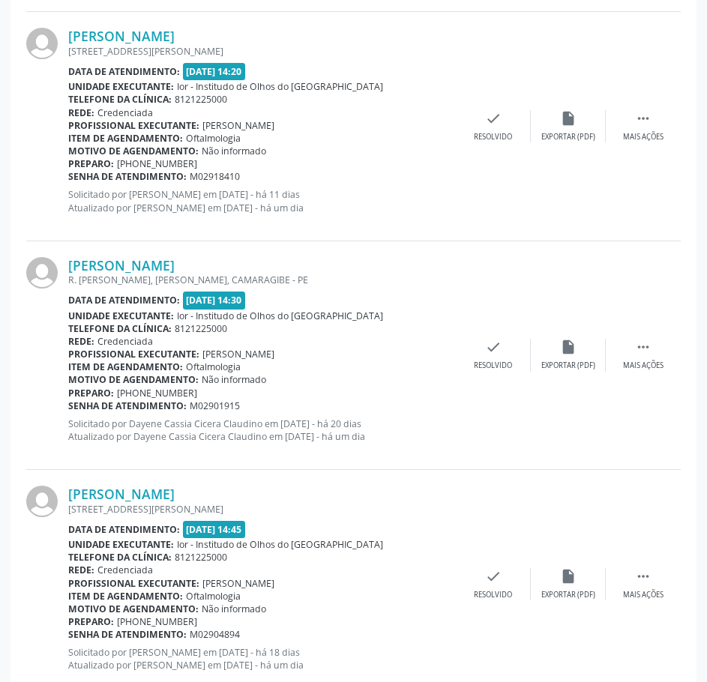
drag, startPoint x: 246, startPoint y: 181, endPoint x: 70, endPoint y: 178, distance: 176.1
click at [70, 178] on div "Senha de atendimento: M02918410" at bounding box center [261, 176] width 387 height 13
click at [145, 35] on link "[PERSON_NAME]" at bounding box center [121, 36] width 106 height 16
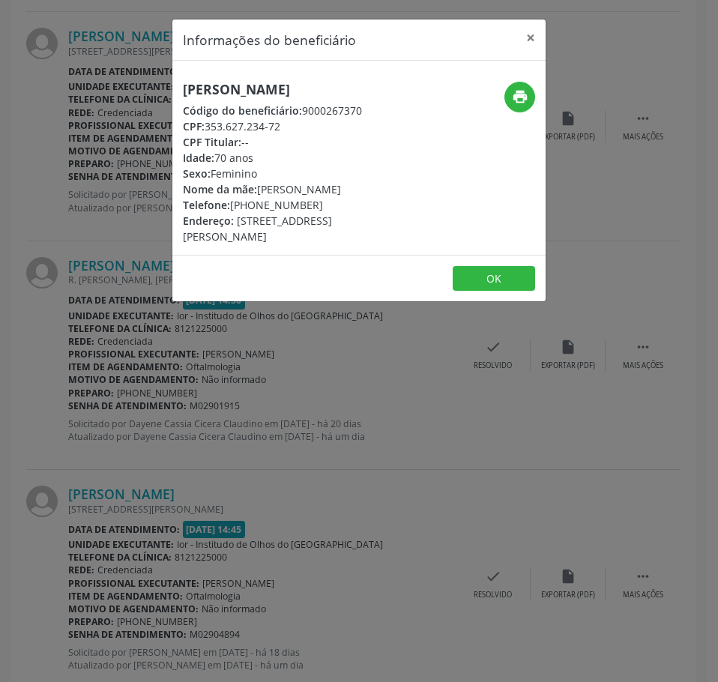
click at [217, 85] on h5 "[PERSON_NAME]" at bounding box center [297, 90] width 228 height 16
click at [169, 382] on div "Informações do beneficiário × [PERSON_NAME] Código do beneficiário: 9000267370 …" at bounding box center [359, 341] width 718 height 682
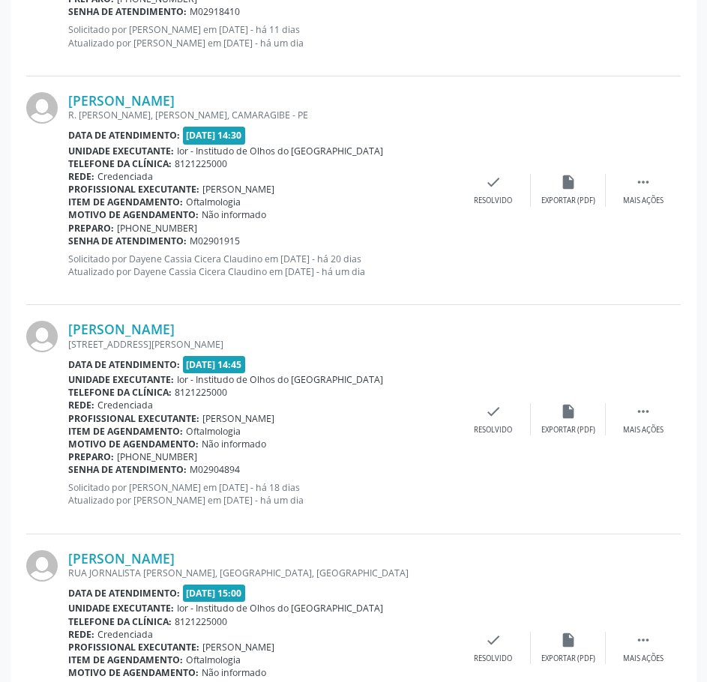
scroll to position [1274, 0]
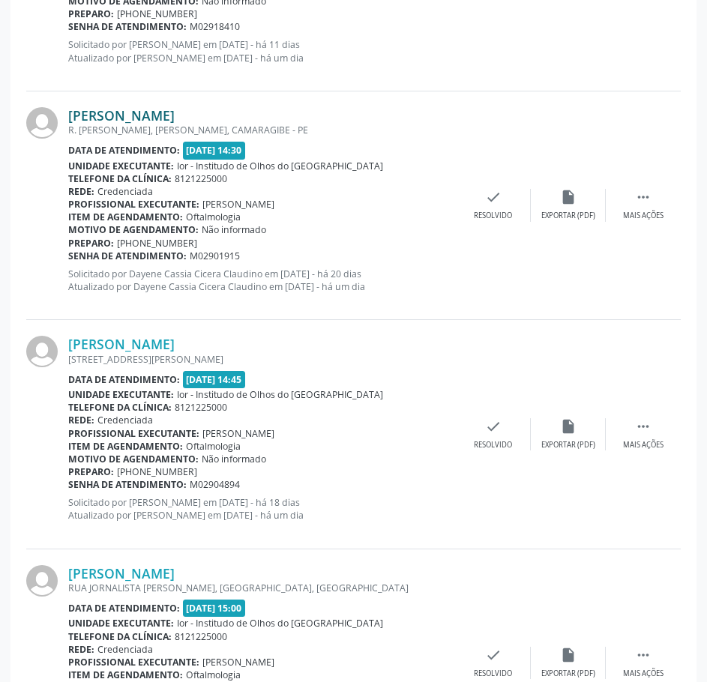
click at [170, 112] on link "[PERSON_NAME]" at bounding box center [121, 115] width 106 height 16
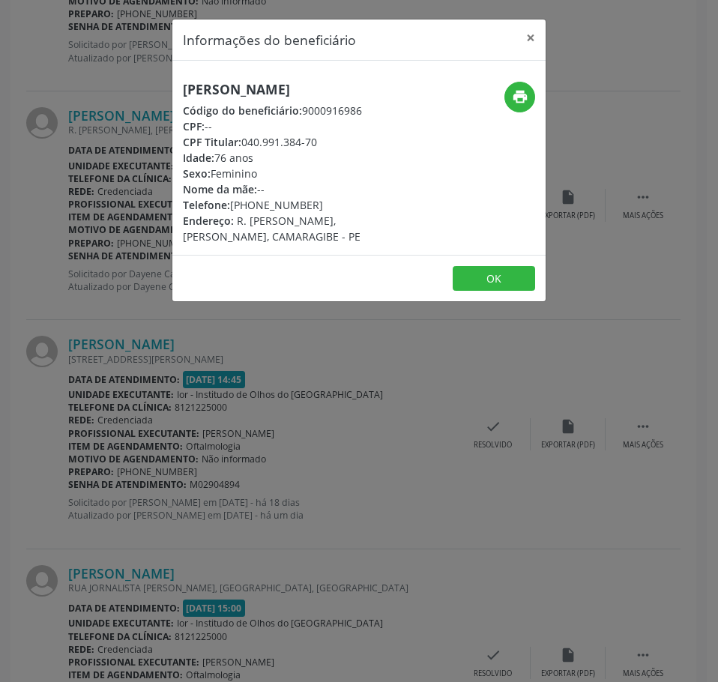
click at [238, 92] on h5 "[PERSON_NAME]" at bounding box center [297, 90] width 228 height 16
click at [555, 435] on div "Informações do beneficiário × [PERSON_NAME] Código do beneficiário: 9000916986 …" at bounding box center [359, 341] width 718 height 682
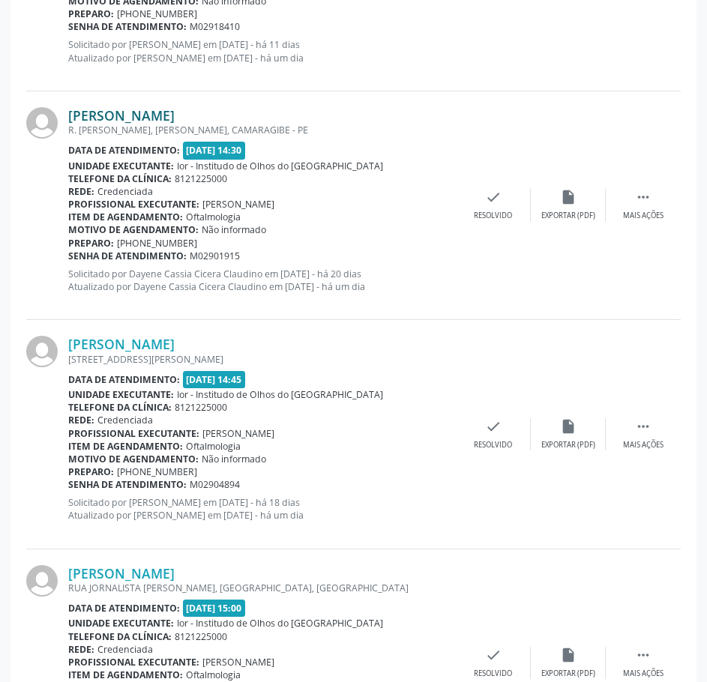
click at [175, 122] on link "[PERSON_NAME]" at bounding box center [121, 115] width 106 height 16
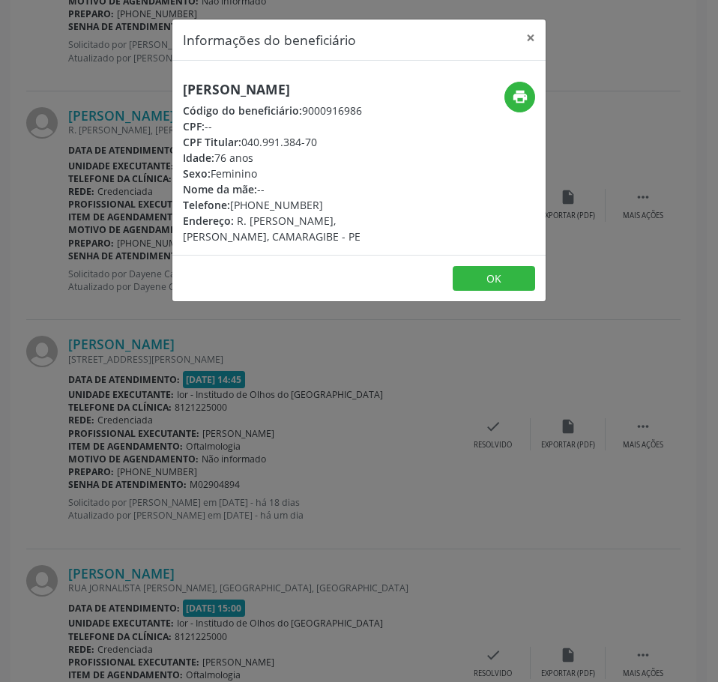
click at [227, 92] on h5 "[PERSON_NAME]" at bounding box center [297, 90] width 228 height 16
click at [228, 92] on h5 "[PERSON_NAME]" at bounding box center [297, 90] width 228 height 16
click at [254, 430] on div "Informações do beneficiário × [PERSON_NAME] Código do beneficiário: 9000916986 …" at bounding box center [359, 341] width 718 height 682
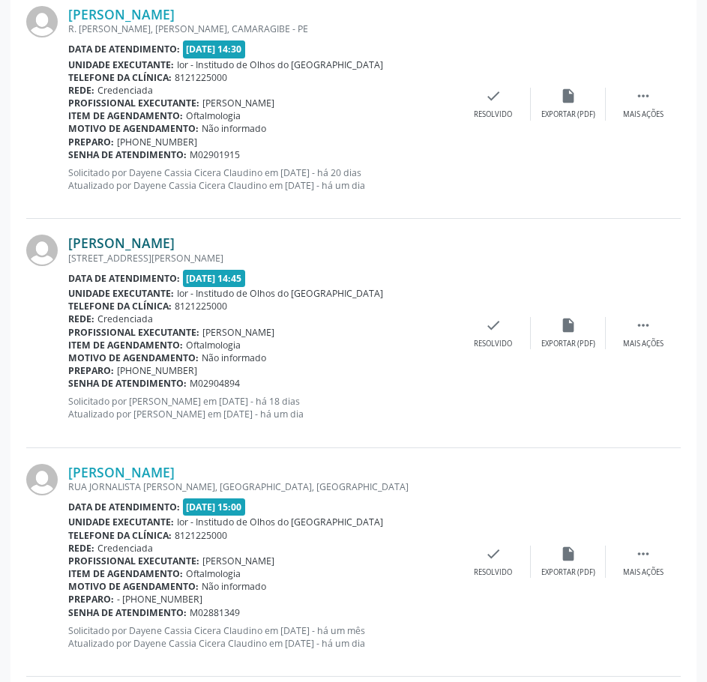
scroll to position [1349, 0]
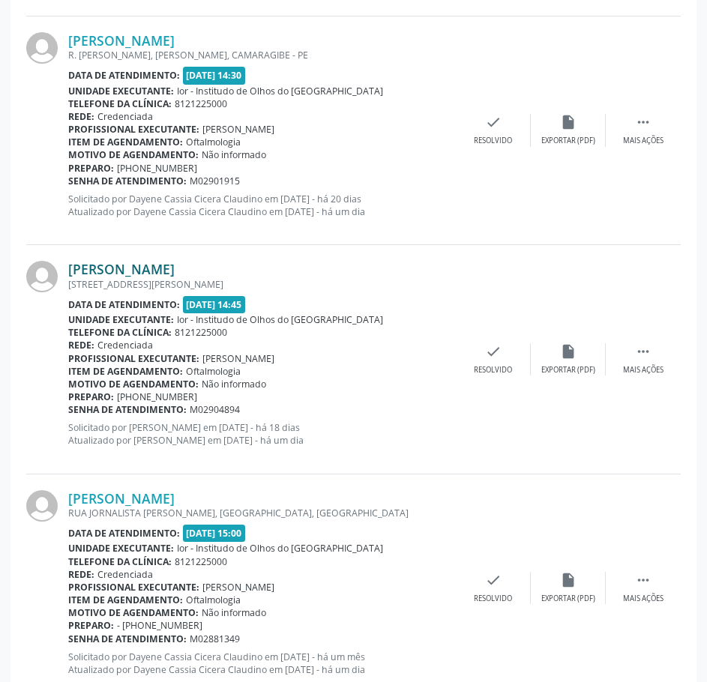
click at [168, 268] on link "[PERSON_NAME]" at bounding box center [121, 269] width 106 height 16
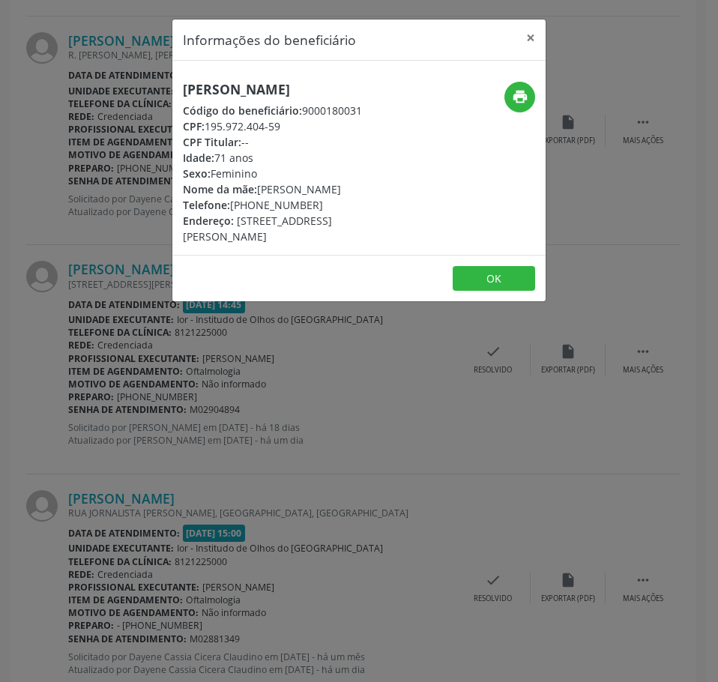
click at [232, 91] on h5 "[PERSON_NAME]" at bounding box center [297, 90] width 228 height 16
click at [221, 462] on div "Informações do beneficiário × Linete [PERSON_NAME] Código do beneficiário: 9000…" at bounding box center [359, 341] width 718 height 682
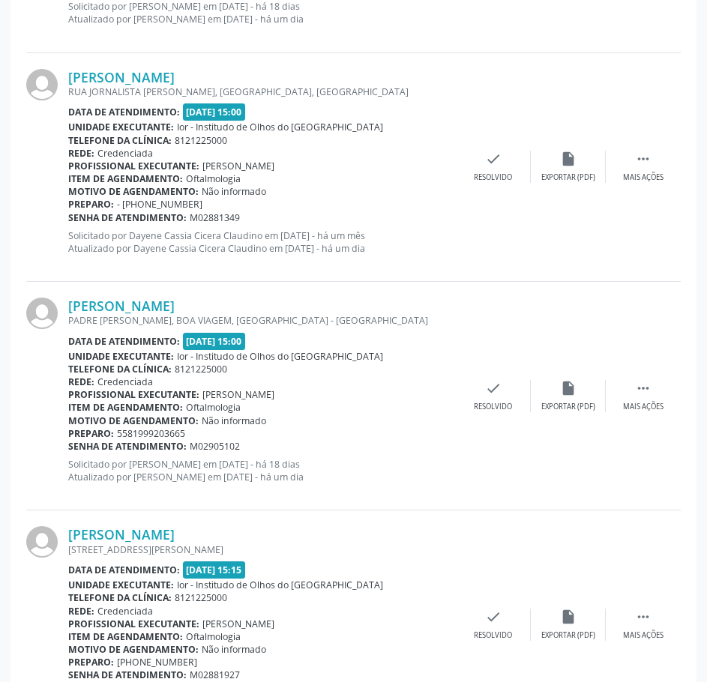
scroll to position [1799, 0]
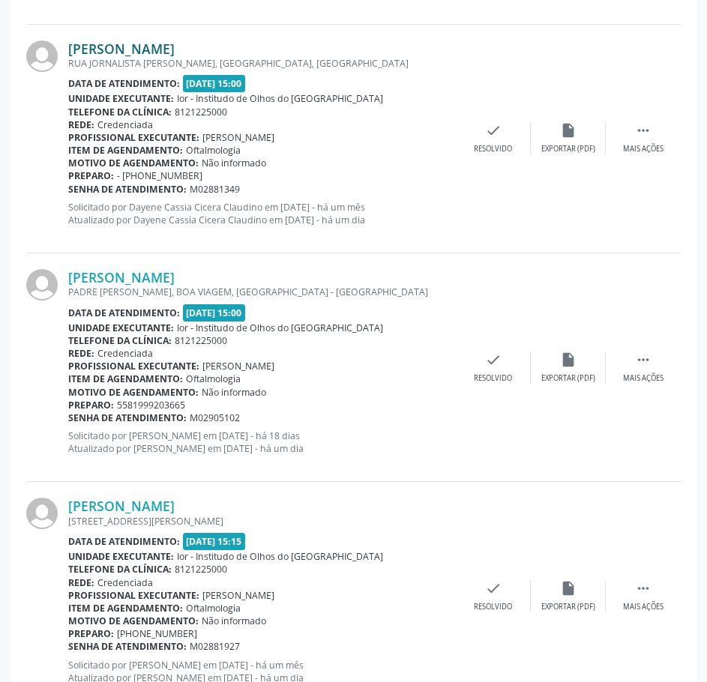
click at [150, 48] on link "[PERSON_NAME]" at bounding box center [121, 48] width 106 height 16
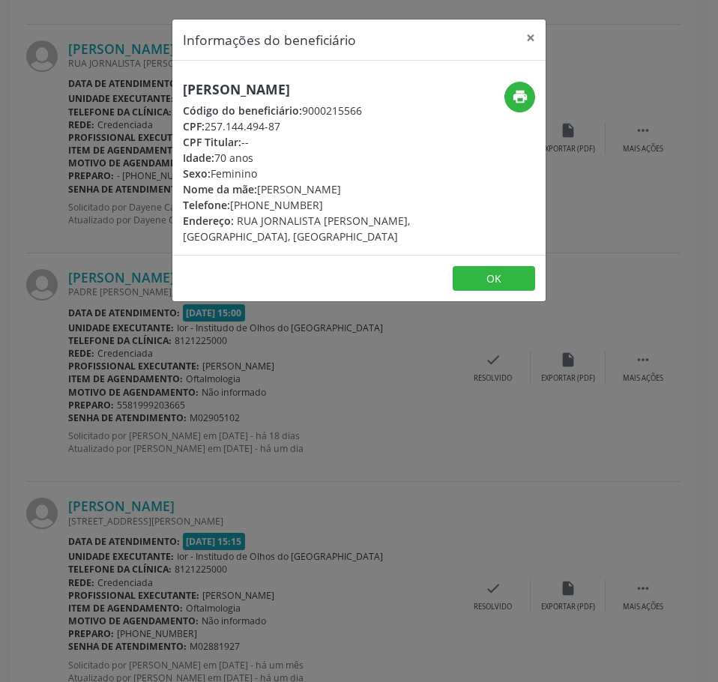
click at [248, 83] on h5 "[PERSON_NAME]" at bounding box center [297, 90] width 228 height 16
drag, startPoint x: 288, startPoint y: 128, endPoint x: 207, endPoint y: 123, distance: 81.1
click at [207, 123] on div "CPF: 257.144.494-87" at bounding box center [297, 126] width 228 height 16
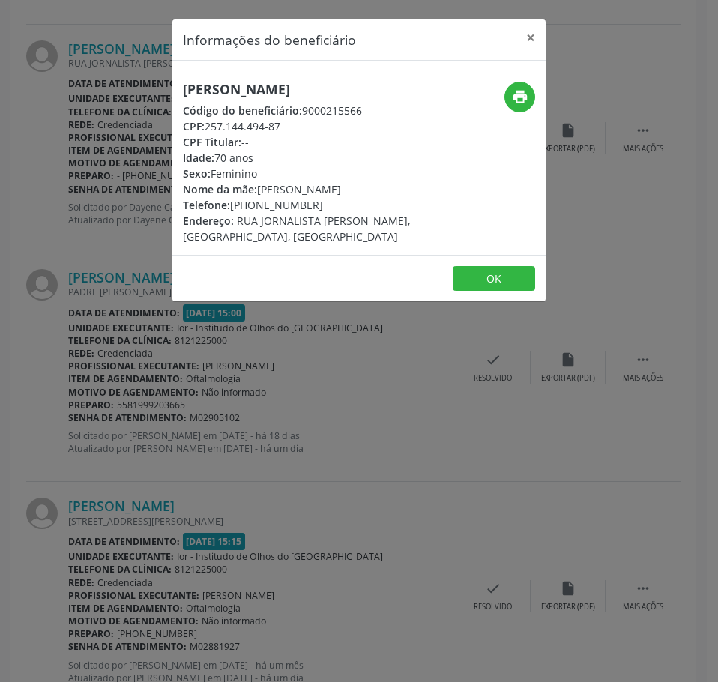
click at [184, 378] on div "Informações do beneficiário × Maria de [PERSON_NAME] Código do beneficiário: 90…" at bounding box center [359, 341] width 718 height 682
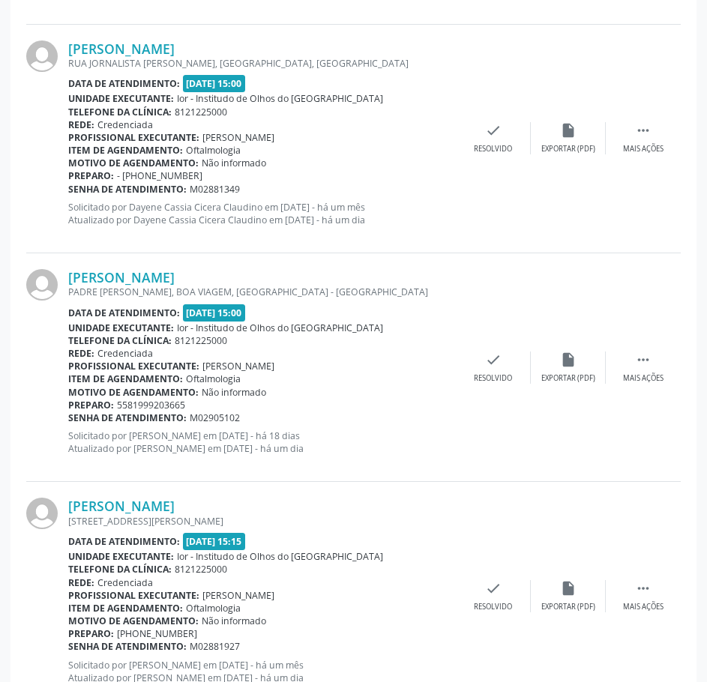
drag, startPoint x: 241, startPoint y: 193, endPoint x: 68, endPoint y: 191, distance: 172.4
click at [68, 191] on div "Senha de atendimento: M02881349" at bounding box center [261, 189] width 387 height 13
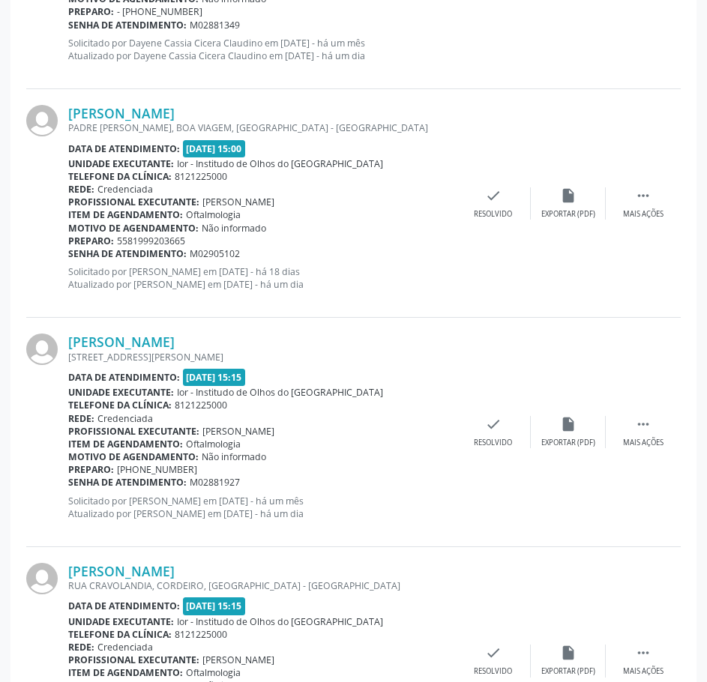
scroll to position [2024, 0]
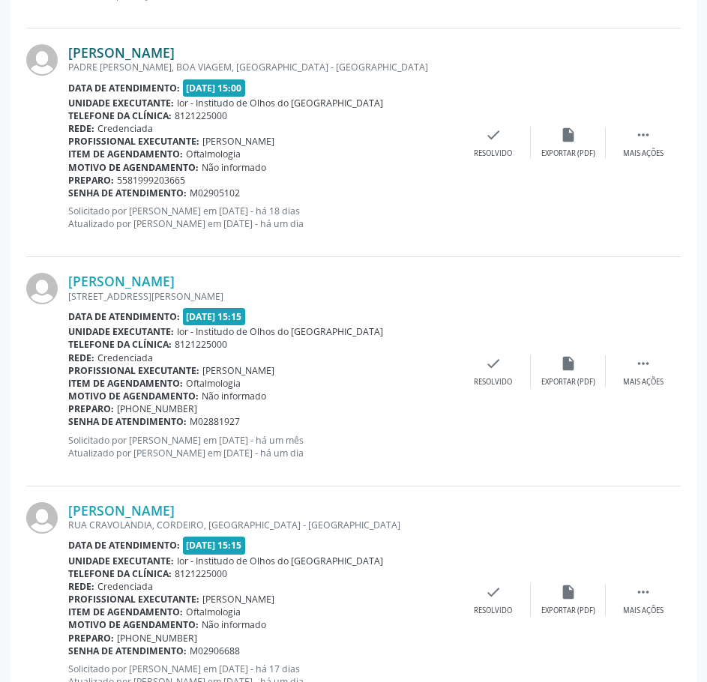
click at [175, 53] on link "[PERSON_NAME]" at bounding box center [121, 52] width 106 height 16
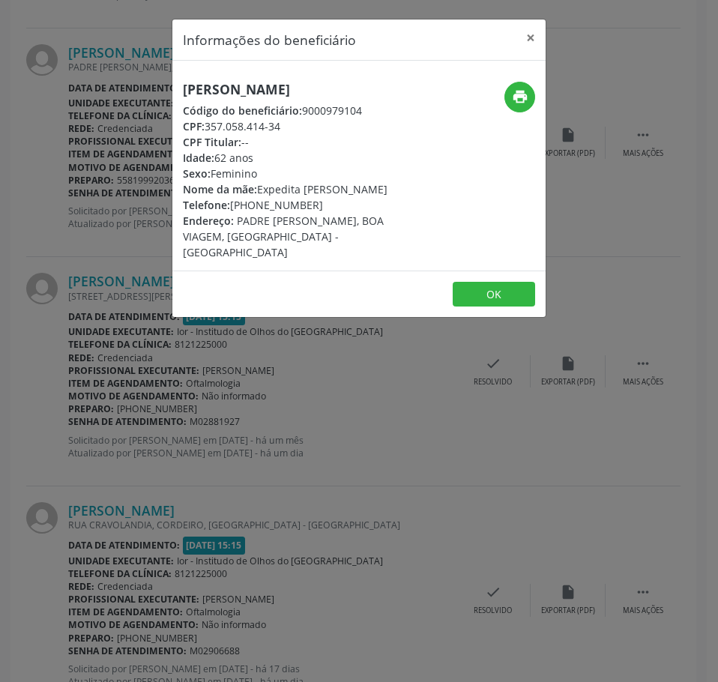
click at [304, 369] on div "Informações do beneficiário × [PERSON_NAME] Código do beneficiário: 9000979104 …" at bounding box center [359, 341] width 718 height 682
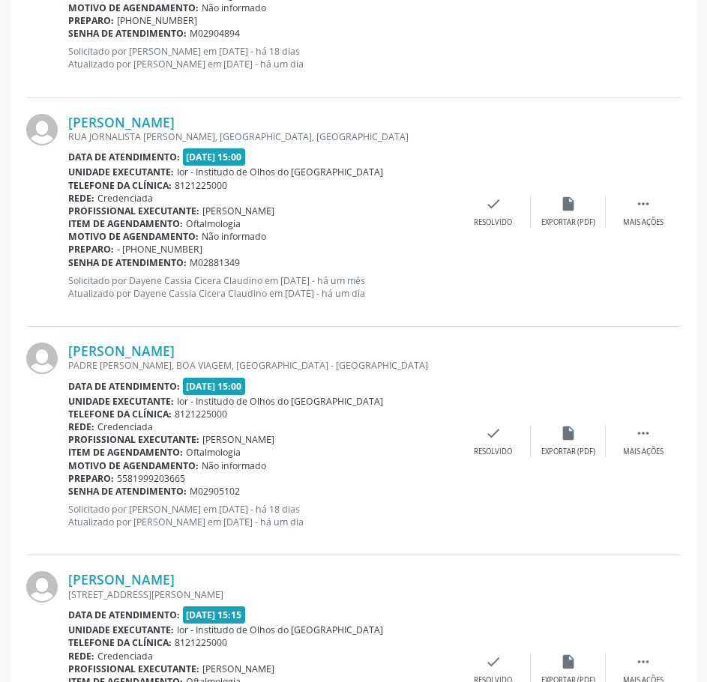
scroll to position [1724, 0]
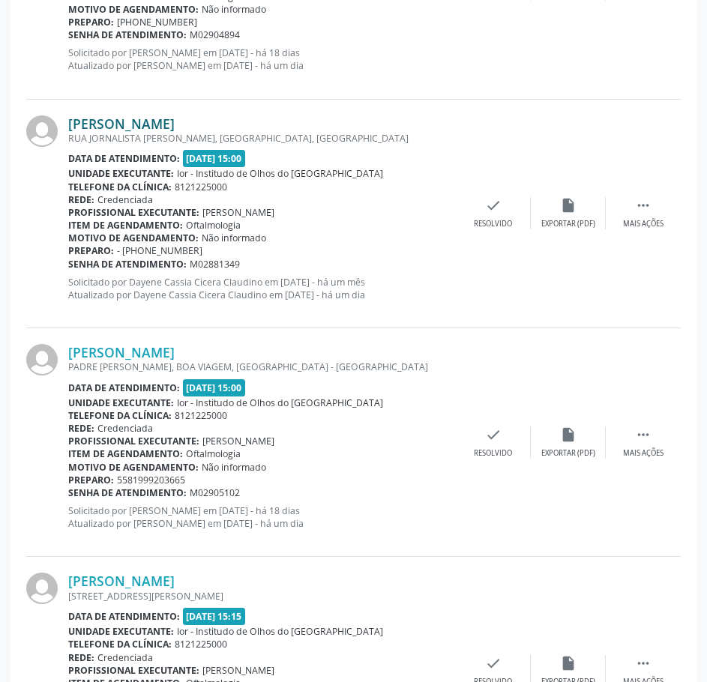
click at [149, 123] on link "[PERSON_NAME]" at bounding box center [121, 123] width 106 height 16
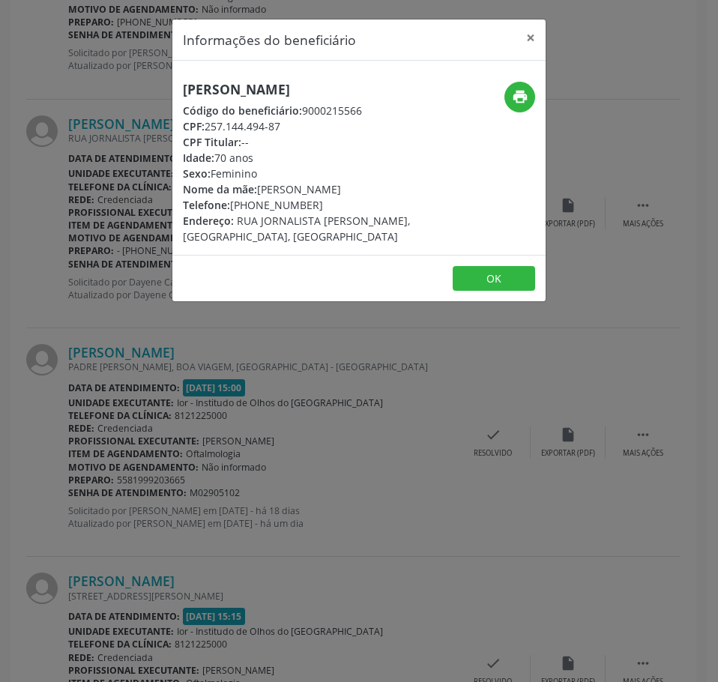
drag, startPoint x: 271, startPoint y: 128, endPoint x: 208, endPoint y: 127, distance: 63.0
click at [208, 127] on div "CPF: 257.144.494-87" at bounding box center [297, 126] width 228 height 16
click at [301, 516] on div "Informações do beneficiário × Maria de [PERSON_NAME] Código do beneficiário: 90…" at bounding box center [359, 341] width 718 height 682
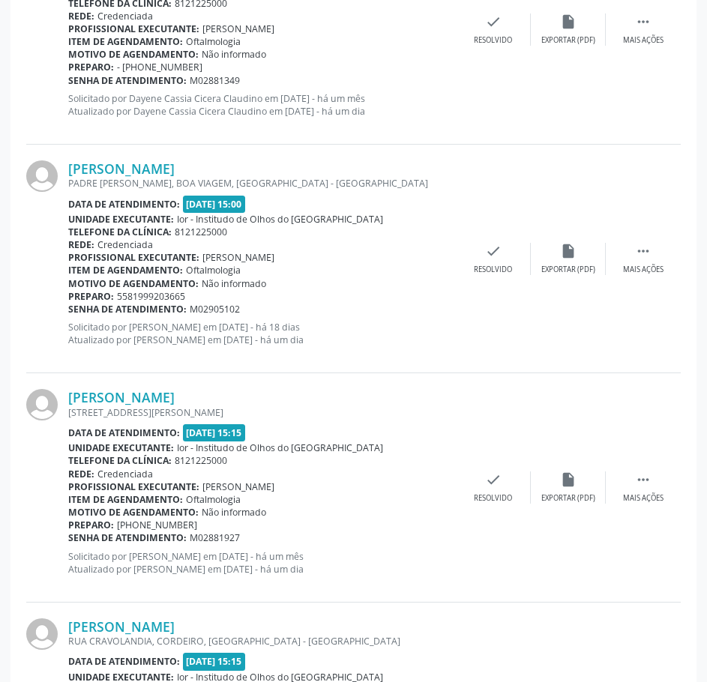
scroll to position [1949, 0]
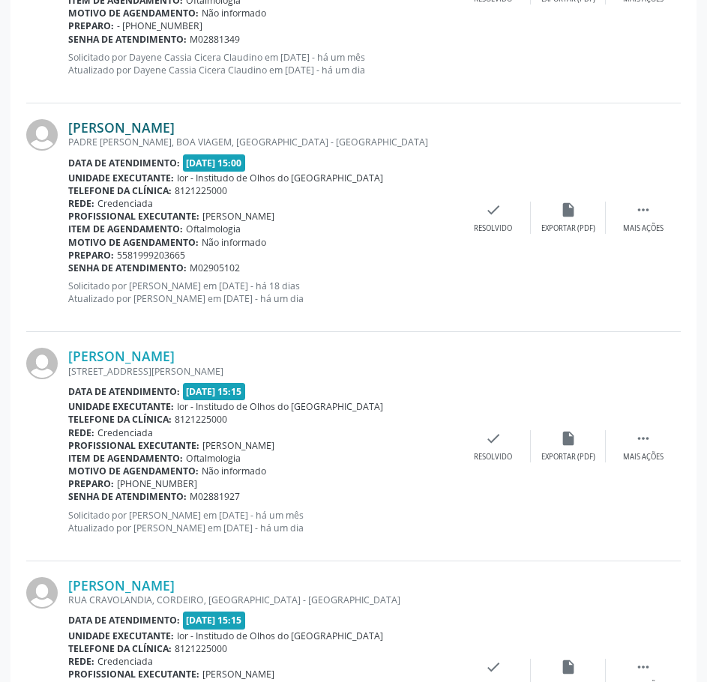
click at [175, 127] on link "[PERSON_NAME]" at bounding box center [121, 127] width 106 height 16
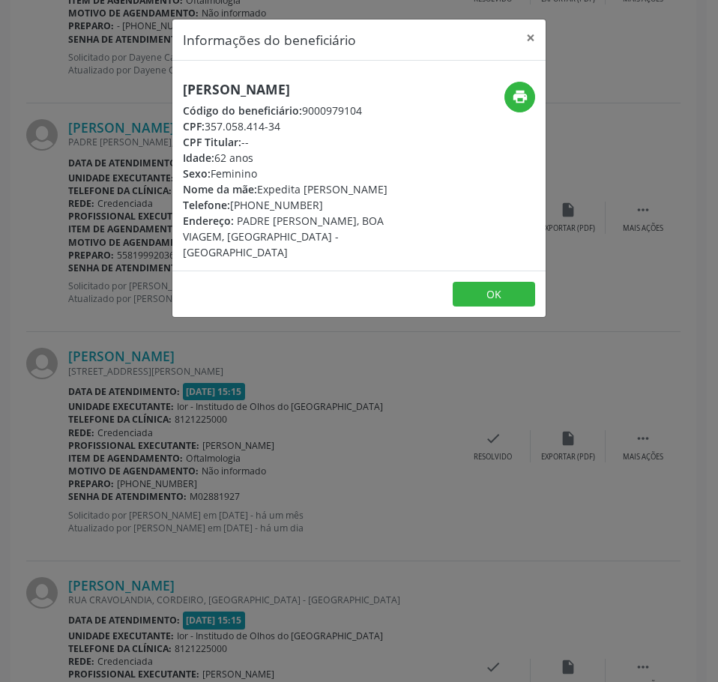
drag, startPoint x: 289, startPoint y: 145, endPoint x: 204, endPoint y: 142, distance: 84.7
click at [204, 134] on div "CPF: 357.058.414-34" at bounding box center [297, 126] width 228 height 16
click at [141, 353] on div "Informações do beneficiário × [PERSON_NAME] Código do beneficiário: 9000979104 …" at bounding box center [359, 341] width 718 height 682
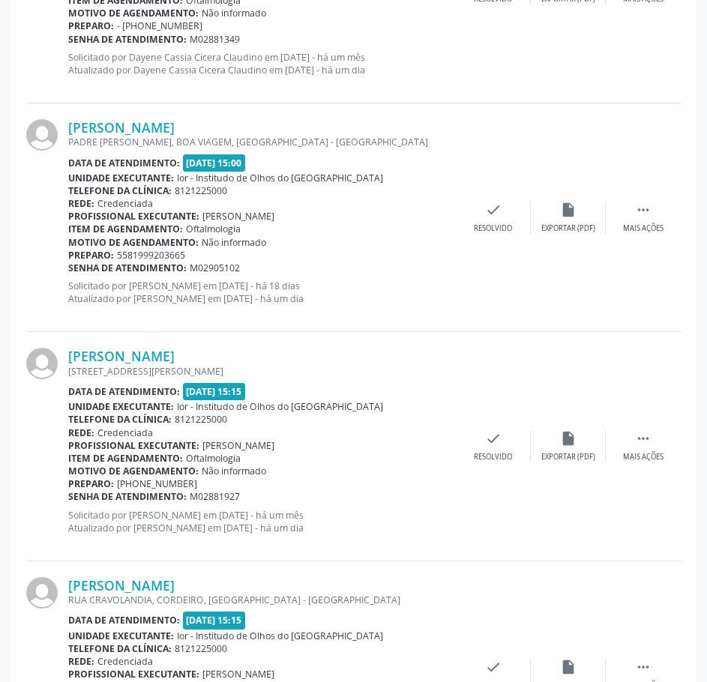
drag, startPoint x: 244, startPoint y: 268, endPoint x: 70, endPoint y: 272, distance: 173.9
click at [70, 272] on div "Senha de atendimento: M02905102" at bounding box center [261, 268] width 387 height 13
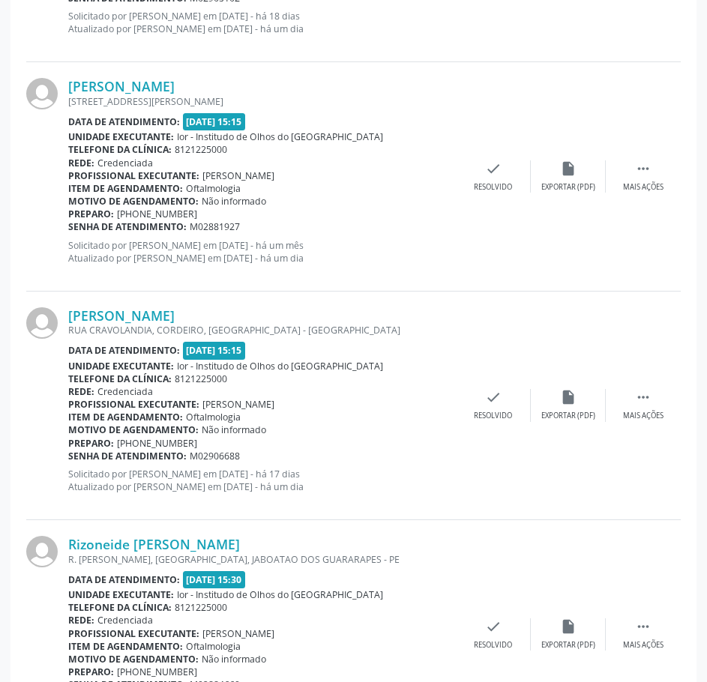
scroll to position [2173, 0]
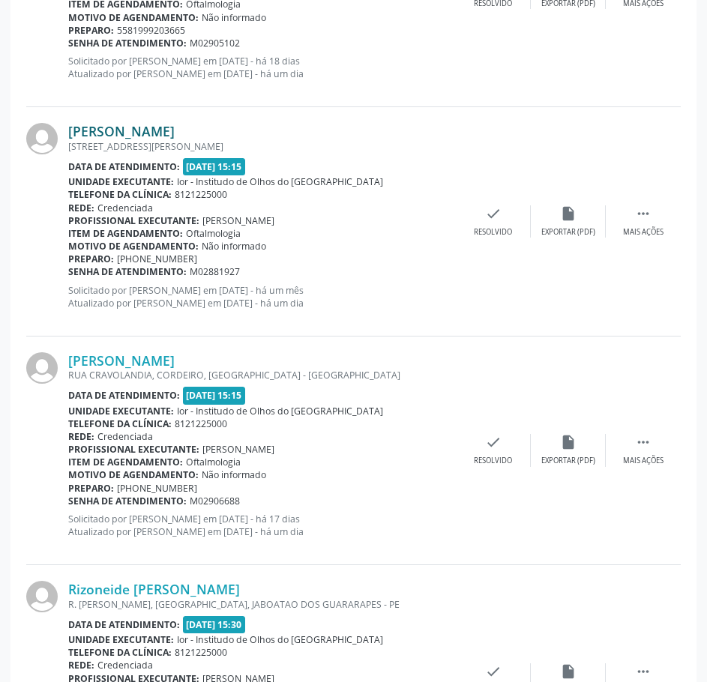
click at [175, 132] on link "[PERSON_NAME]" at bounding box center [121, 131] width 106 height 16
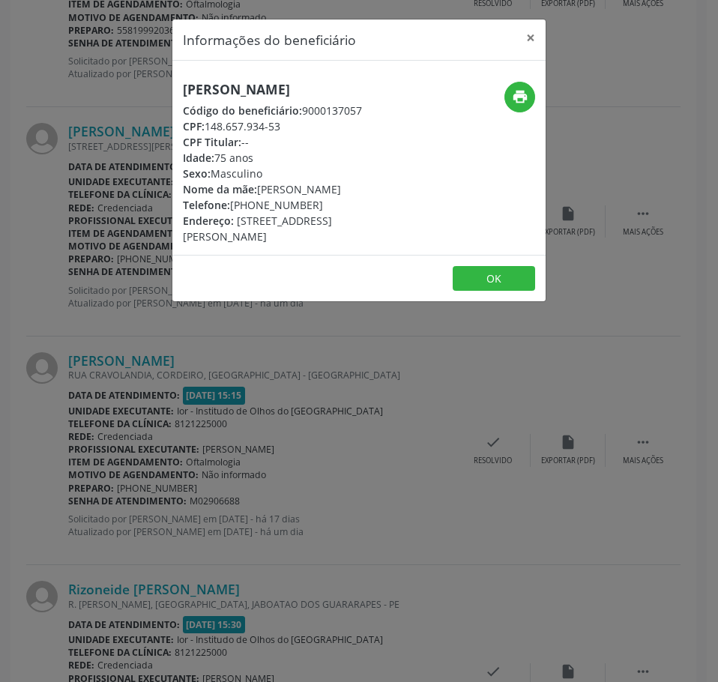
click at [242, 348] on div "Informações do beneficiário × [PERSON_NAME] Código do beneficiário: 9000137057 …" at bounding box center [359, 341] width 718 height 682
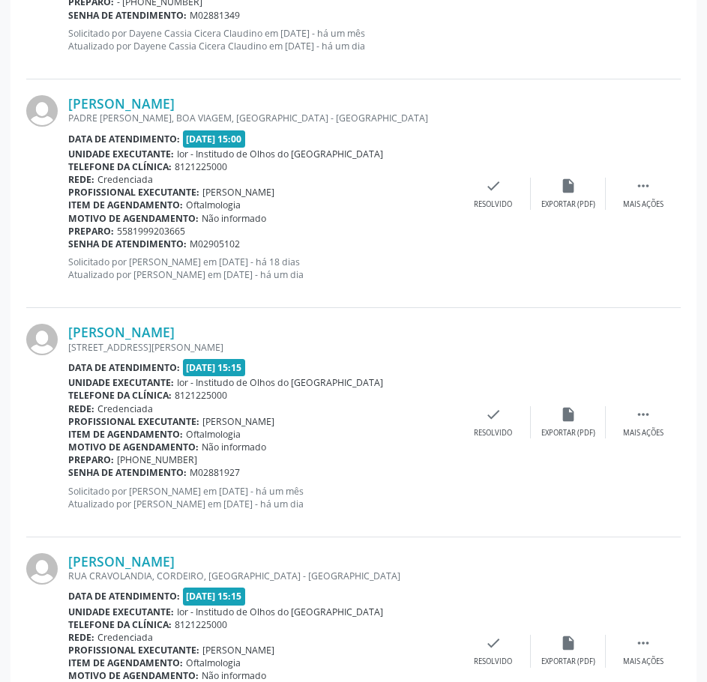
scroll to position [1949, 0]
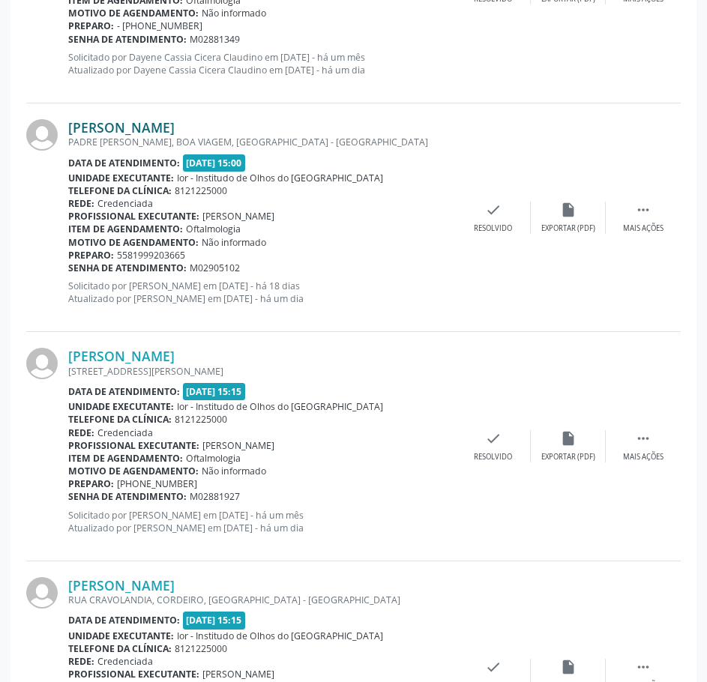
click at [175, 127] on link "[PERSON_NAME]" at bounding box center [121, 127] width 106 height 16
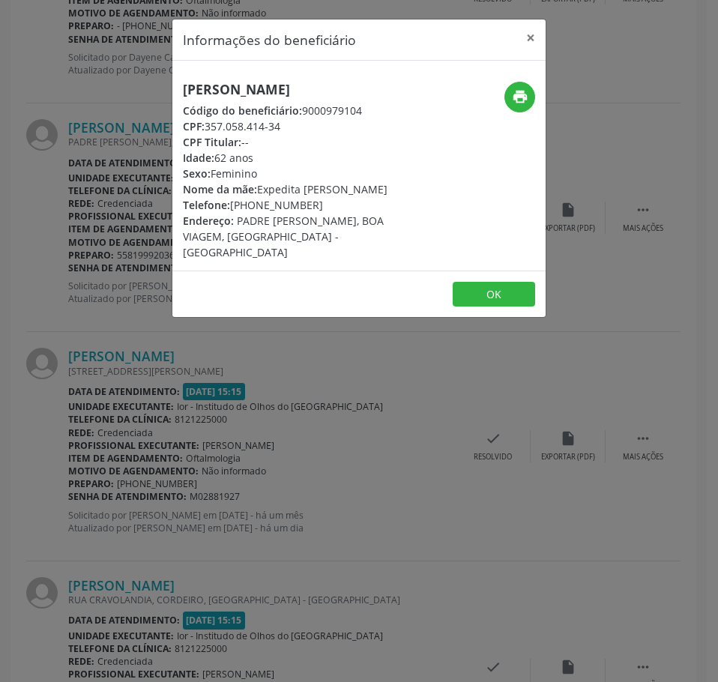
click at [274, 83] on h5 "[PERSON_NAME]" at bounding box center [297, 90] width 228 height 16
click at [115, 304] on div "Informações do beneficiário × [PERSON_NAME] Código do beneficiário: 9000979104 …" at bounding box center [359, 341] width 718 height 682
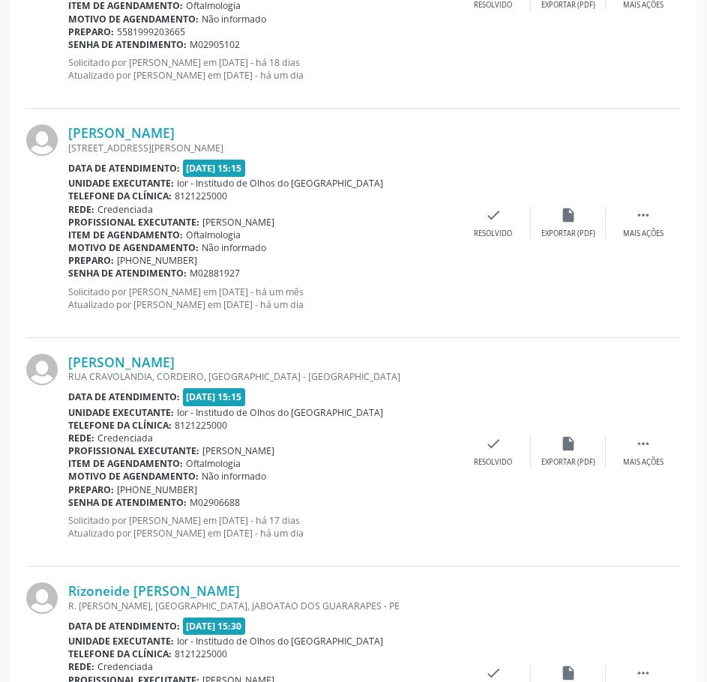
scroll to position [2173, 0]
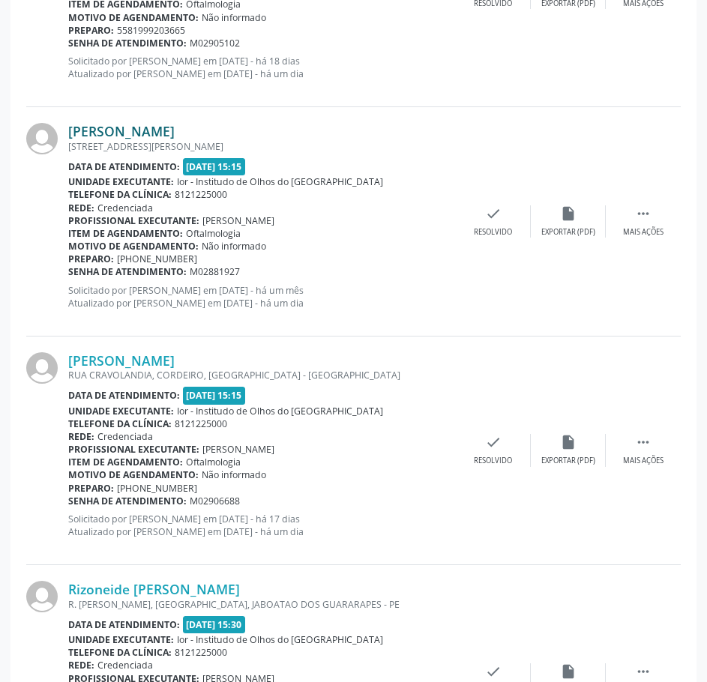
click at [175, 129] on link "[PERSON_NAME]" at bounding box center [121, 131] width 106 height 16
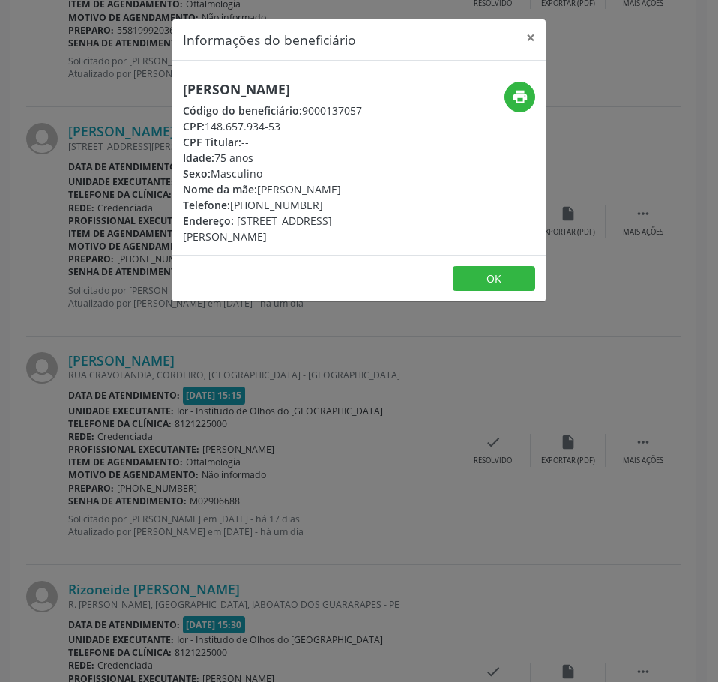
click at [265, 87] on h5 "[PERSON_NAME]" at bounding box center [297, 90] width 228 height 16
drag, startPoint x: 87, startPoint y: 344, endPoint x: 162, endPoint y: 309, distance: 82.8
click at [86, 342] on div "Informações do beneficiário × [PERSON_NAME] Código do beneficiário: 9000137057 …" at bounding box center [359, 341] width 718 height 682
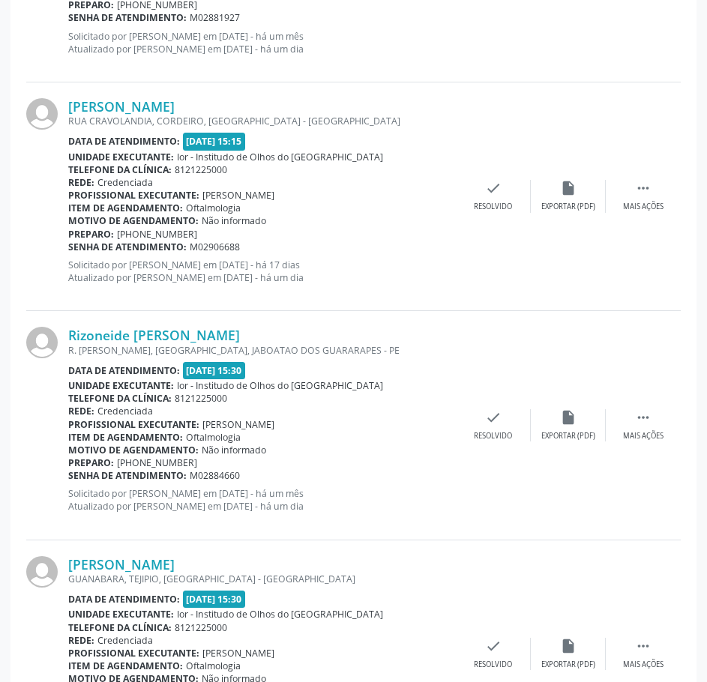
scroll to position [2473, 0]
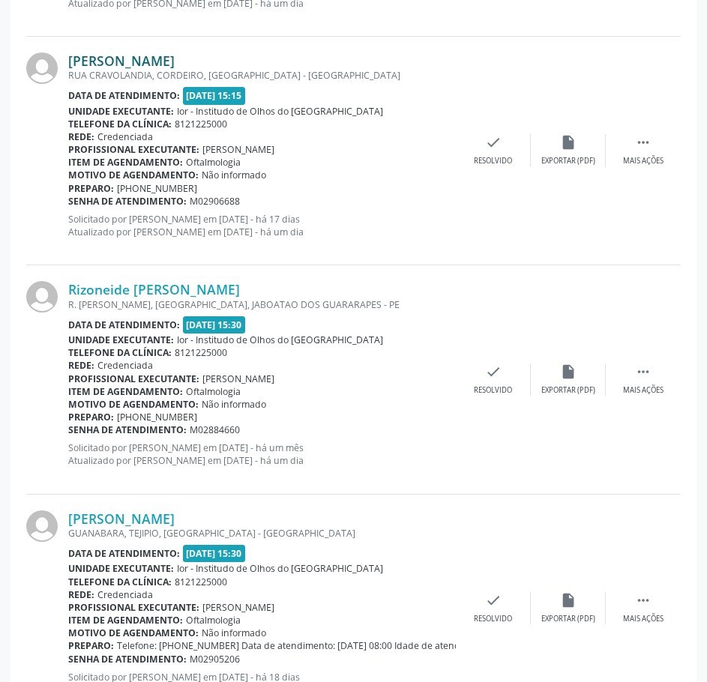
click at [162, 62] on link "[PERSON_NAME]" at bounding box center [121, 60] width 106 height 16
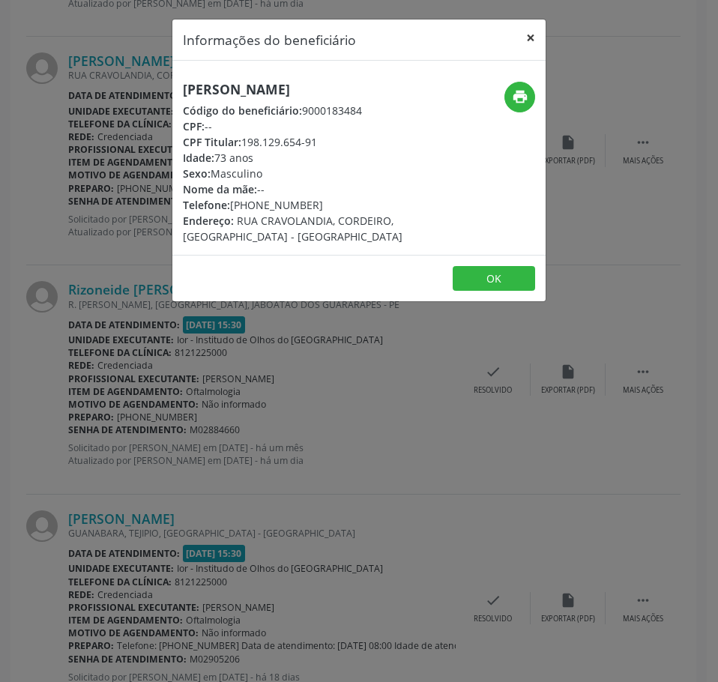
click at [538, 34] on button "×" at bounding box center [531, 37] width 30 height 37
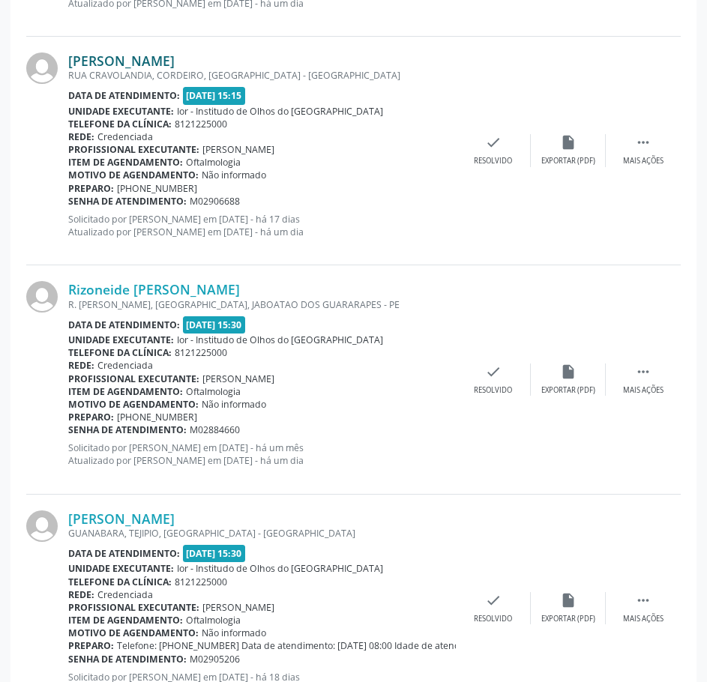
click at [175, 54] on link "[PERSON_NAME]" at bounding box center [121, 60] width 106 height 16
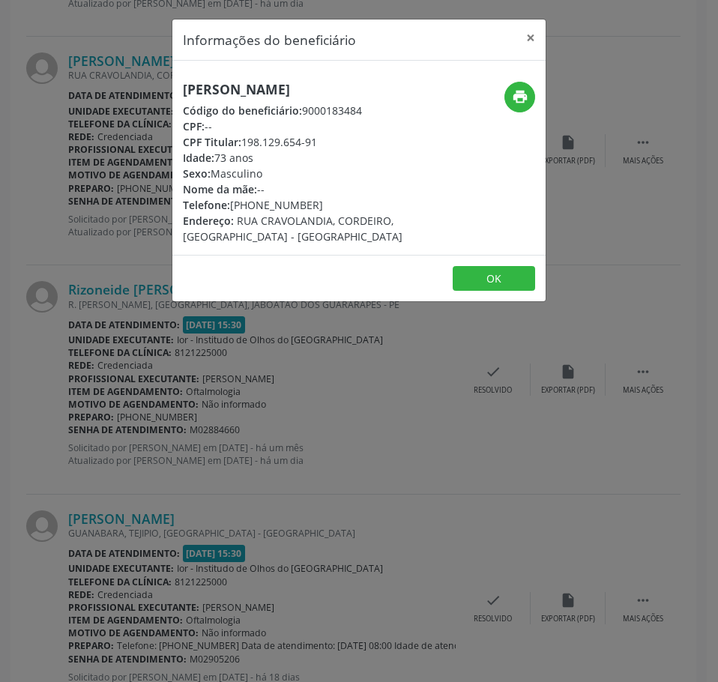
click at [277, 75] on div "[PERSON_NAME] Código do beneficiário: 9000183484 CPF: -- CPF Titular: 198.129.6…" at bounding box center [358, 158] width 373 height 194
click at [279, 88] on h5 "[PERSON_NAME]" at bounding box center [297, 90] width 228 height 16
click at [215, 307] on div "Informações do beneficiário × [PERSON_NAME] Código do beneficiário: 9000183484 …" at bounding box center [359, 341] width 718 height 682
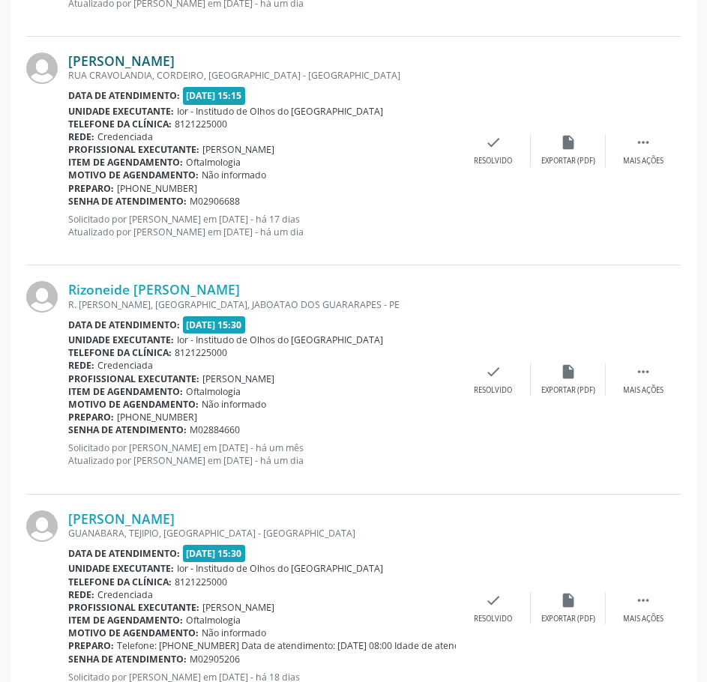
click at [174, 55] on link "[PERSON_NAME]" at bounding box center [121, 60] width 106 height 16
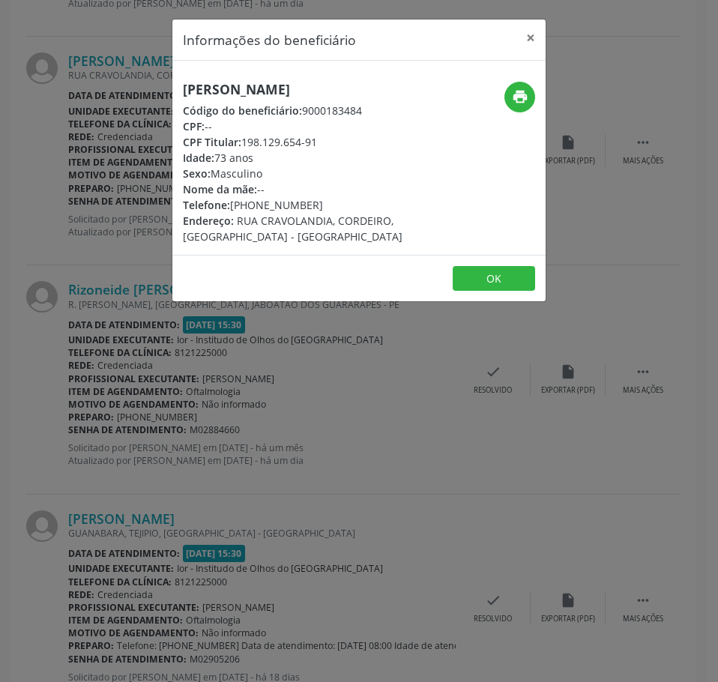
click at [131, 154] on div "Informações do beneficiário × [PERSON_NAME] Código do beneficiário: 9000183484 …" at bounding box center [359, 341] width 718 height 682
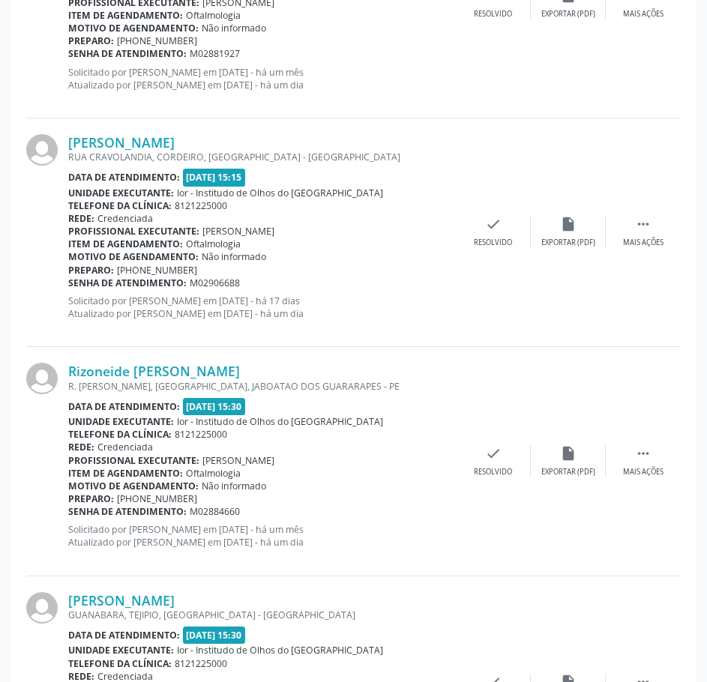
scroll to position [2398, 0]
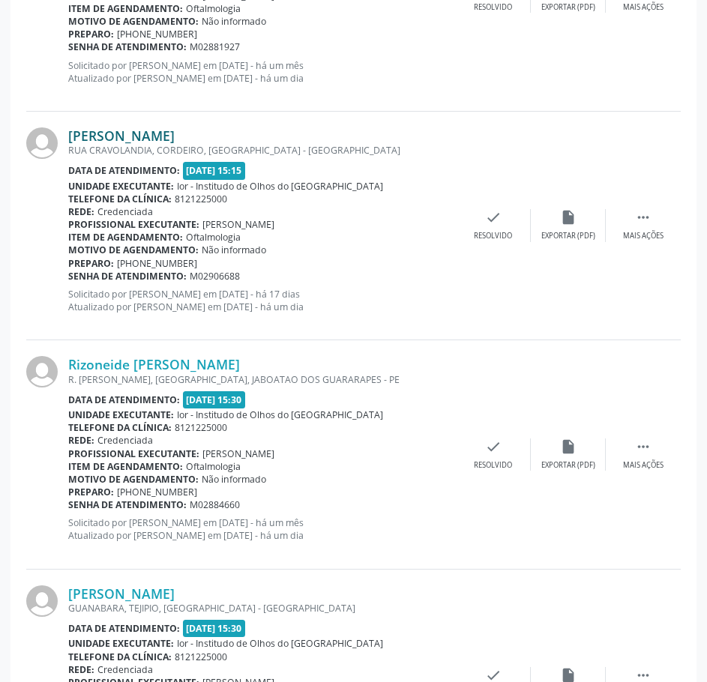
click at [154, 133] on link "[PERSON_NAME]" at bounding box center [121, 135] width 106 height 16
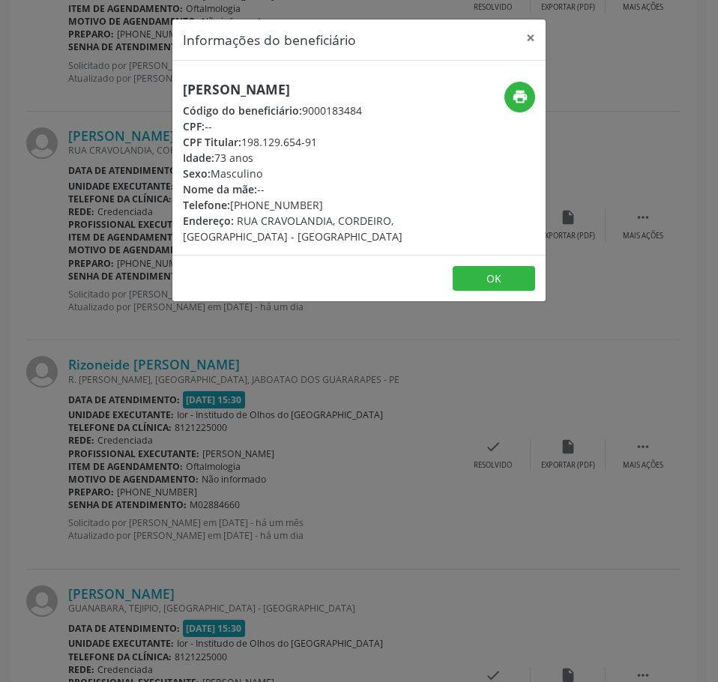
click at [235, 92] on h5 "[PERSON_NAME]" at bounding box center [297, 90] width 228 height 16
click at [127, 204] on div "Informações do beneficiário × [PERSON_NAME] Código do beneficiário: 9000183484 …" at bounding box center [359, 341] width 718 height 682
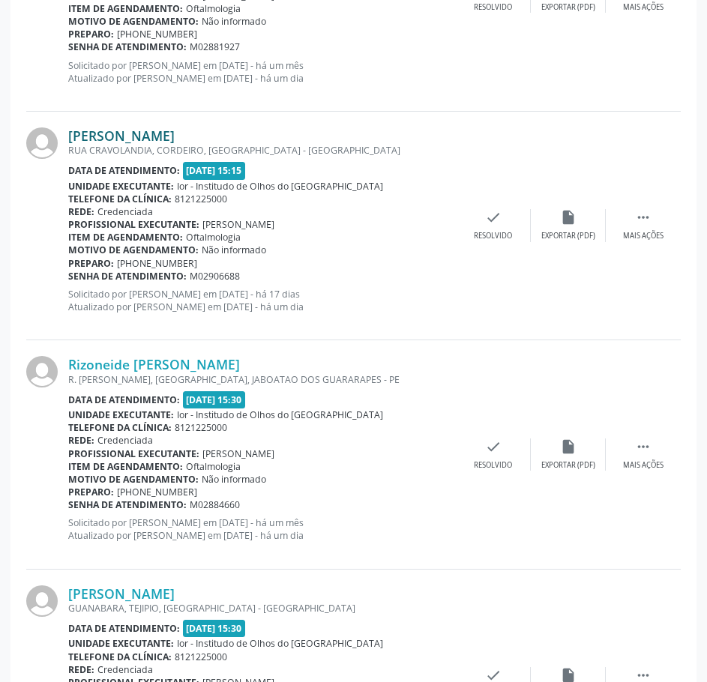
click at [175, 129] on link "[PERSON_NAME]" at bounding box center [121, 135] width 106 height 16
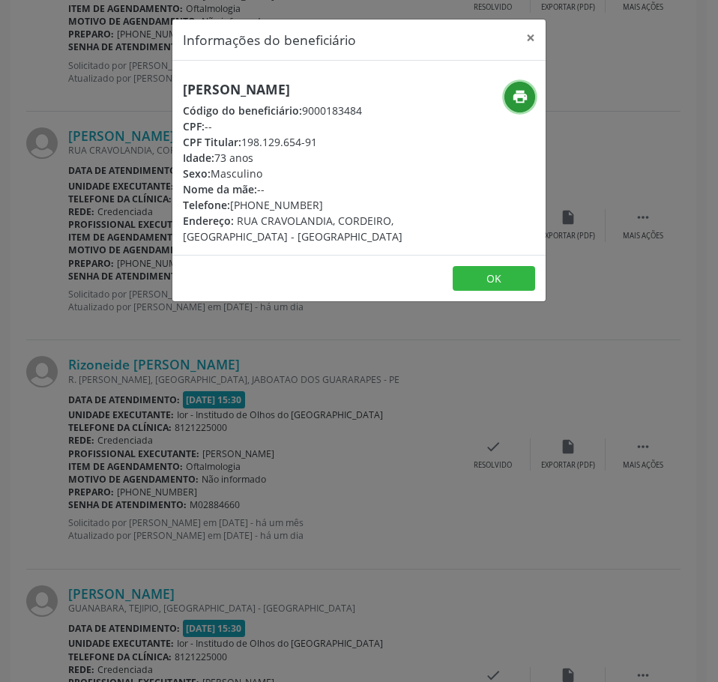
click at [523, 98] on icon "print" at bounding box center [520, 96] width 16 height 16
click at [238, 447] on div "Informações do beneficiário × [PERSON_NAME] Código do beneficiário: 9000183484 …" at bounding box center [359, 341] width 718 height 682
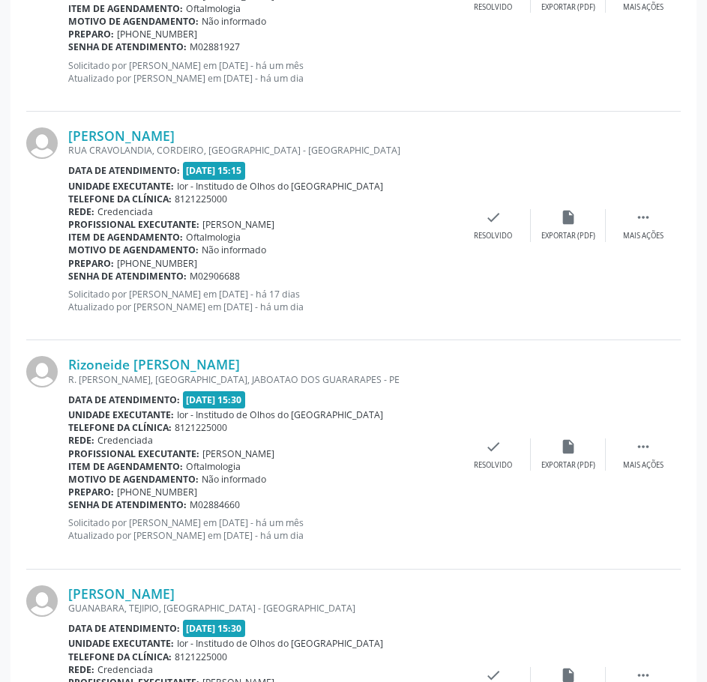
drag, startPoint x: 244, startPoint y: 275, endPoint x: 69, endPoint y: 275, distance: 174.6
click at [69, 275] on div "Senha de atendimento: M02906688" at bounding box center [261, 276] width 387 height 13
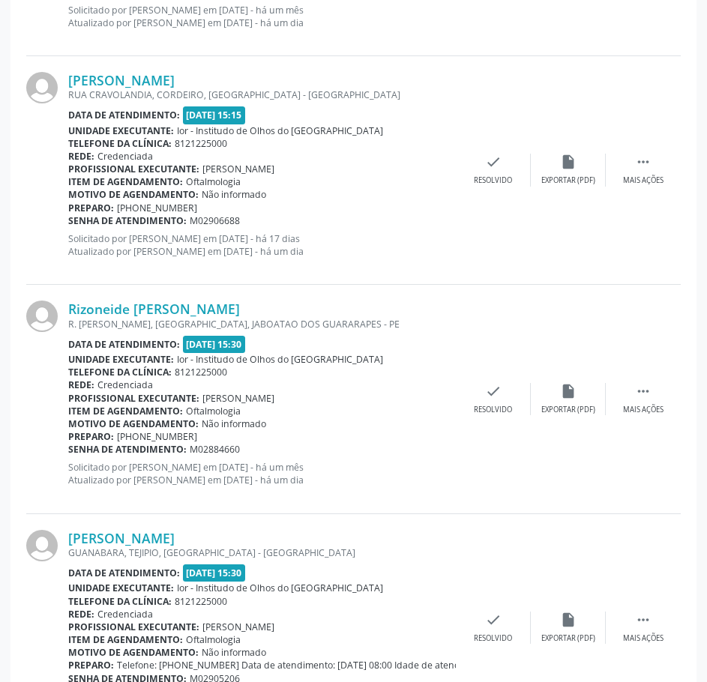
scroll to position [2473, 0]
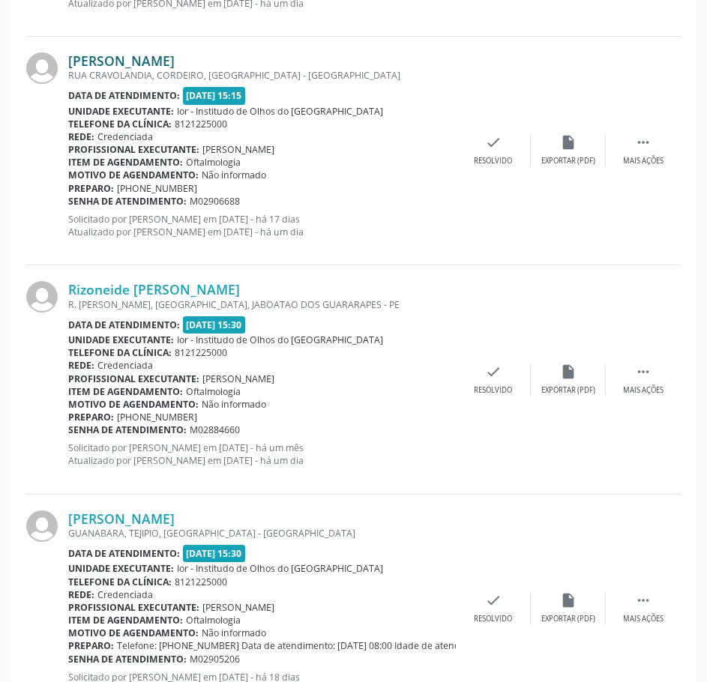
click at [169, 56] on link "[PERSON_NAME]" at bounding box center [121, 60] width 106 height 16
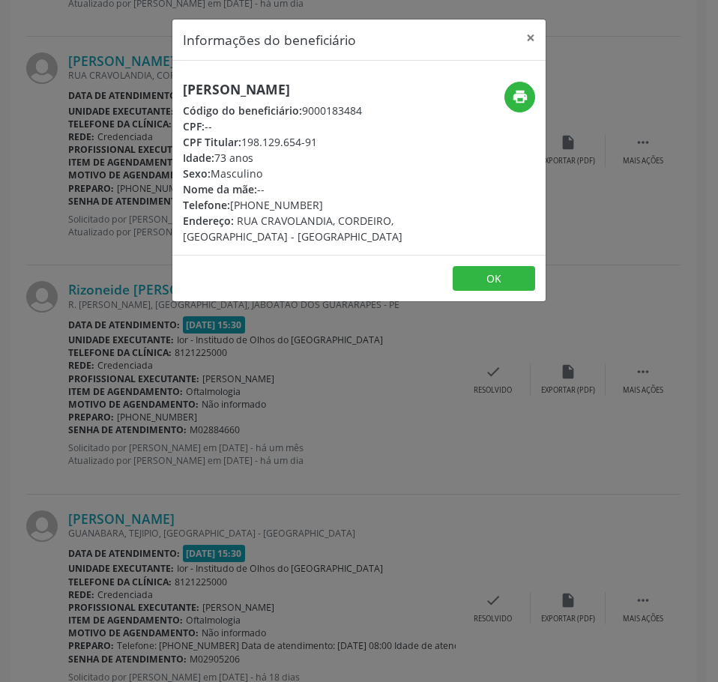
click at [239, 89] on h5 "[PERSON_NAME]" at bounding box center [297, 90] width 228 height 16
click at [224, 377] on div "Informações do beneficiário × [PERSON_NAME] Código do beneficiário: 9000183484 …" at bounding box center [359, 341] width 718 height 682
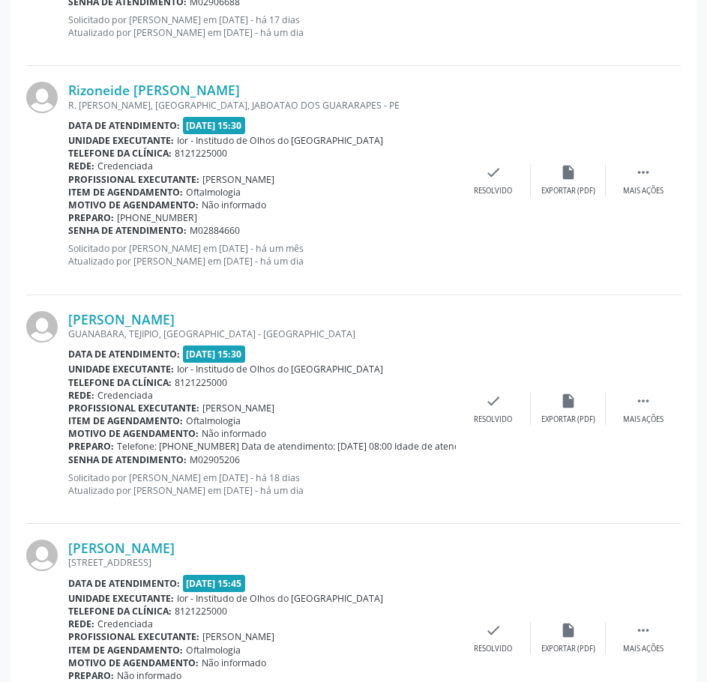
scroll to position [2698, 0]
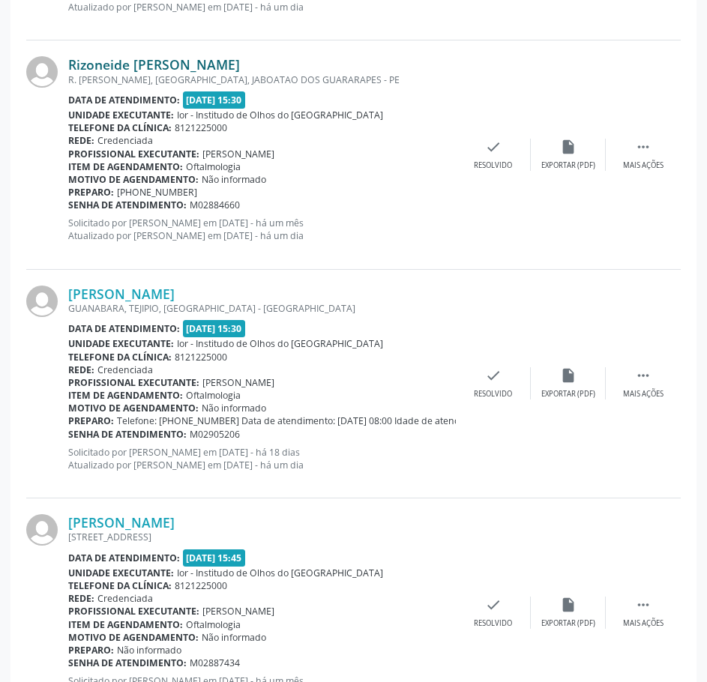
click at [204, 59] on link "Rizoneide [PERSON_NAME]" at bounding box center [154, 64] width 172 height 16
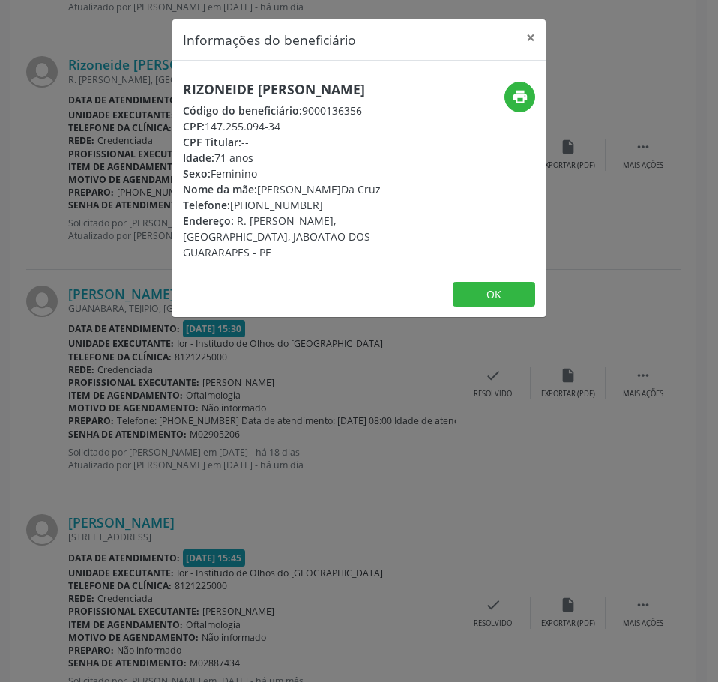
click at [153, 290] on div "Informações do beneficiário × Rizoneide Laureano da Cruz Código do beneficiário…" at bounding box center [359, 341] width 718 height 682
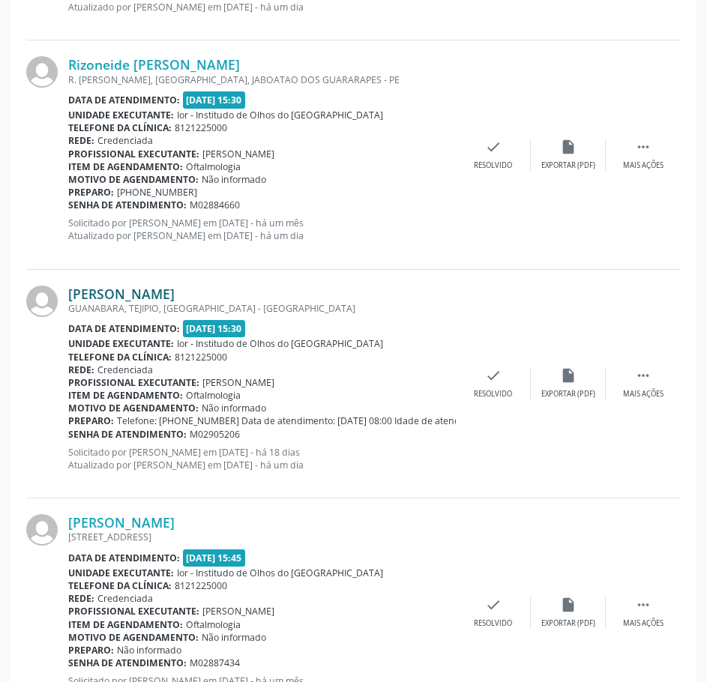
click at [153, 295] on link "[PERSON_NAME]" at bounding box center [121, 294] width 106 height 16
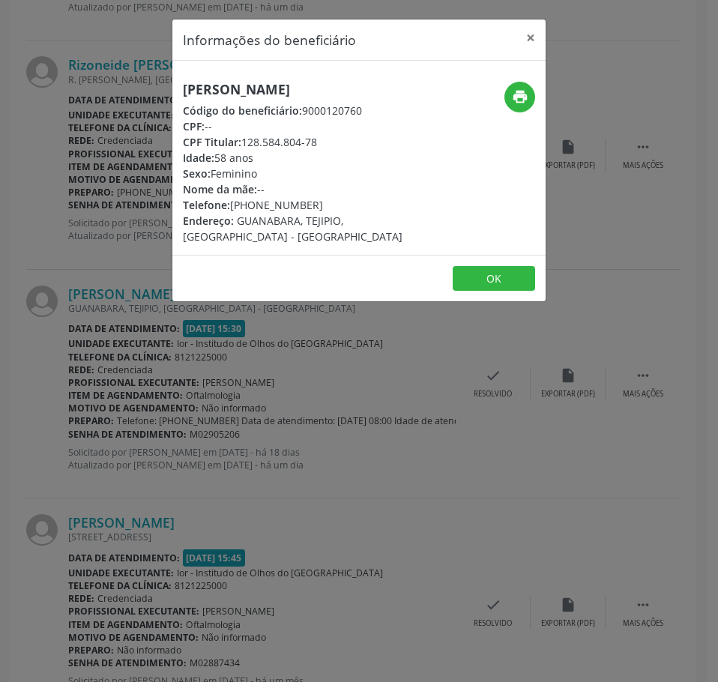
click at [247, 86] on h5 "[PERSON_NAME]" at bounding box center [297, 90] width 228 height 16
click at [509, 100] on button "print" at bounding box center [519, 97] width 31 height 31
click at [256, 365] on div "Informações do beneficiário × [PERSON_NAME] Código do beneficiário: 9000120760 …" at bounding box center [359, 341] width 718 height 682
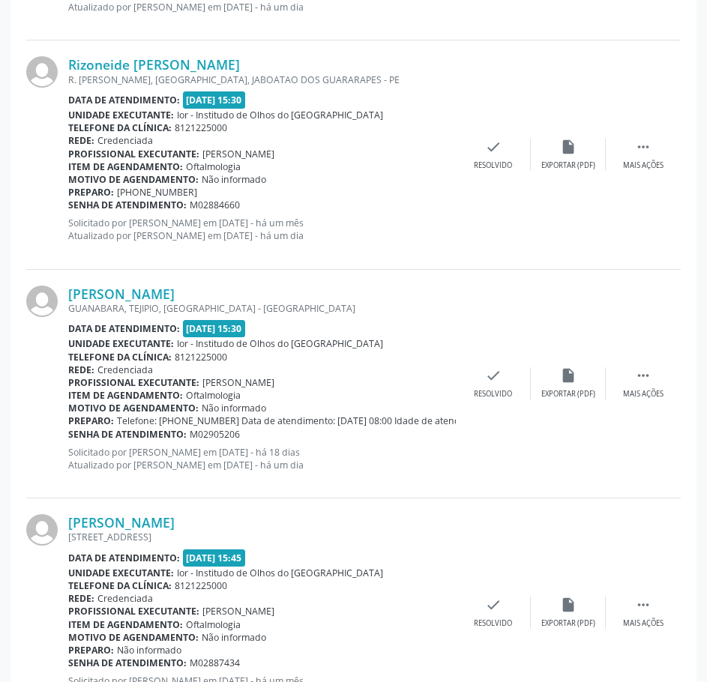
drag, startPoint x: 239, startPoint y: 441, endPoint x: 106, endPoint y: 426, distance: 134.2
click at [106, 426] on div "[PERSON_NAME] [GEOGRAPHIC_DATA], [GEOGRAPHIC_DATA], [GEOGRAPHIC_DATA] - [GEOGRA…" at bounding box center [261, 384] width 387 height 196
click at [200, 441] on div "[PERSON_NAME] [GEOGRAPHIC_DATA], [GEOGRAPHIC_DATA], [GEOGRAPHIC_DATA] - [GEOGRA…" at bounding box center [261, 384] width 387 height 196
click at [247, 435] on div "Senha de atendimento: M02905206" at bounding box center [261, 434] width 387 height 13
drag, startPoint x: 242, startPoint y: 434, endPoint x: 70, endPoint y: 435, distance: 172.4
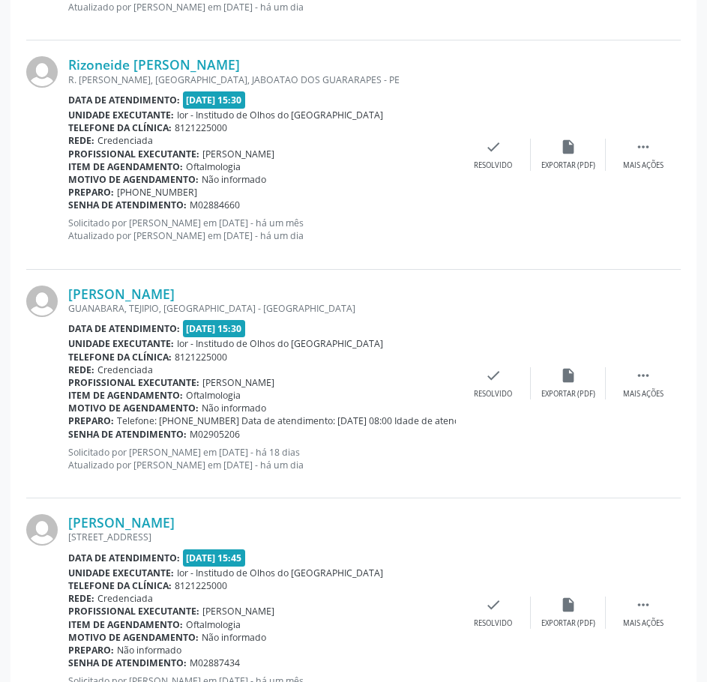
click at [70, 435] on div "Senha de atendimento: M02905206" at bounding box center [261, 434] width 387 height 13
click at [165, 297] on link "[PERSON_NAME]" at bounding box center [121, 294] width 106 height 16
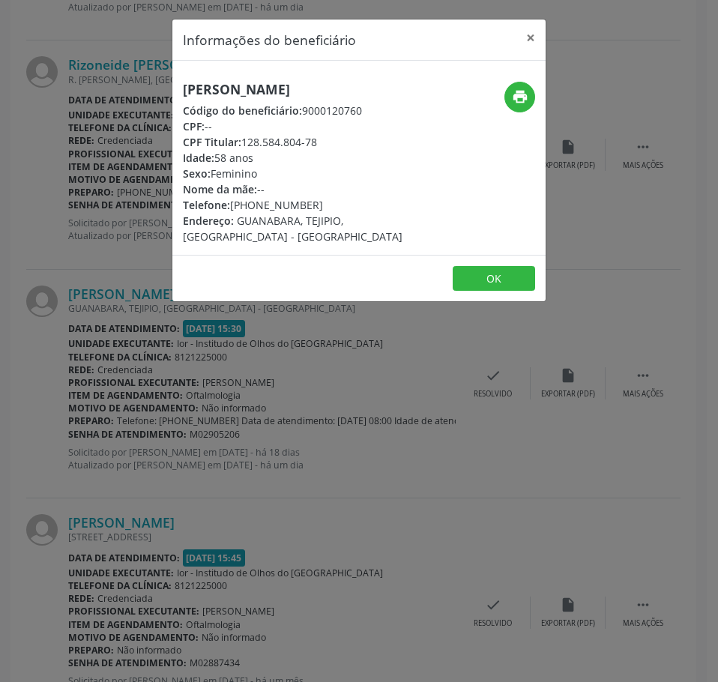
click at [352, 91] on h5 "[PERSON_NAME]" at bounding box center [297, 90] width 228 height 16
click at [213, 366] on div "Informações do beneficiário × [PERSON_NAME] Código do beneficiário: 9000120760 …" at bounding box center [359, 341] width 718 height 682
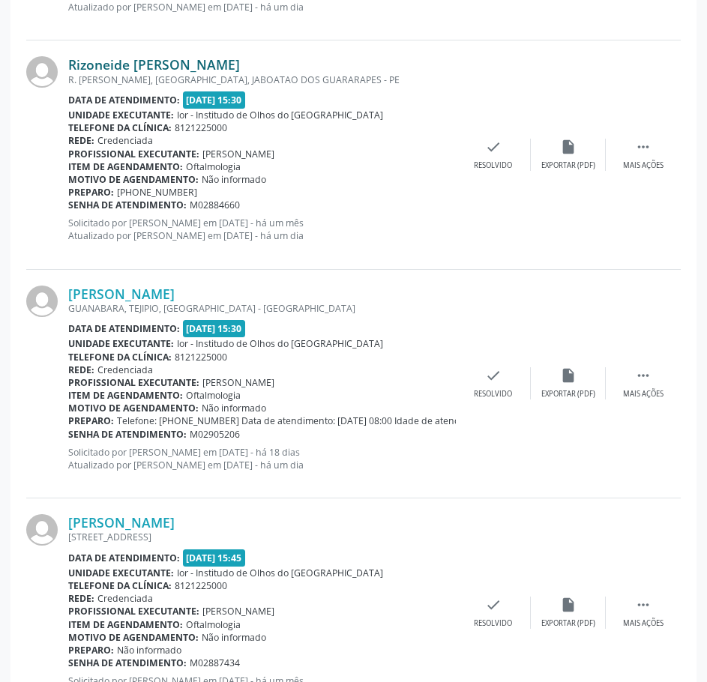
click at [187, 64] on link "Rizoneide [PERSON_NAME]" at bounding box center [154, 64] width 172 height 16
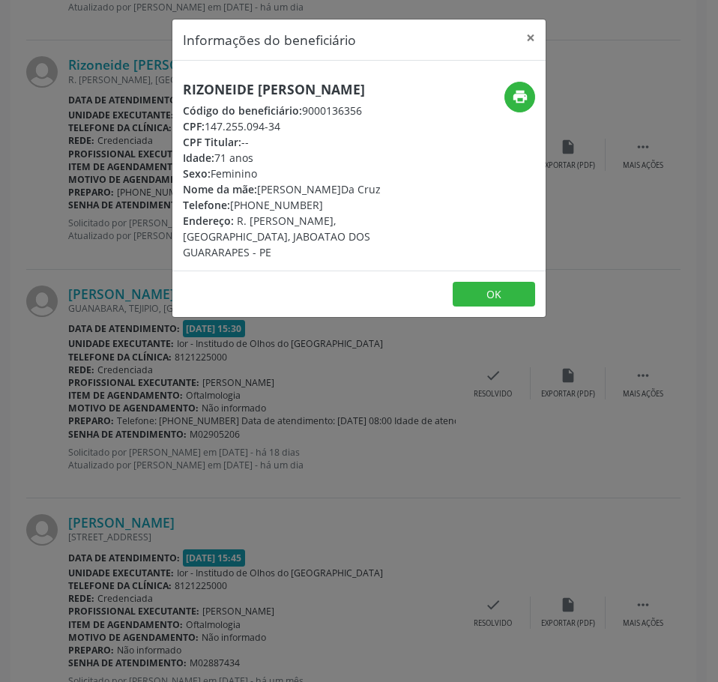
click at [253, 85] on h5 "Rizoneide [PERSON_NAME]" at bounding box center [297, 90] width 228 height 16
click at [267, 132] on div "CPF: 147.255.094-34" at bounding box center [297, 126] width 228 height 16
drag, startPoint x: 286, startPoint y: 126, endPoint x: 206, endPoint y: 124, distance: 79.5
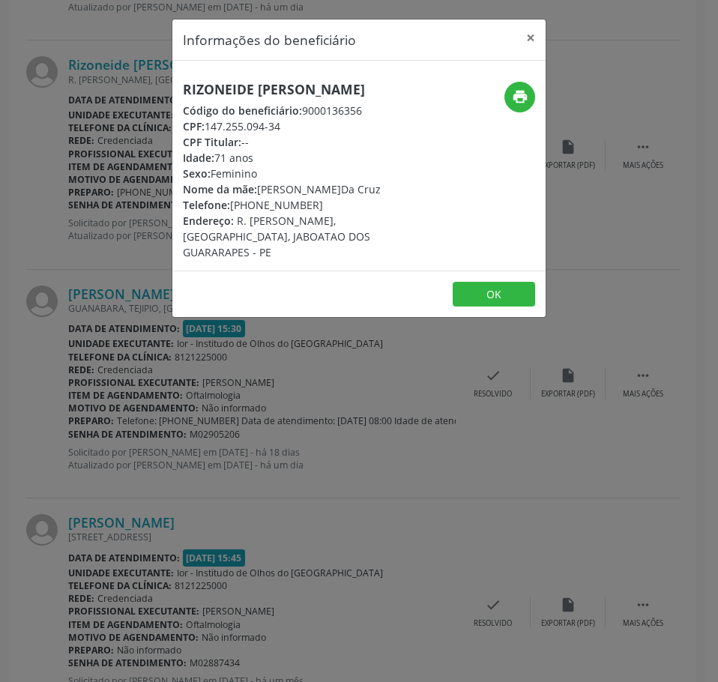
click at [206, 124] on div "CPF: 147.255.094-34" at bounding box center [297, 126] width 228 height 16
click at [151, 196] on div "Informações do beneficiário × Rizoneide Laureano da Cruz Código do beneficiário…" at bounding box center [359, 341] width 718 height 682
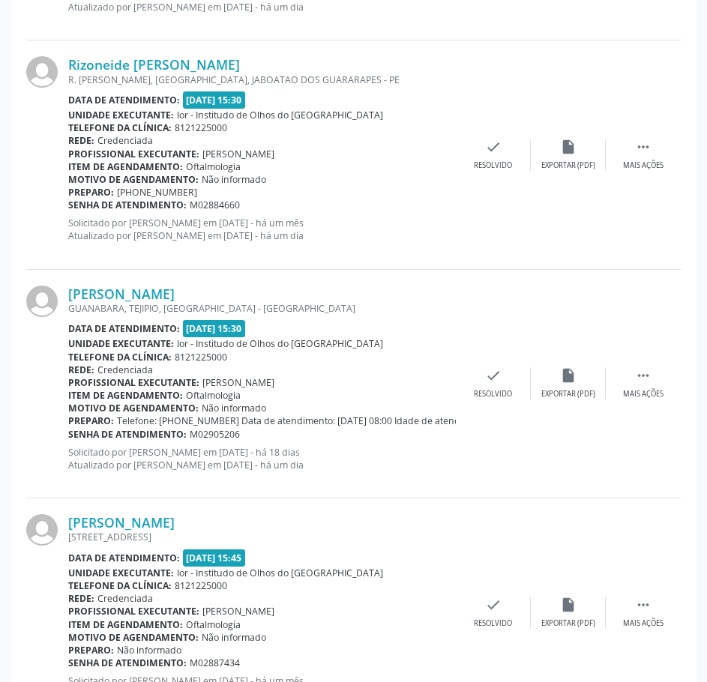
drag, startPoint x: 247, startPoint y: 205, endPoint x: 67, endPoint y: 208, distance: 179.1
click at [67, 208] on div "Rizoneide [PERSON_NAME] R. [PERSON_NAME], [GEOGRAPHIC_DATA], JABOATAO DOS GUARA…" at bounding box center [353, 154] width 654 height 229
click at [67, 208] on div at bounding box center [47, 154] width 42 height 196
drag, startPoint x: 69, startPoint y: 207, endPoint x: 249, endPoint y: 203, distance: 179.9
click at [249, 203] on div "Senha de atendimento: M02884660" at bounding box center [261, 205] width 387 height 13
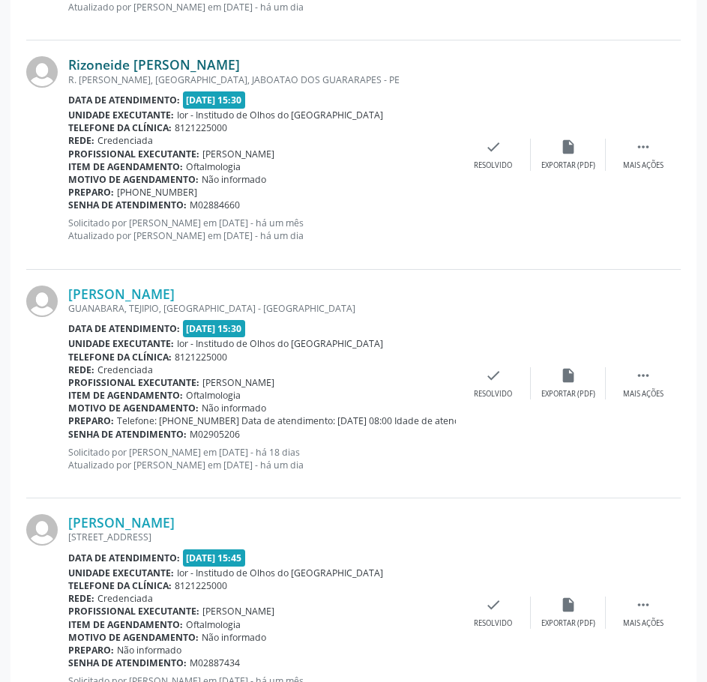
click at [223, 59] on link "Rizoneide [PERSON_NAME]" at bounding box center [154, 64] width 172 height 16
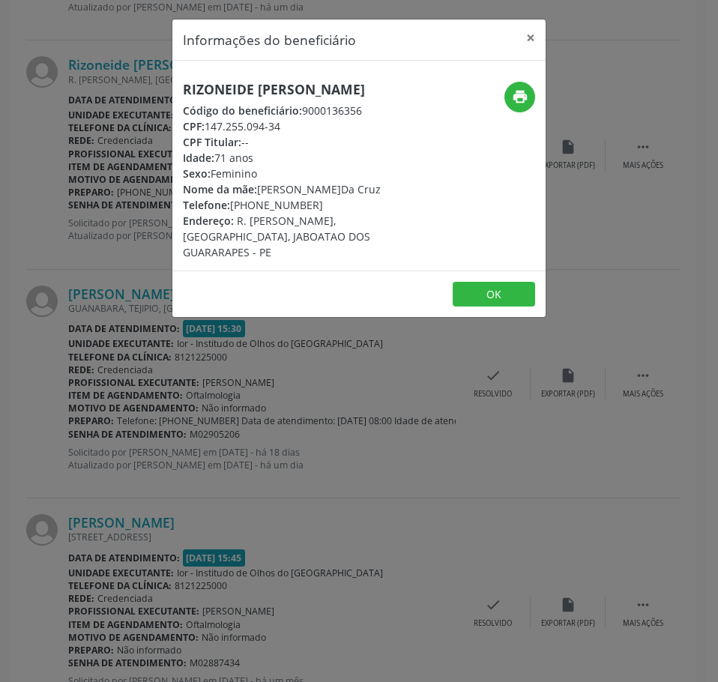
click at [274, 94] on h5 "Rizoneide [PERSON_NAME]" at bounding box center [297, 90] width 228 height 16
click at [136, 342] on div "Informações do beneficiário × Rizoneide Laureano da Cruz Código do beneficiário…" at bounding box center [359, 341] width 718 height 682
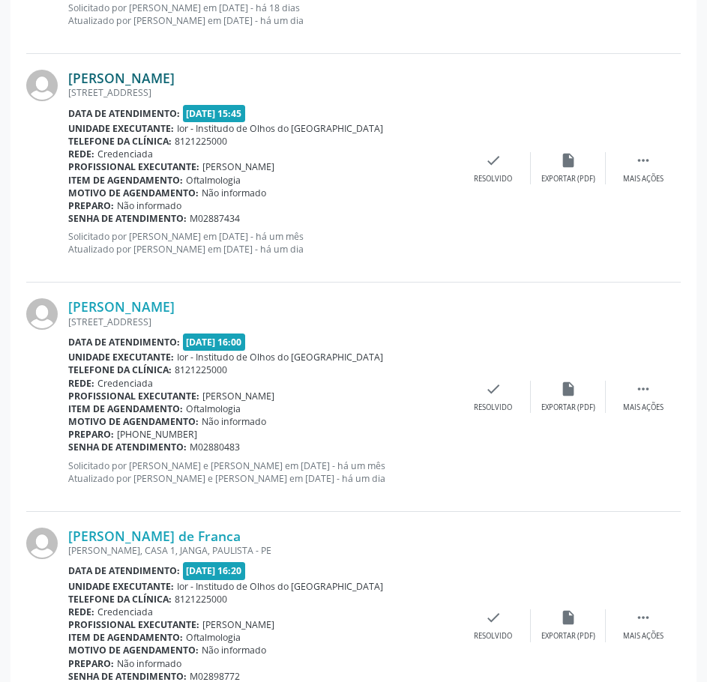
scroll to position [3148, 0]
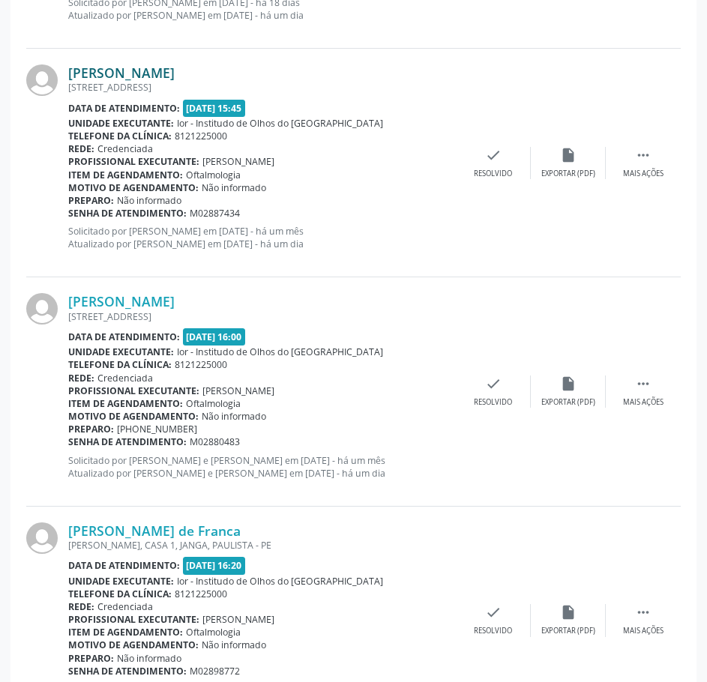
click at [175, 71] on link "[PERSON_NAME]" at bounding box center [121, 72] width 106 height 16
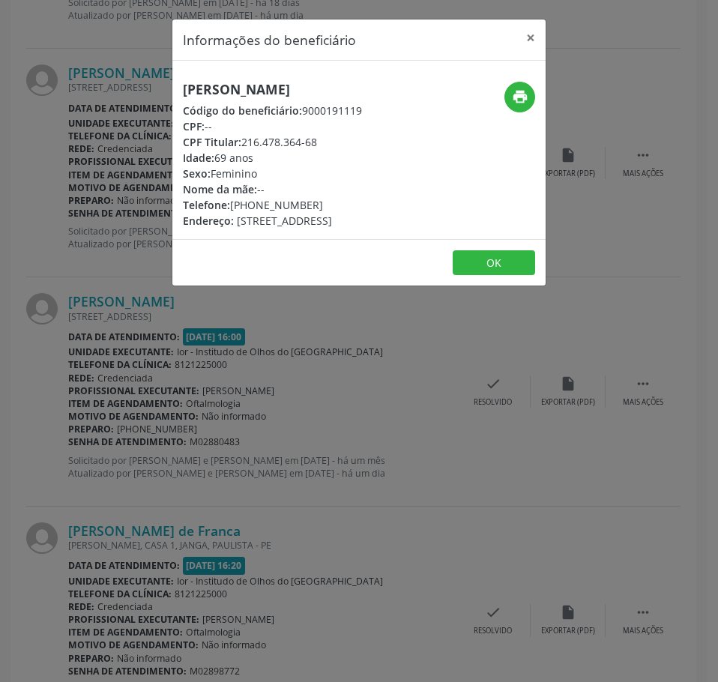
click at [232, 88] on h5 "[PERSON_NAME]" at bounding box center [272, 90] width 179 height 16
click at [102, 131] on div "Informações do beneficiário × [PERSON_NAME] Código do beneficiário: 9000191119 …" at bounding box center [359, 341] width 718 height 682
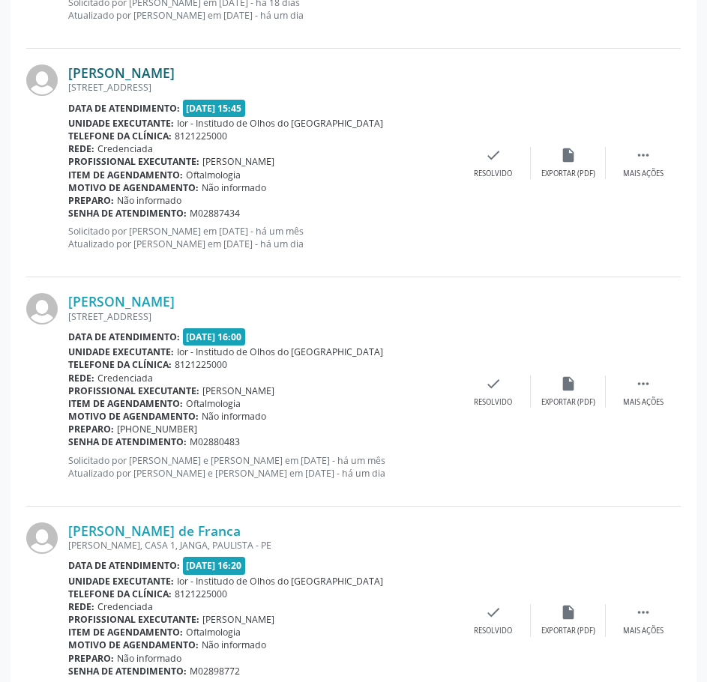
click at [175, 70] on link "[PERSON_NAME]" at bounding box center [121, 72] width 106 height 16
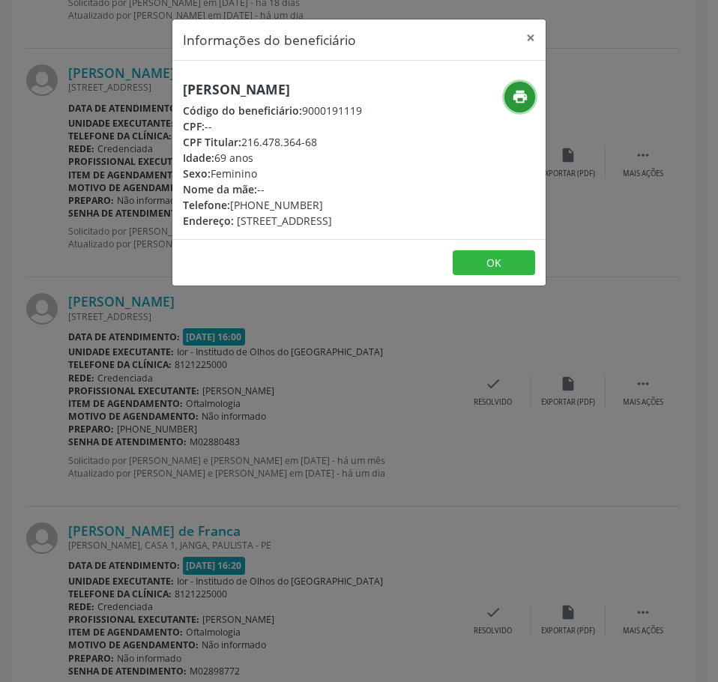
click at [520, 82] on button "print" at bounding box center [519, 97] width 31 height 31
click at [184, 409] on div "Informações do beneficiário × [PERSON_NAME] Código do beneficiário: 9000191119 …" at bounding box center [359, 341] width 718 height 682
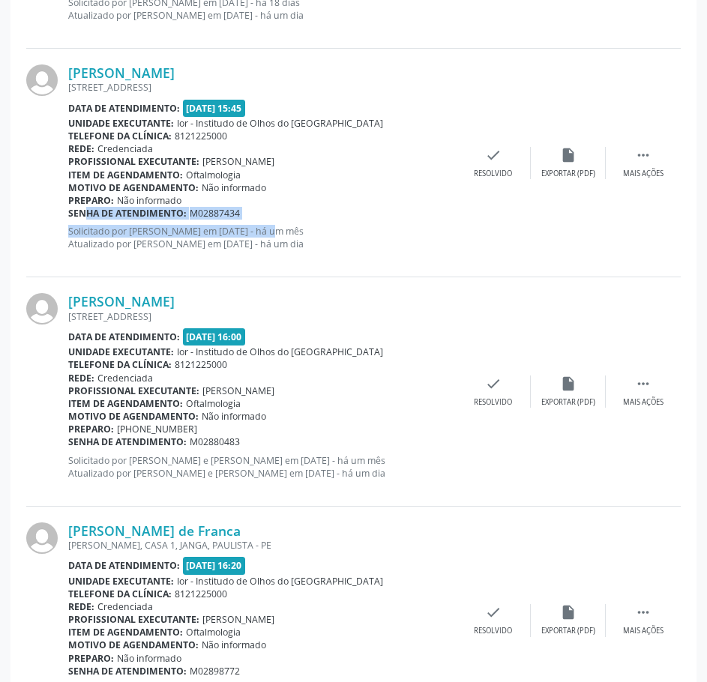
drag, startPoint x: 227, startPoint y: 219, endPoint x: 196, endPoint y: 216, distance: 31.6
click at [72, 211] on div "[PERSON_NAME] [STREET_ADDRESS] Data de atendimento: [DATE] 15:45 Unidade execut…" at bounding box center [261, 162] width 387 height 196
click at [247, 217] on div "Senha de atendimento: M02887434" at bounding box center [261, 213] width 387 height 13
drag, startPoint x: 211, startPoint y: 211, endPoint x: 70, endPoint y: 214, distance: 140.9
click at [70, 214] on div "Senha de atendimento: M02887434" at bounding box center [261, 213] width 387 height 13
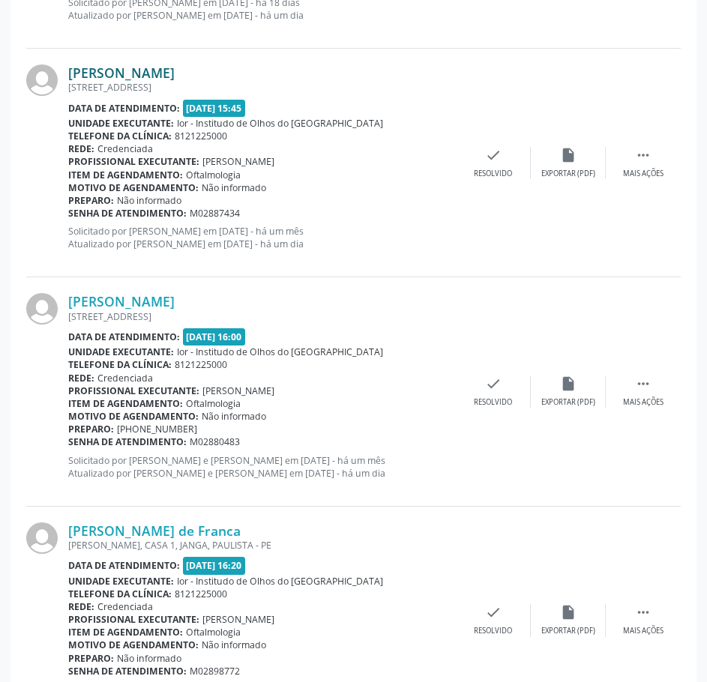
click at [175, 73] on link "[PERSON_NAME]" at bounding box center [121, 72] width 106 height 16
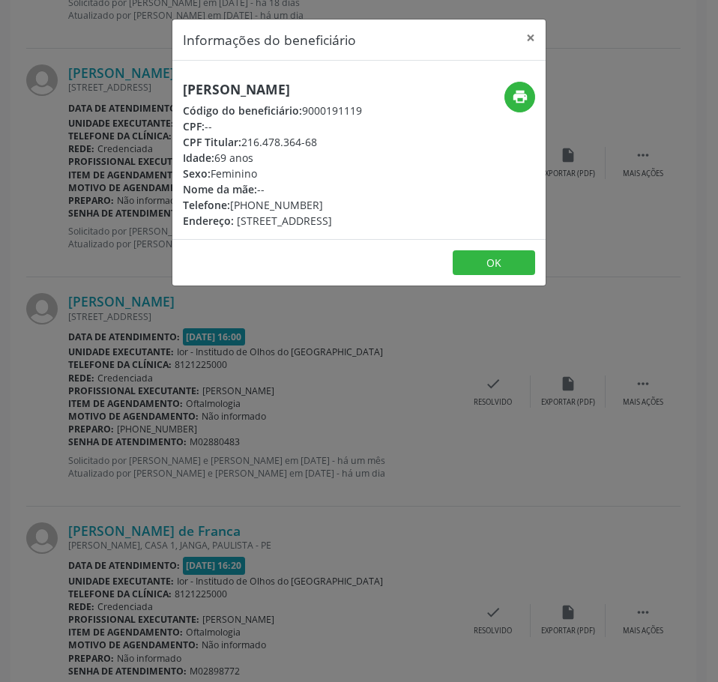
click at [264, 83] on h5 "[PERSON_NAME]" at bounding box center [272, 90] width 179 height 16
click at [234, 391] on div "Informações do beneficiário × [PERSON_NAME] Código do beneficiário: 9000191119 …" at bounding box center [359, 341] width 718 height 682
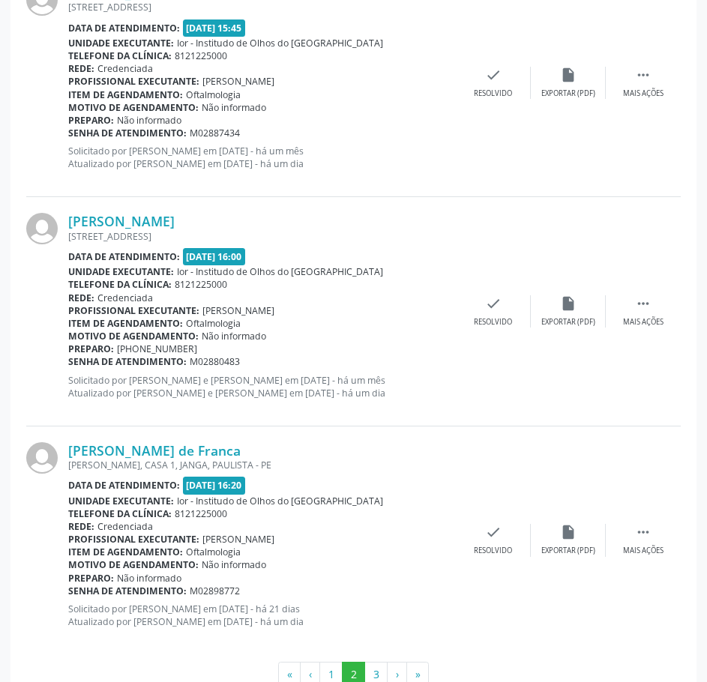
scroll to position [3270, 0]
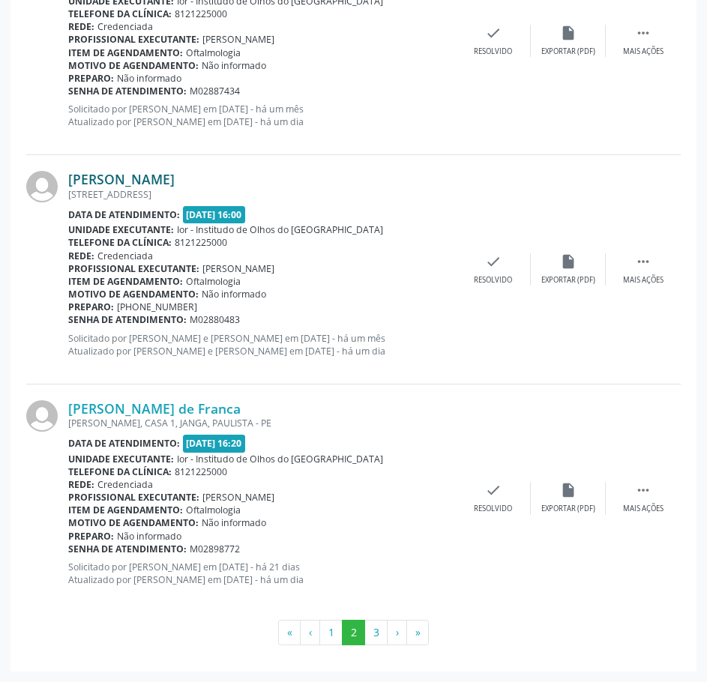
click at [175, 174] on link "[PERSON_NAME]" at bounding box center [121, 179] width 106 height 16
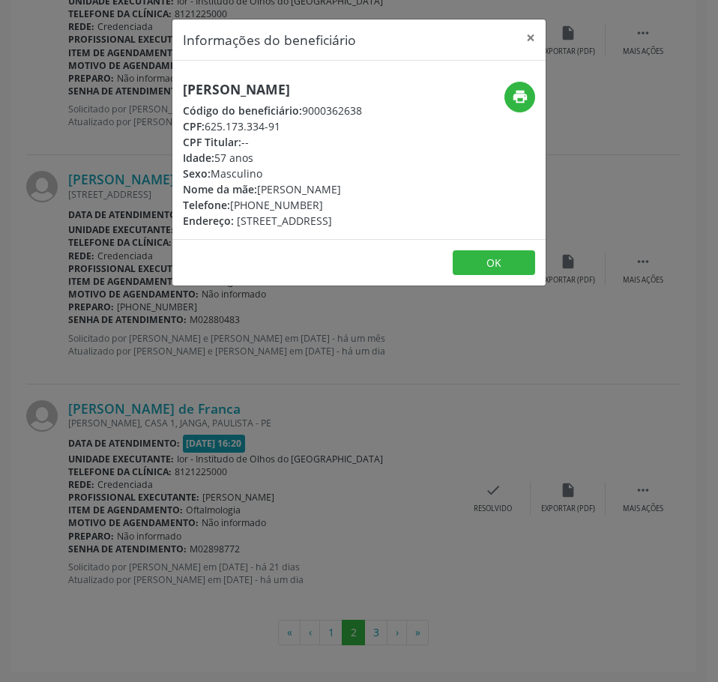
drag, startPoint x: 286, startPoint y: 127, endPoint x: 208, endPoint y: 131, distance: 78.1
click at [208, 131] on div "CPF: 625.173.334-91" at bounding box center [272, 126] width 179 height 16
click at [384, 367] on div "Informações do beneficiário × [PERSON_NAME] Código do beneficiário: 9000362638 …" at bounding box center [359, 341] width 718 height 682
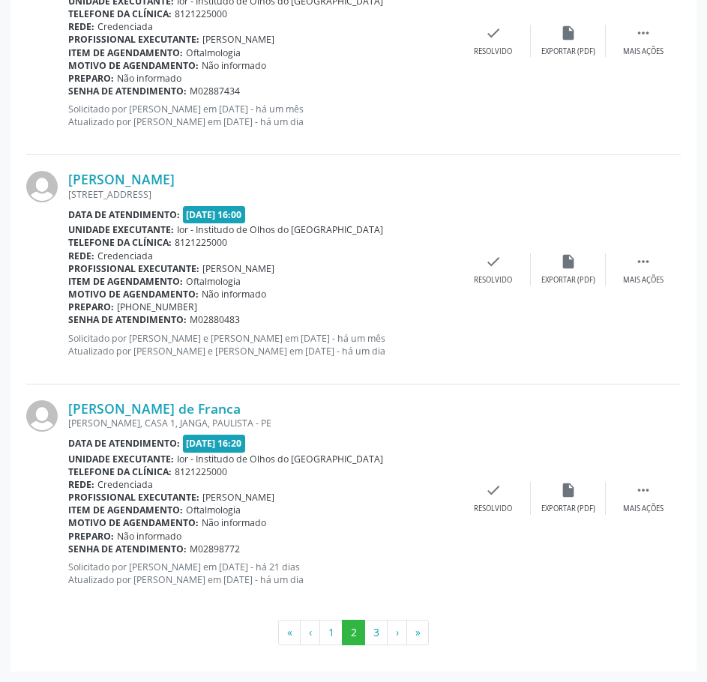
drag, startPoint x: 238, startPoint y: 322, endPoint x: 69, endPoint y: 317, distance: 168.7
click at [69, 318] on div "Senha de atendimento: M02880483" at bounding box center [261, 319] width 387 height 13
click at [175, 181] on link "[PERSON_NAME]" at bounding box center [121, 179] width 106 height 16
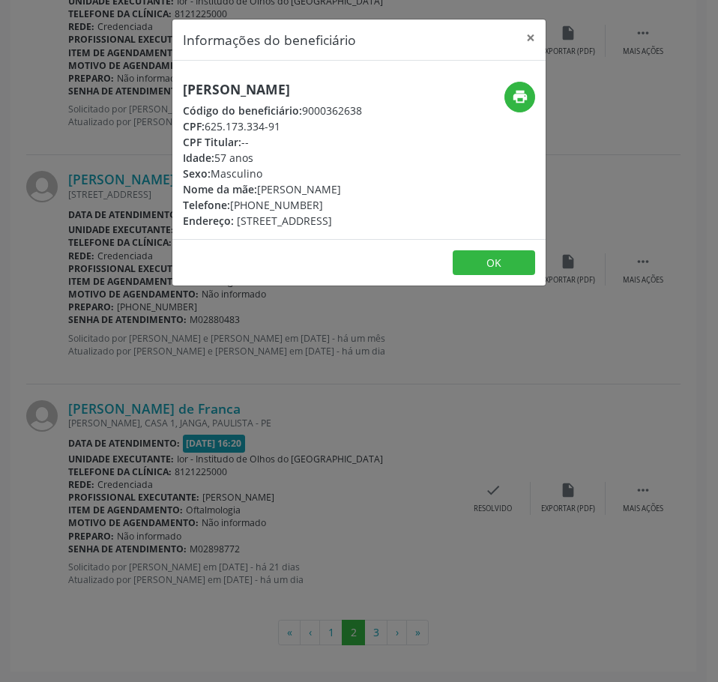
click at [256, 91] on h5 "[PERSON_NAME]" at bounding box center [272, 90] width 179 height 16
click at [69, 380] on div "Informações do beneficiário × [PERSON_NAME] Código do beneficiário: 9000362638 …" at bounding box center [359, 341] width 718 height 682
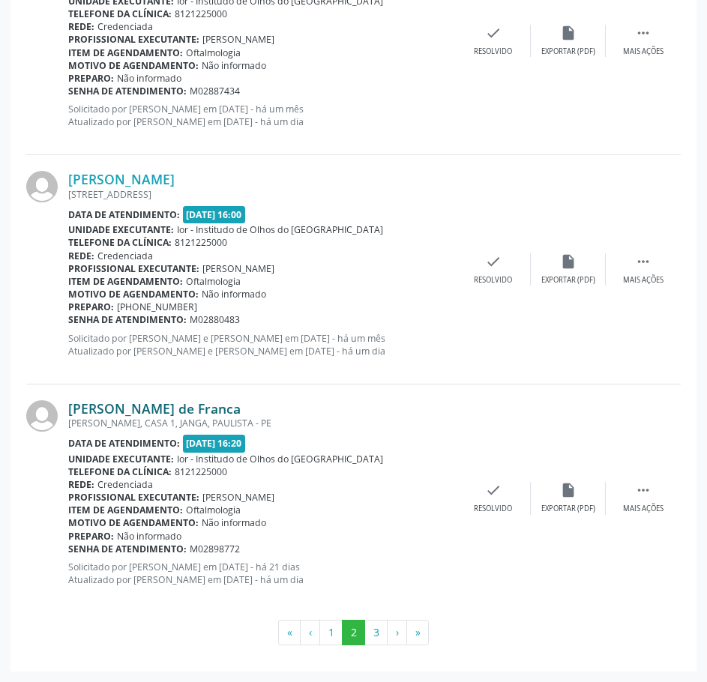
click at [148, 413] on link "[PERSON_NAME] de Franca" at bounding box center [154, 408] width 172 height 16
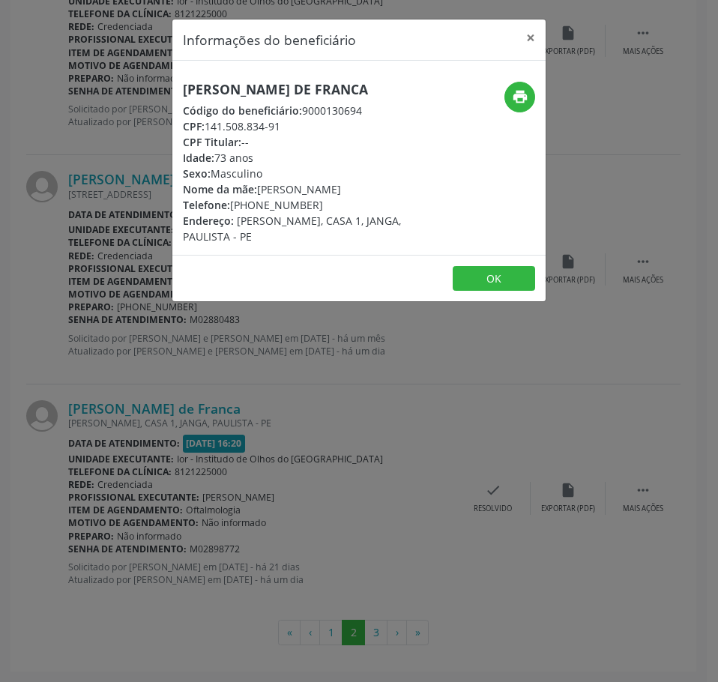
click at [278, 85] on h5 "[PERSON_NAME] de Franca" at bounding box center [297, 90] width 228 height 16
click at [277, 85] on h5 "[PERSON_NAME] de Franca" at bounding box center [297, 90] width 228 height 16
drag, startPoint x: 315, startPoint y: 208, endPoint x: 231, endPoint y: 203, distance: 84.1
click at [231, 203] on div "Telefone: [PHONE_NUMBER]" at bounding box center [297, 205] width 228 height 16
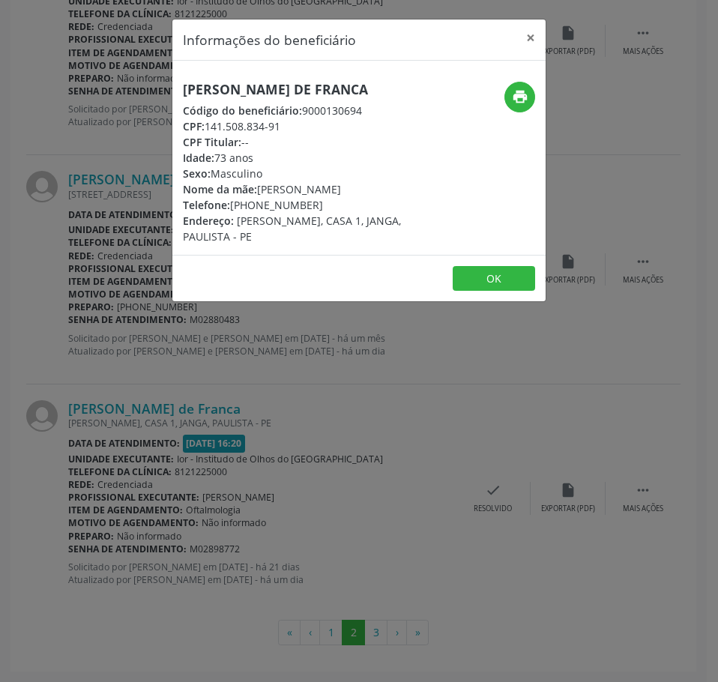
click at [265, 369] on div "Informações do beneficiário × [PERSON_NAME] de Franca Código do beneficiário: 9…" at bounding box center [359, 341] width 718 height 682
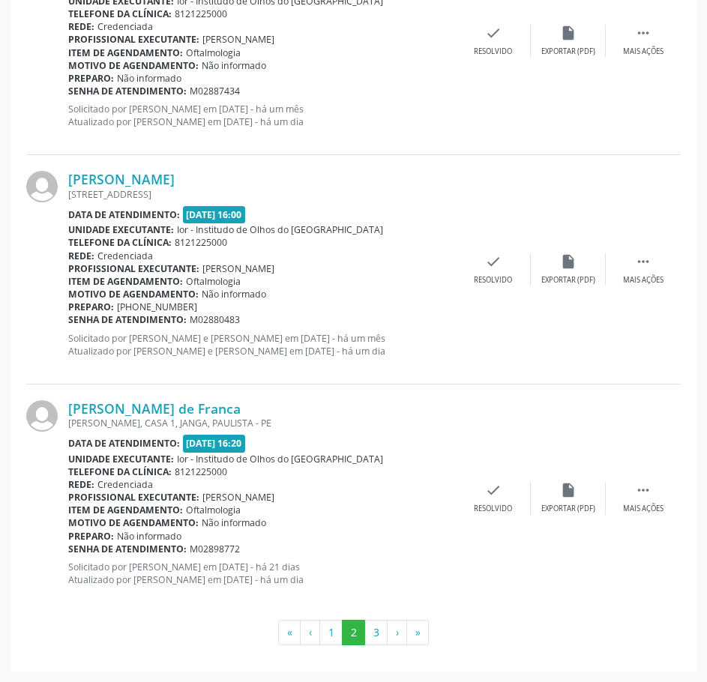
drag, startPoint x: 245, startPoint y: 552, endPoint x: 69, endPoint y: 551, distance: 176.1
click at [69, 551] on div "Senha de atendimento: M02898772" at bounding box center [261, 549] width 387 height 13
click at [188, 409] on link "[PERSON_NAME] de Franca" at bounding box center [154, 408] width 172 height 16
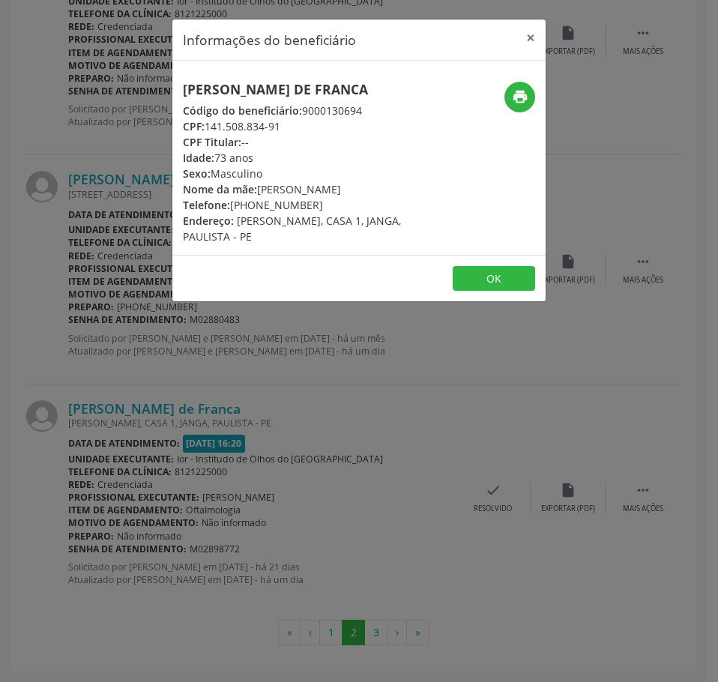
click at [292, 97] on h5 "[PERSON_NAME] de Franca" at bounding box center [297, 90] width 228 height 16
click at [531, 34] on button "×" at bounding box center [531, 37] width 30 height 37
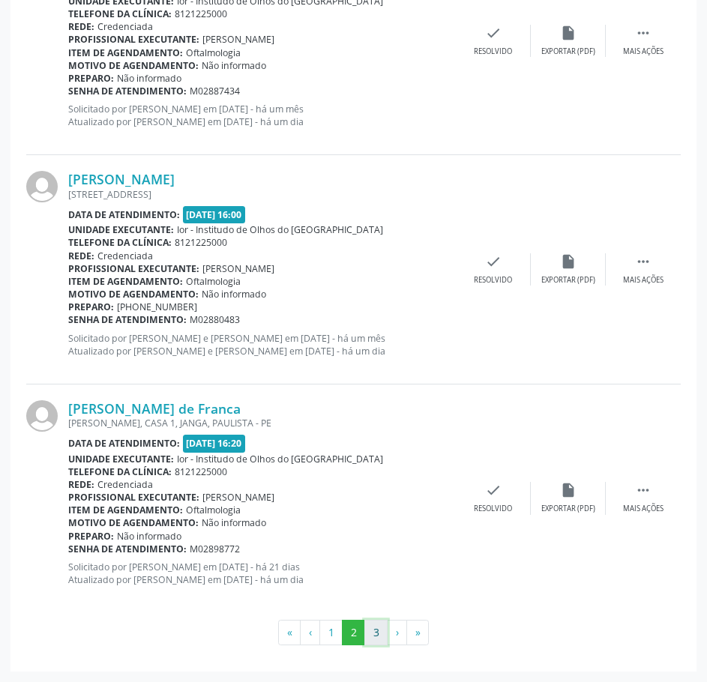
click at [373, 626] on button "3" at bounding box center [375, 632] width 23 height 25
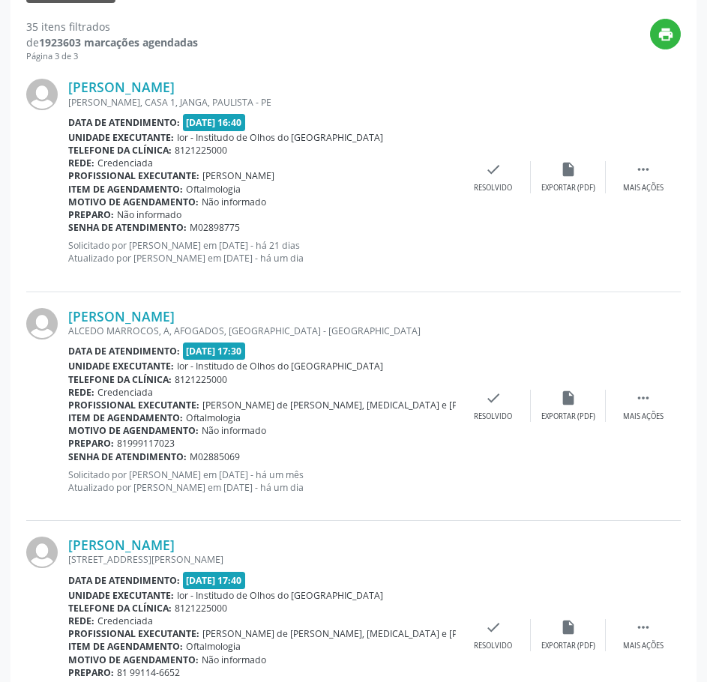
scroll to position [375, 0]
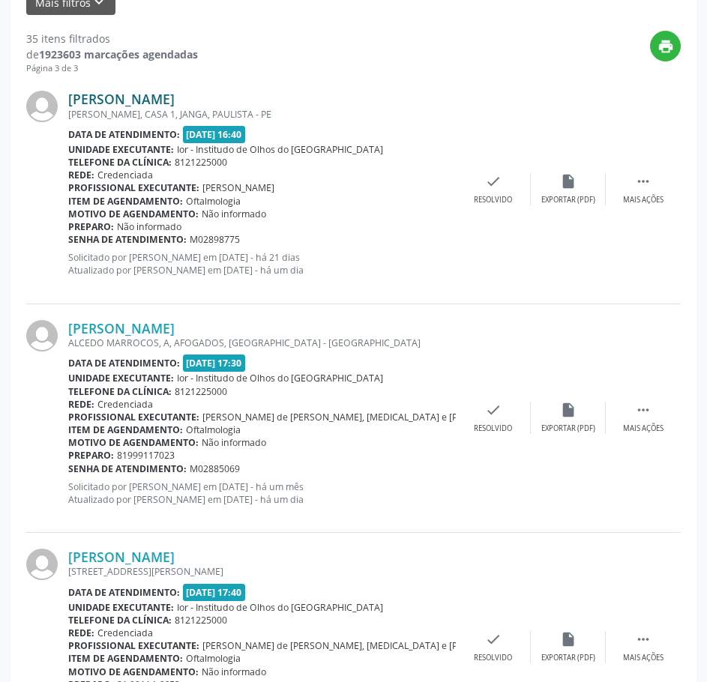
click at [175, 102] on link "[PERSON_NAME]" at bounding box center [121, 99] width 106 height 16
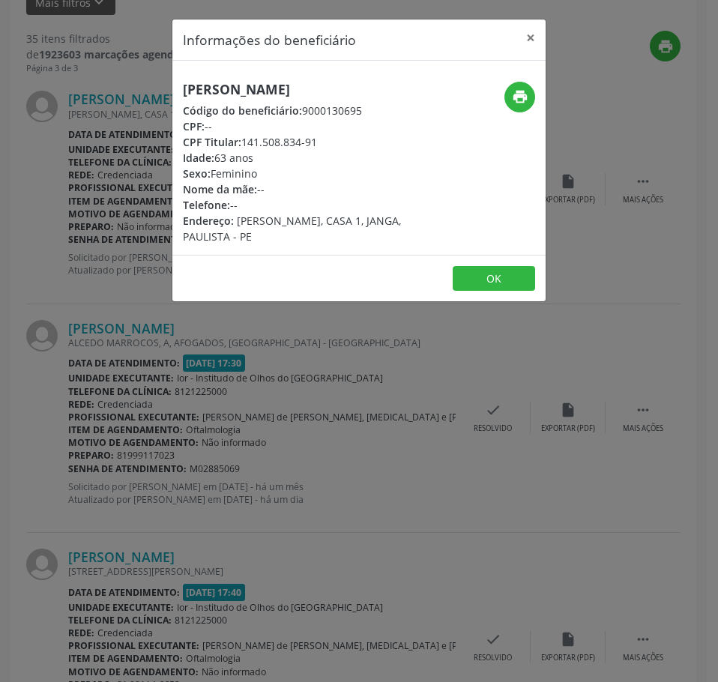
click at [235, 90] on h5 "[PERSON_NAME]" at bounding box center [297, 90] width 228 height 16
click at [529, 96] on button "print" at bounding box center [519, 97] width 31 height 31
click at [158, 345] on div "Informações do beneficiário × [PERSON_NAME] de Franca Código do beneficiário: 9…" at bounding box center [359, 341] width 718 height 682
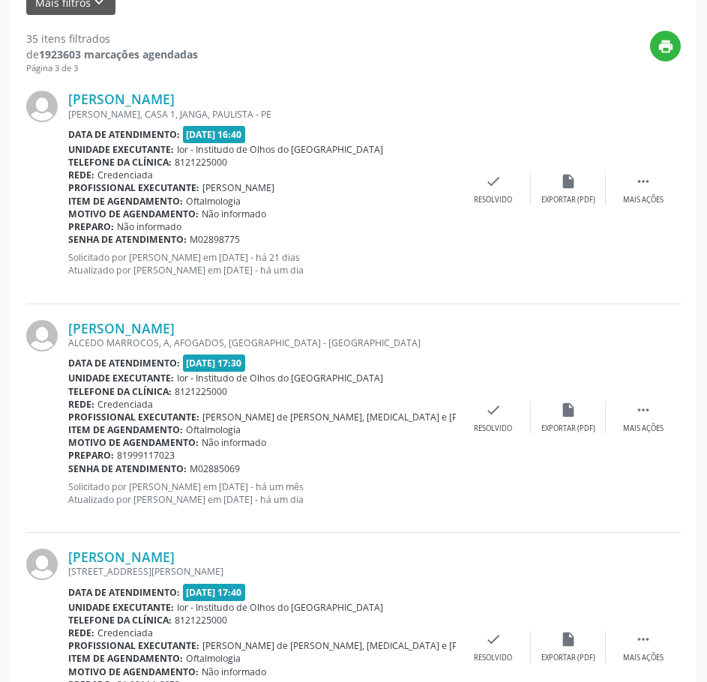
drag, startPoint x: 245, startPoint y: 243, endPoint x: 68, endPoint y: 241, distance: 176.9
click at [68, 241] on div "Senha de atendimento: M02898775" at bounding box center [261, 239] width 387 height 13
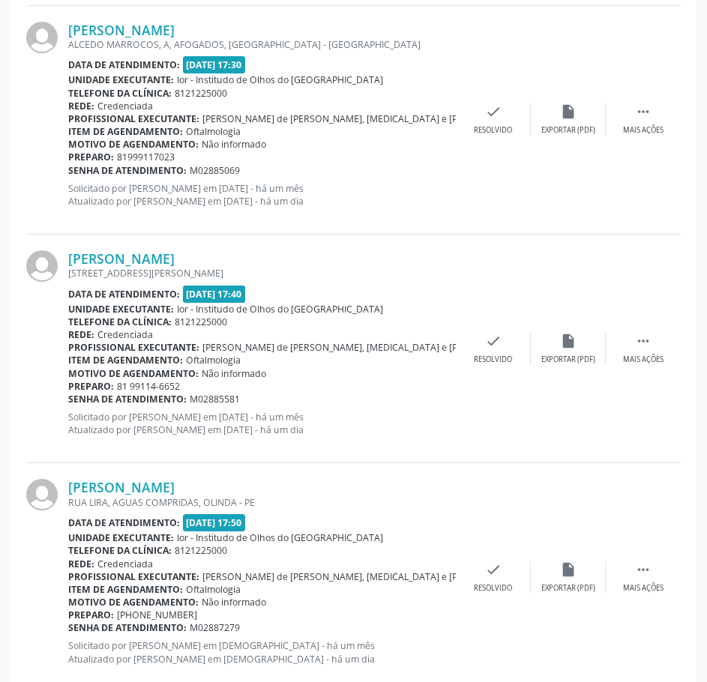
scroll to position [675, 0]
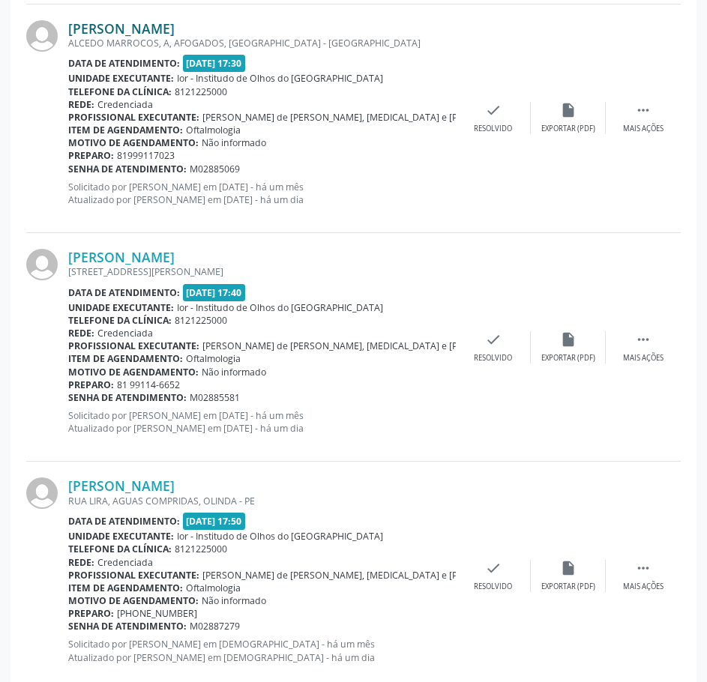
click at [175, 31] on link "[PERSON_NAME]" at bounding box center [121, 28] width 106 height 16
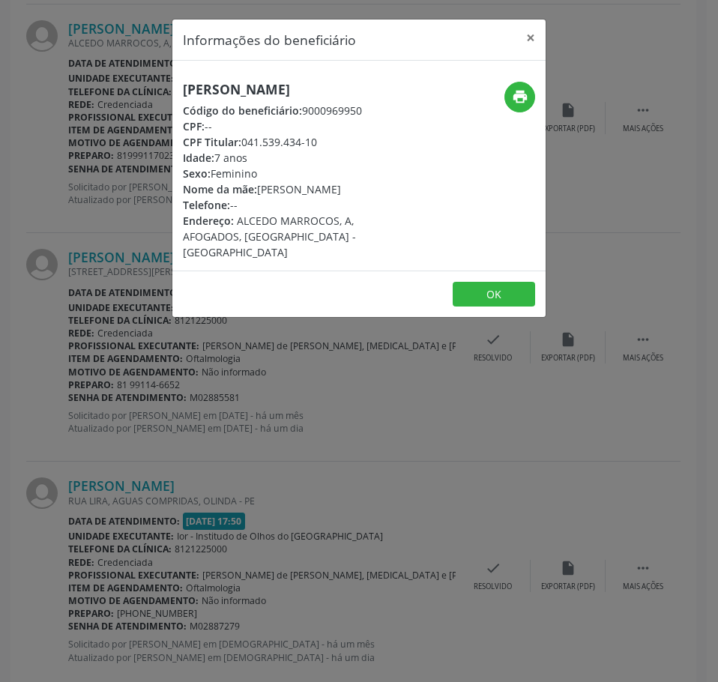
click at [264, 91] on h5 "[PERSON_NAME]" at bounding box center [297, 90] width 228 height 16
click at [116, 144] on div "Informações do beneficiário × [PERSON_NAME] Código do beneficiário: 9000969950 …" at bounding box center [359, 341] width 718 height 682
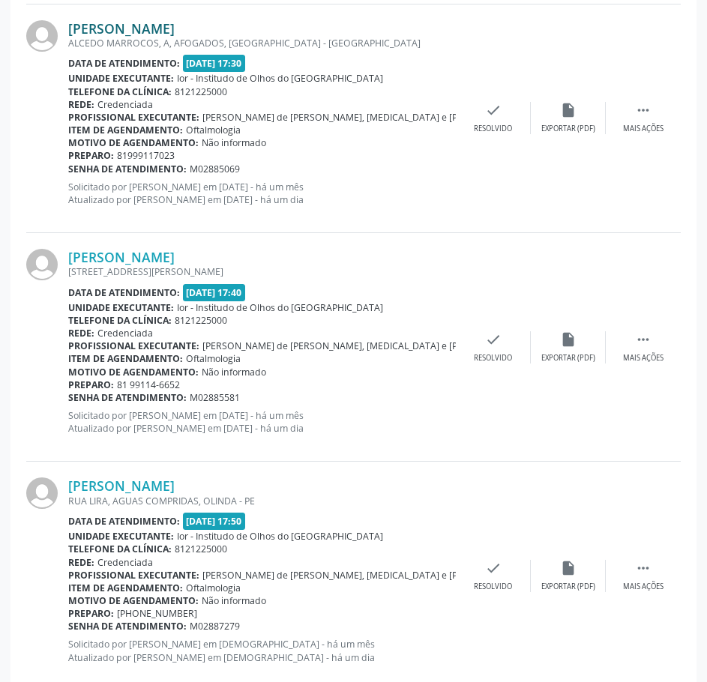
click at [175, 31] on link "[PERSON_NAME]" at bounding box center [121, 28] width 106 height 16
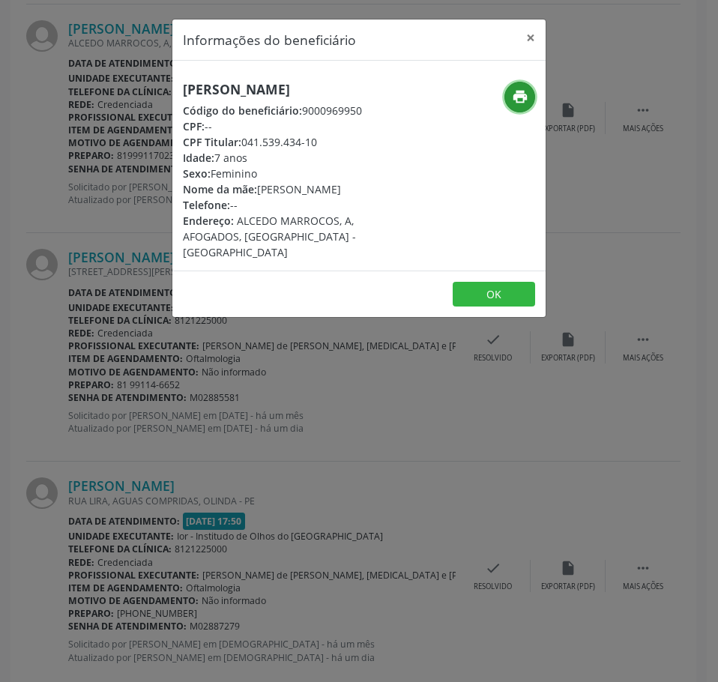
click at [524, 103] on icon "print" at bounding box center [520, 96] width 16 height 16
click at [123, 379] on div "Informações do beneficiário × [PERSON_NAME] Código do beneficiário: 9000969950 …" at bounding box center [359, 341] width 718 height 682
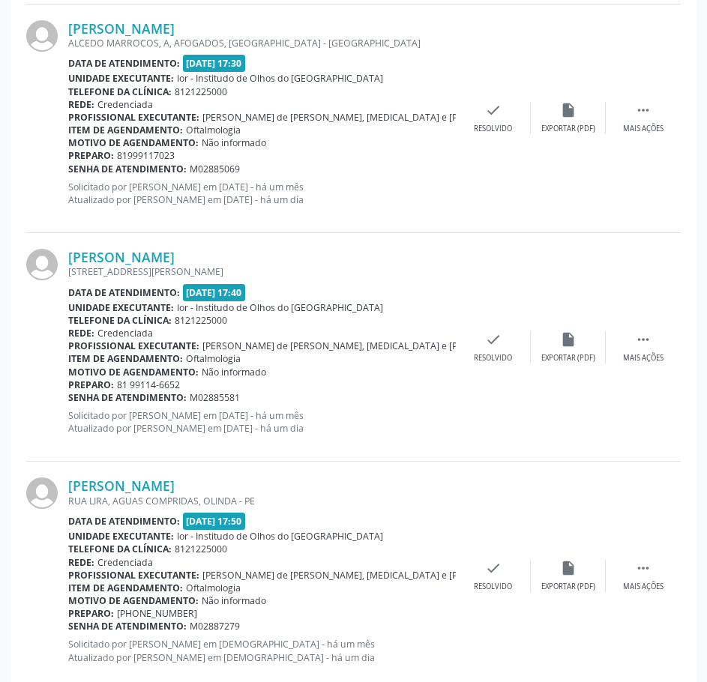
drag, startPoint x: 243, startPoint y: 172, endPoint x: 68, endPoint y: 166, distance: 174.7
click at [68, 166] on div "Senha de atendimento: M02885069" at bounding box center [261, 169] width 387 height 13
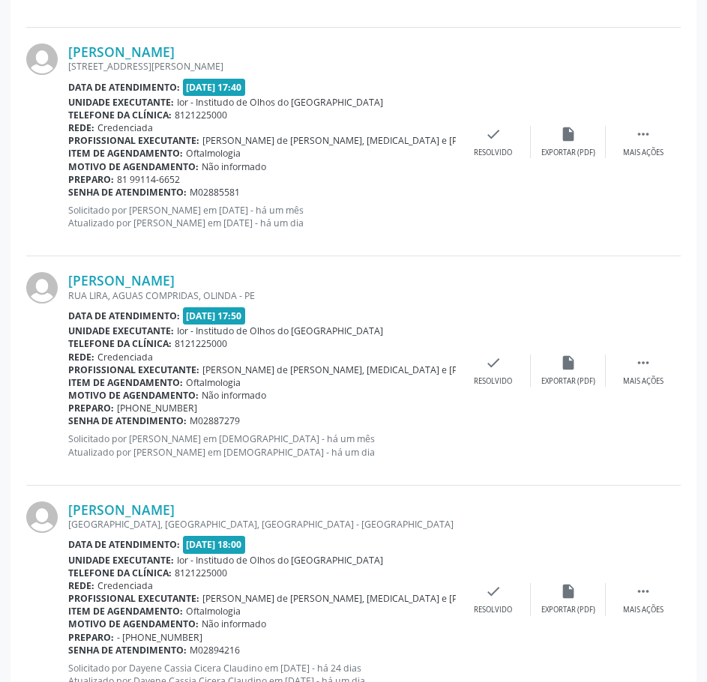
scroll to position [899, 0]
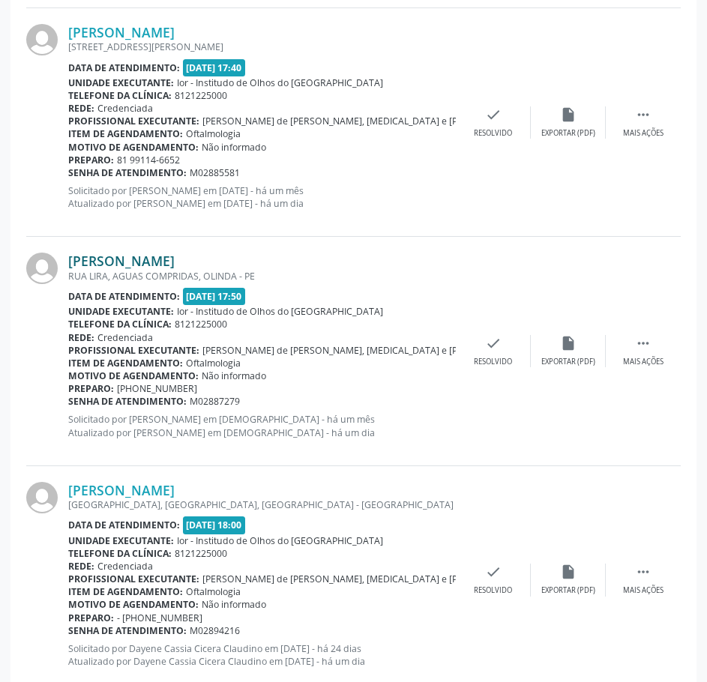
click at [175, 259] on link "[PERSON_NAME]" at bounding box center [121, 261] width 106 height 16
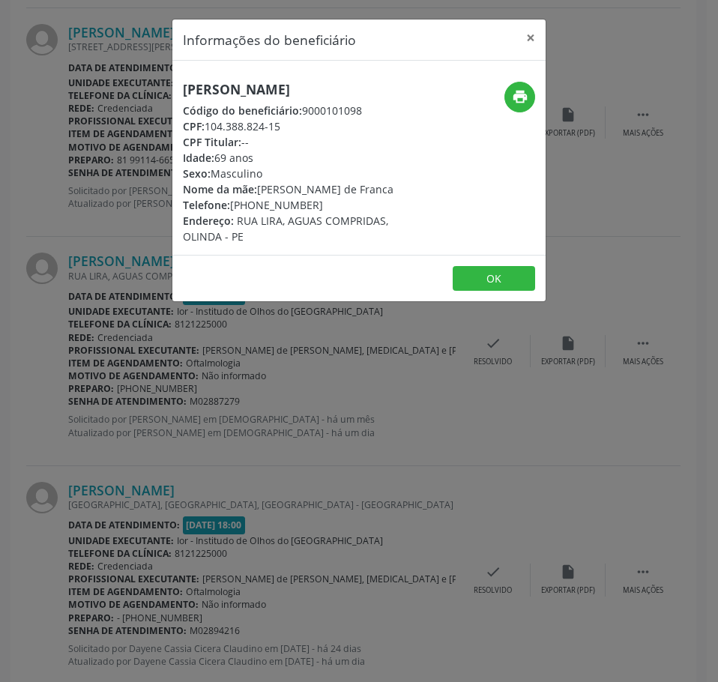
drag, startPoint x: 256, startPoint y: 483, endPoint x: 262, endPoint y: 417, distance: 66.2
click at [256, 480] on div "Informações do beneficiário × [PERSON_NAME] Código do beneficiário: 9000101098 …" at bounding box center [359, 341] width 718 height 682
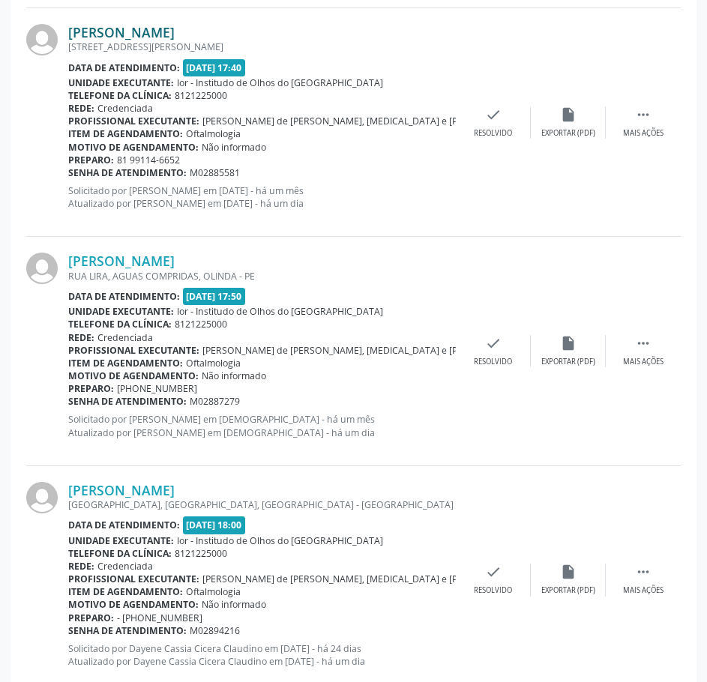
click at [175, 37] on link "[PERSON_NAME]" at bounding box center [121, 32] width 106 height 16
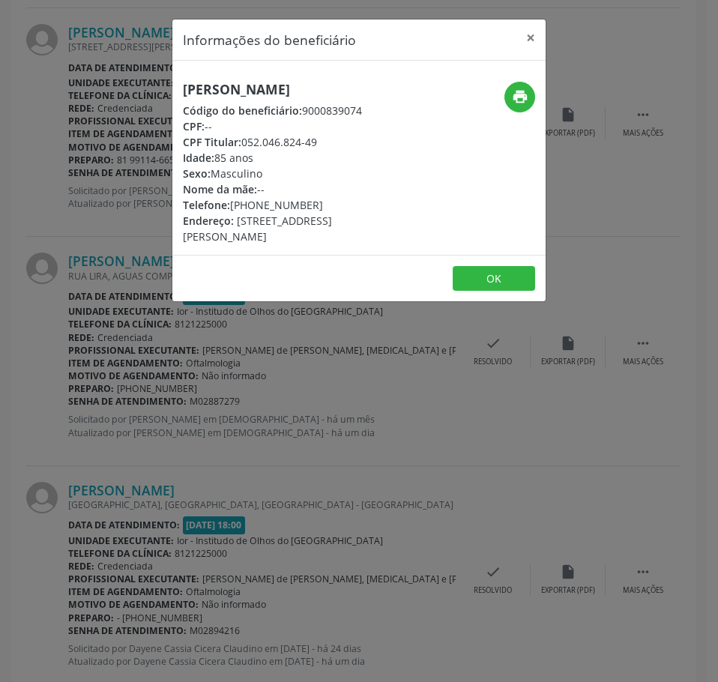
click at [290, 87] on h5 "[PERSON_NAME]" at bounding box center [297, 90] width 228 height 16
click at [116, 237] on div "Informações do beneficiário × [PERSON_NAME] Código do beneficiário: 9000839074 …" at bounding box center [359, 341] width 718 height 682
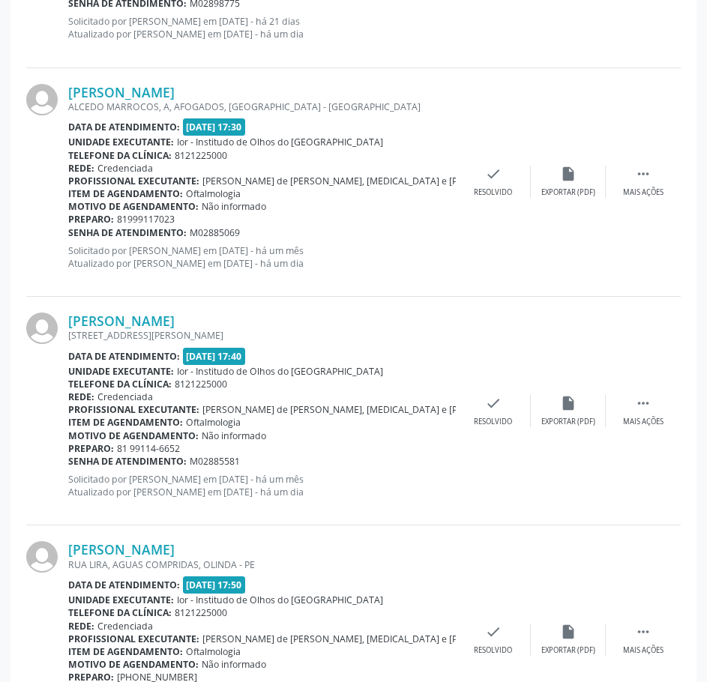
scroll to position [600, 0]
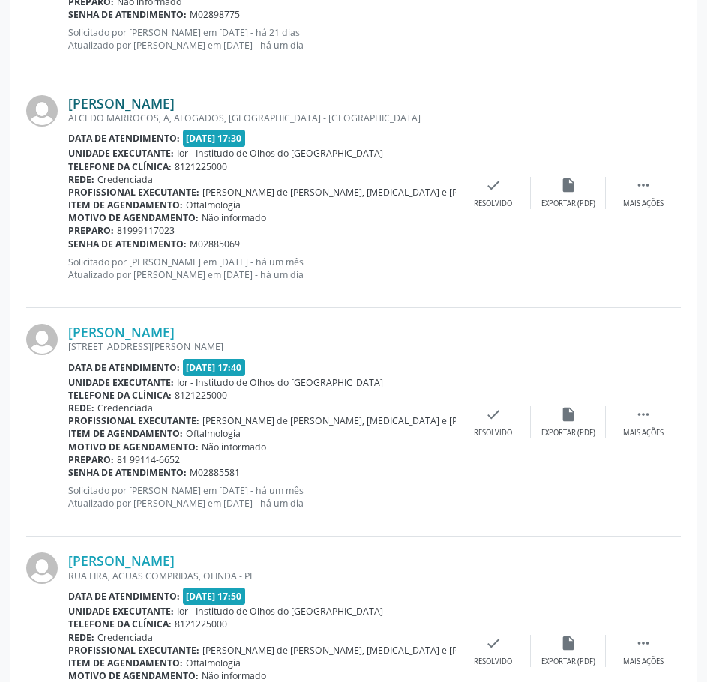
click at [175, 104] on link "[PERSON_NAME]" at bounding box center [121, 103] width 106 height 16
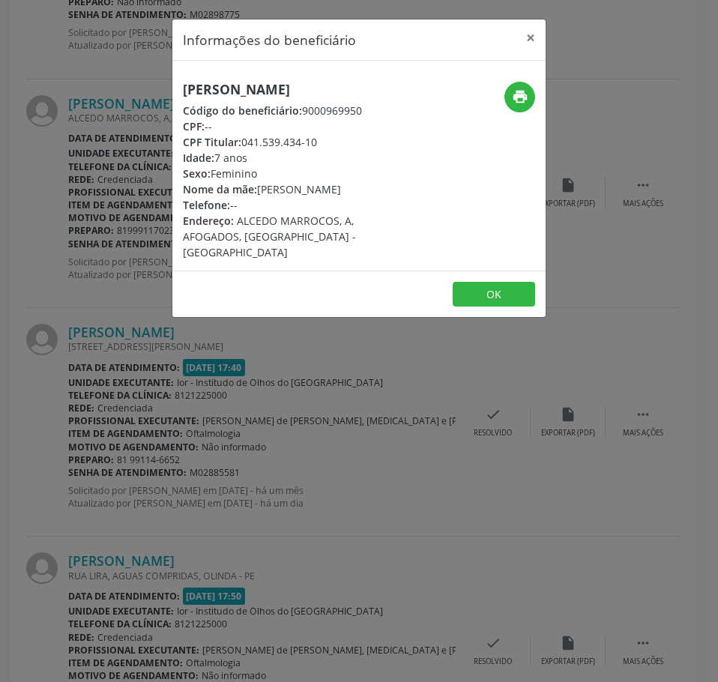
click at [223, 76] on div "[PERSON_NAME] Código do beneficiário: 9000969950 CPF: -- CPF Titular: 041.539.4…" at bounding box center [358, 166] width 373 height 210
click at [223, 88] on h5 "[PERSON_NAME]" at bounding box center [297, 90] width 228 height 16
click at [91, 208] on div "Informações do beneficiário × [PERSON_NAME] Código do beneficiário: 9000969950 …" at bounding box center [359, 341] width 718 height 682
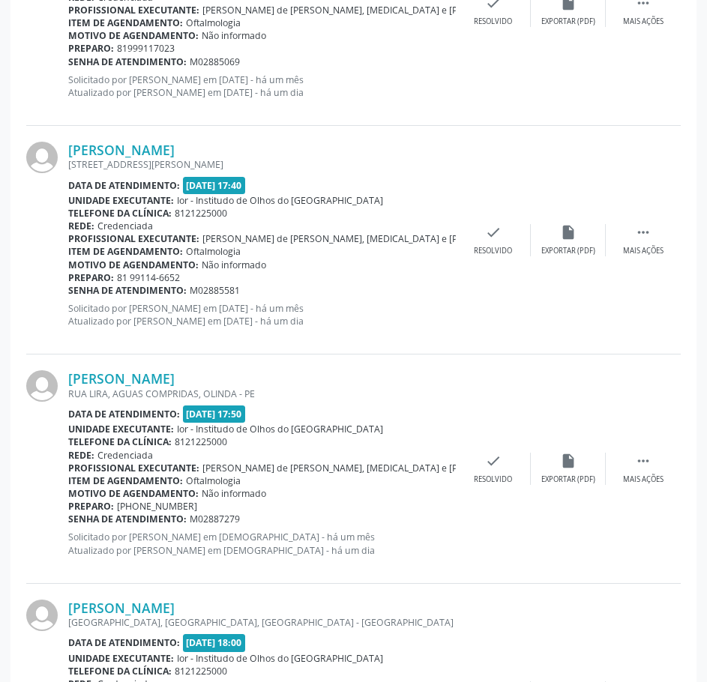
scroll to position [824, 0]
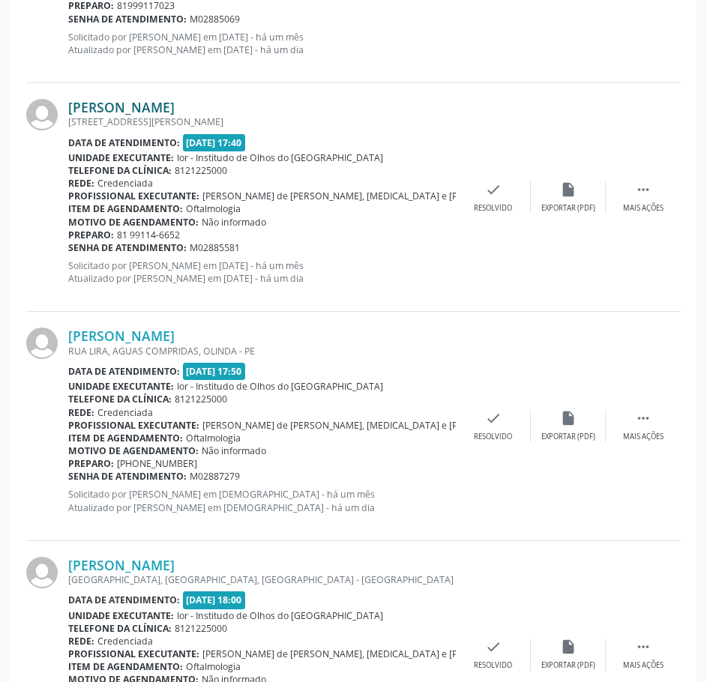
click at [173, 112] on link "[PERSON_NAME]" at bounding box center [121, 107] width 106 height 16
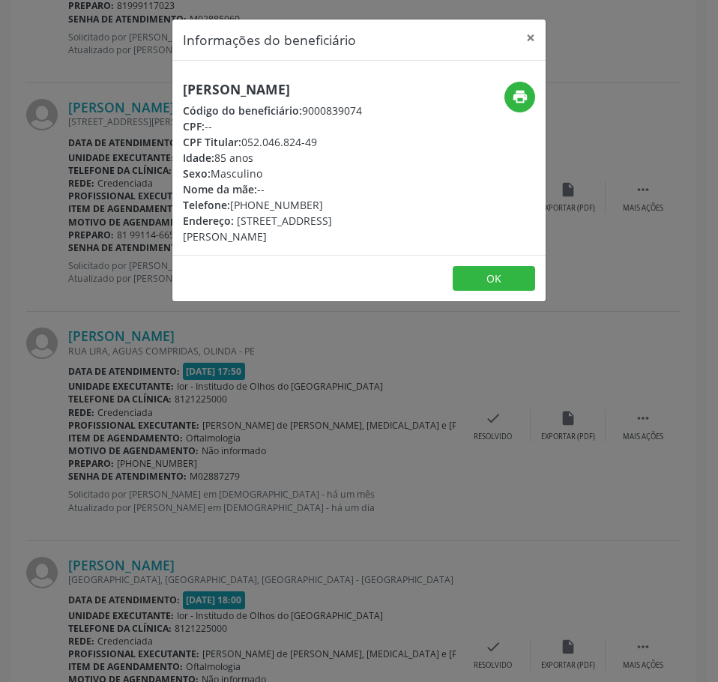
click at [238, 95] on h5 "[PERSON_NAME]" at bounding box center [297, 90] width 228 height 16
click at [267, 390] on div "Informações do beneficiário × [PERSON_NAME] Código do beneficiário: 9000839074 …" at bounding box center [359, 341] width 718 height 682
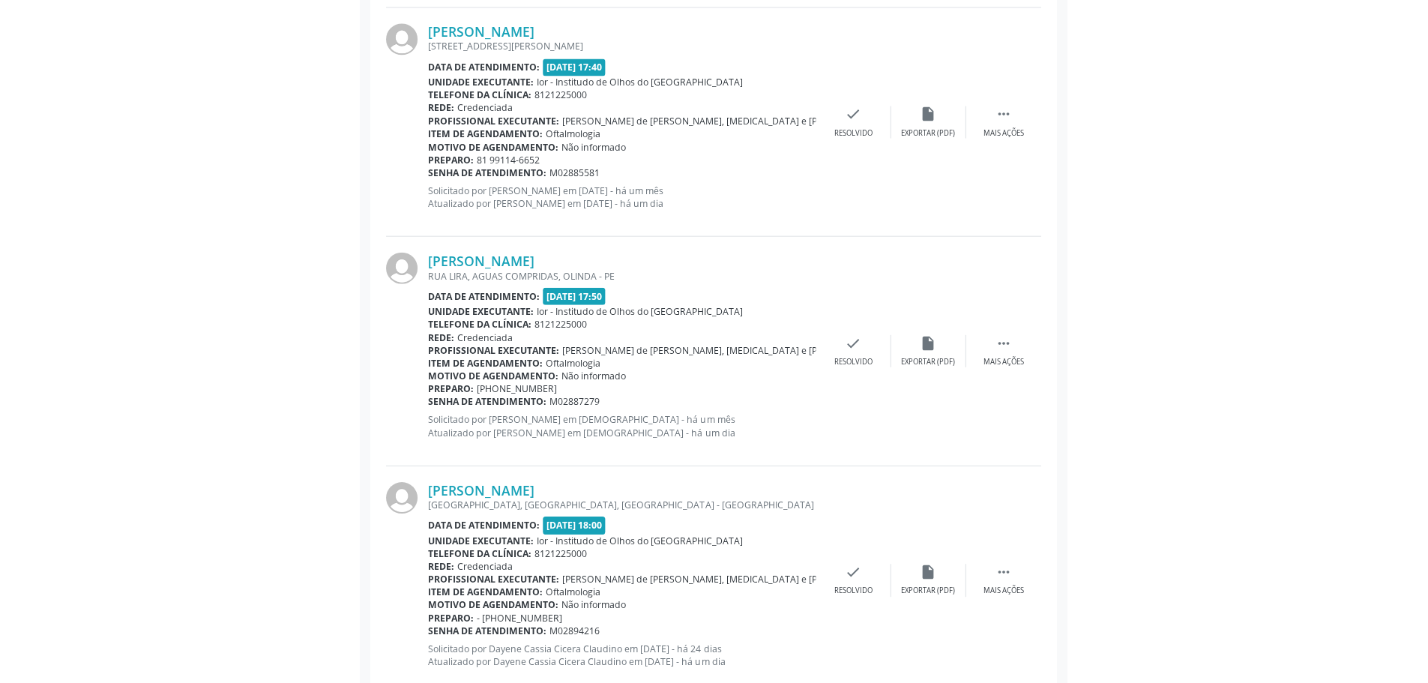
scroll to position [974, 0]
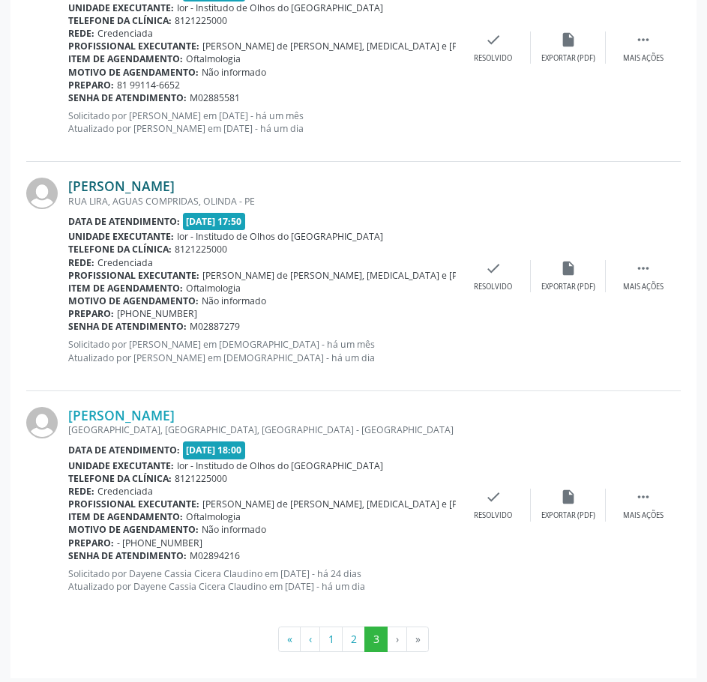
click at [175, 189] on link "[PERSON_NAME]" at bounding box center [121, 186] width 106 height 16
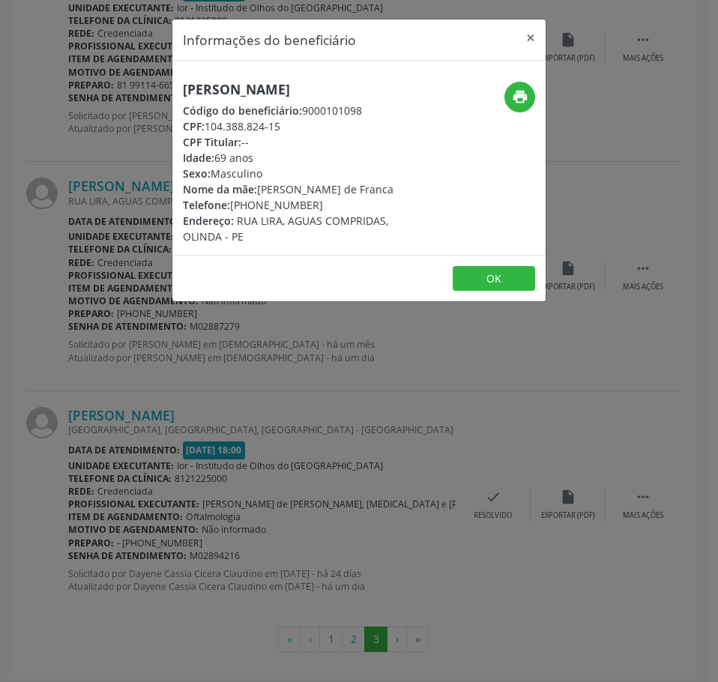
drag, startPoint x: 282, startPoint y: 124, endPoint x: 209, endPoint y: 118, distance: 72.9
click at [209, 119] on div "CPF: 104.388.824-15" at bounding box center [297, 126] width 228 height 16
click at [223, 408] on div "Informações do beneficiário × [PERSON_NAME] Código do beneficiário: 9000101098 …" at bounding box center [359, 341] width 718 height 682
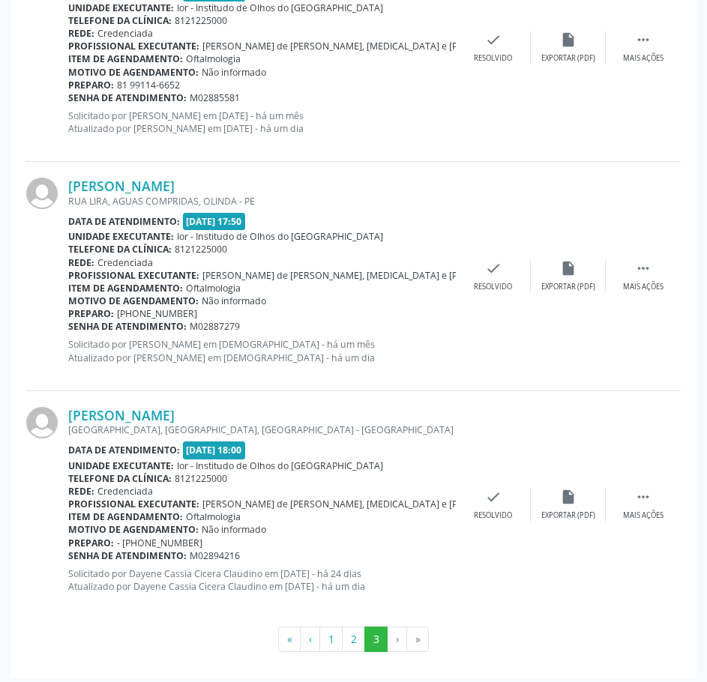
drag, startPoint x: 241, startPoint y: 326, endPoint x: 68, endPoint y: 328, distance: 172.4
click at [68, 328] on div "Senha de atendimento: M02887279" at bounding box center [261, 326] width 387 height 13
click at [175, 182] on link "[PERSON_NAME]" at bounding box center [121, 186] width 106 height 16
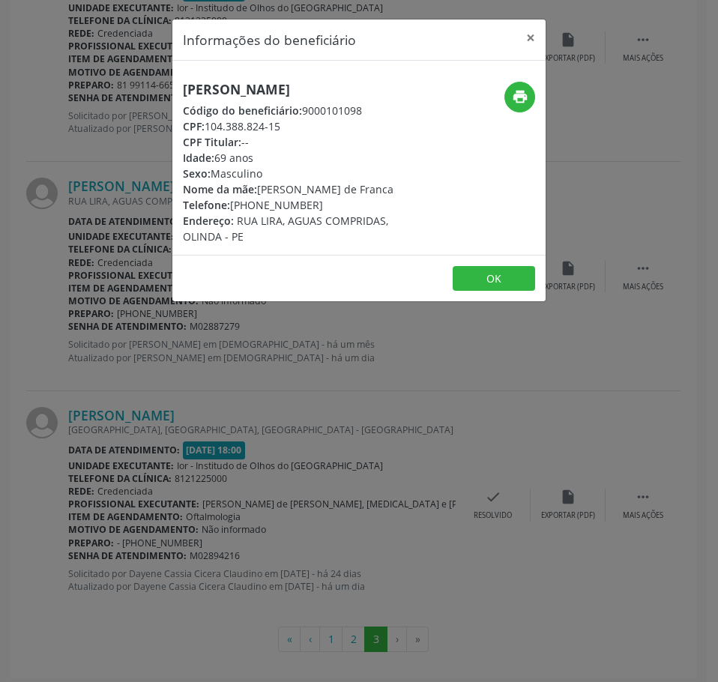
click at [315, 88] on h5 "[PERSON_NAME]" at bounding box center [297, 90] width 228 height 16
click at [216, 90] on h5 "[PERSON_NAME]" at bounding box center [297, 90] width 228 height 16
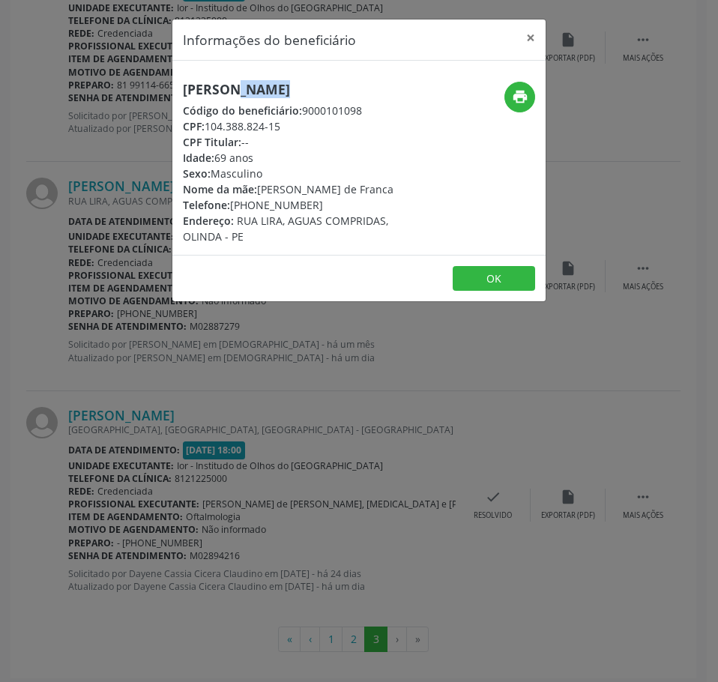
click at [216, 90] on h5 "[PERSON_NAME]" at bounding box center [297, 90] width 228 height 16
click at [131, 247] on div "Informações do beneficiário × [PERSON_NAME] Código do beneficiário: 9000101098 …" at bounding box center [359, 341] width 718 height 682
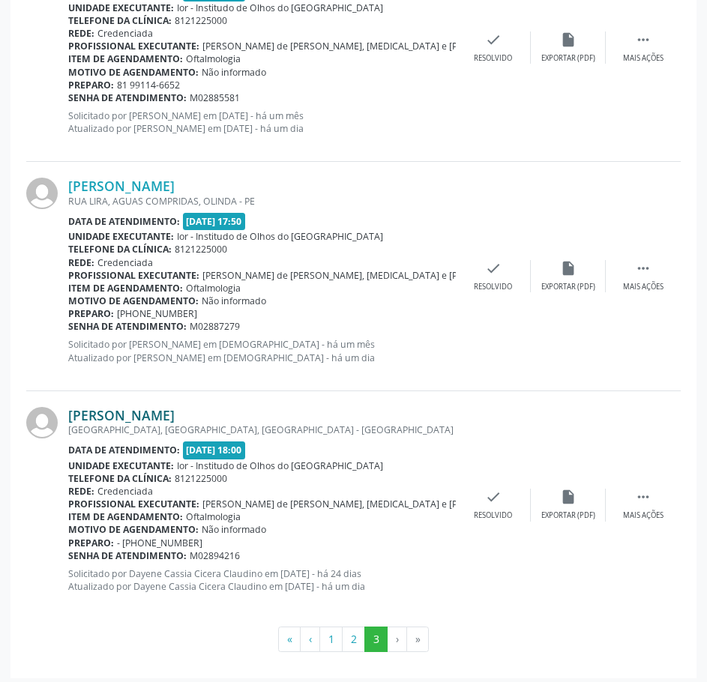
click at [175, 411] on link "[PERSON_NAME]" at bounding box center [121, 415] width 106 height 16
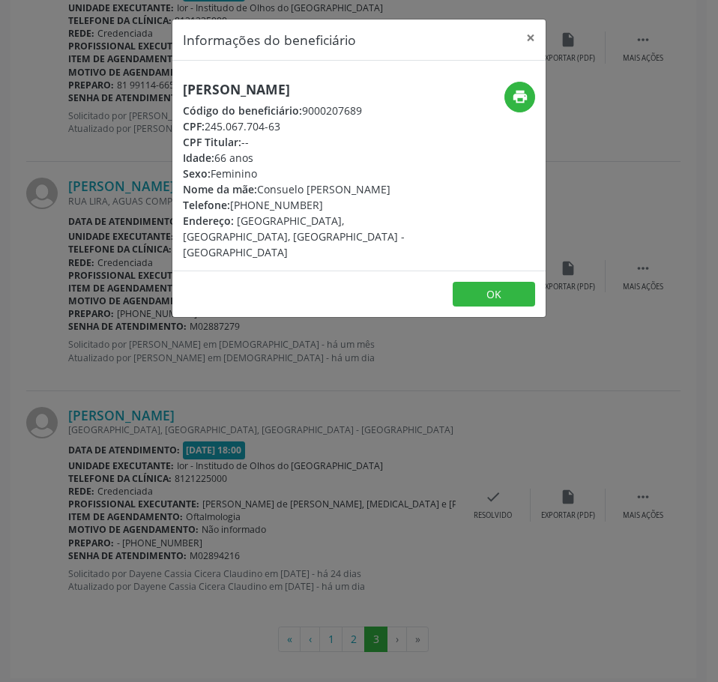
click at [247, 91] on h5 "[PERSON_NAME]" at bounding box center [297, 90] width 228 height 16
click at [249, 90] on h5 "[PERSON_NAME]" at bounding box center [297, 90] width 228 height 16
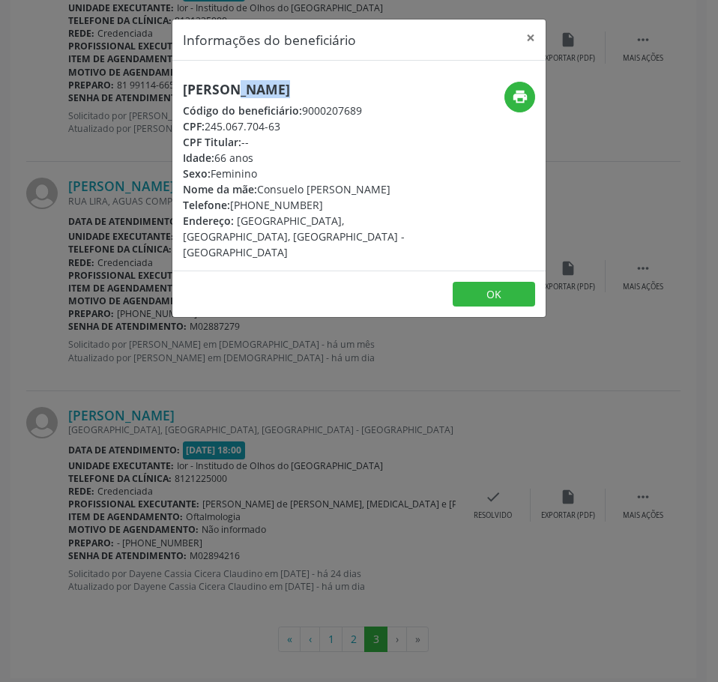
click at [249, 90] on h5 "[PERSON_NAME]" at bounding box center [297, 90] width 228 height 16
click at [316, 415] on div "Informações do beneficiário × [PERSON_NAME] Código do beneficiário: 9000207689 …" at bounding box center [359, 341] width 718 height 682
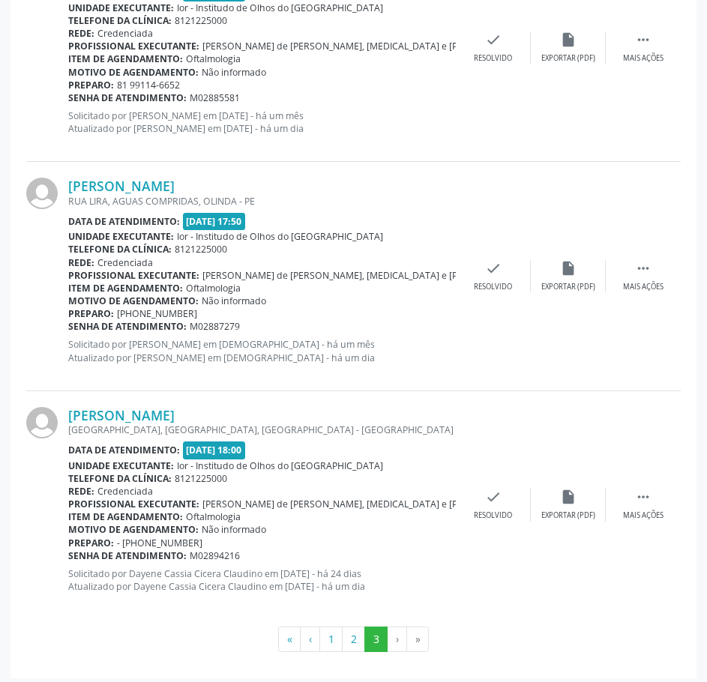
drag, startPoint x: 238, startPoint y: 556, endPoint x: 67, endPoint y: 558, distance: 170.1
click at [67, 558] on div "[PERSON_NAME] [GEOGRAPHIC_DATA], [GEOGRAPHIC_DATA], [GEOGRAPHIC_DATA] - [GEOGRA…" at bounding box center [353, 505] width 654 height 228
click at [67, 558] on div at bounding box center [47, 505] width 42 height 196
drag, startPoint x: 241, startPoint y: 557, endPoint x: 70, endPoint y: 557, distance: 170.9
click at [70, 557] on div "Senha de atendimento: M02894216" at bounding box center [261, 555] width 387 height 13
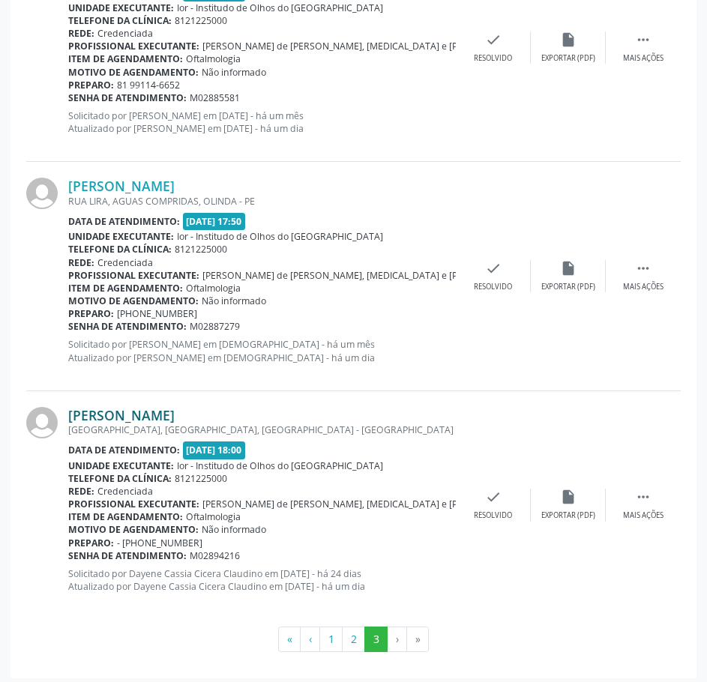
click at [175, 412] on link "[PERSON_NAME]" at bounding box center [121, 415] width 106 height 16
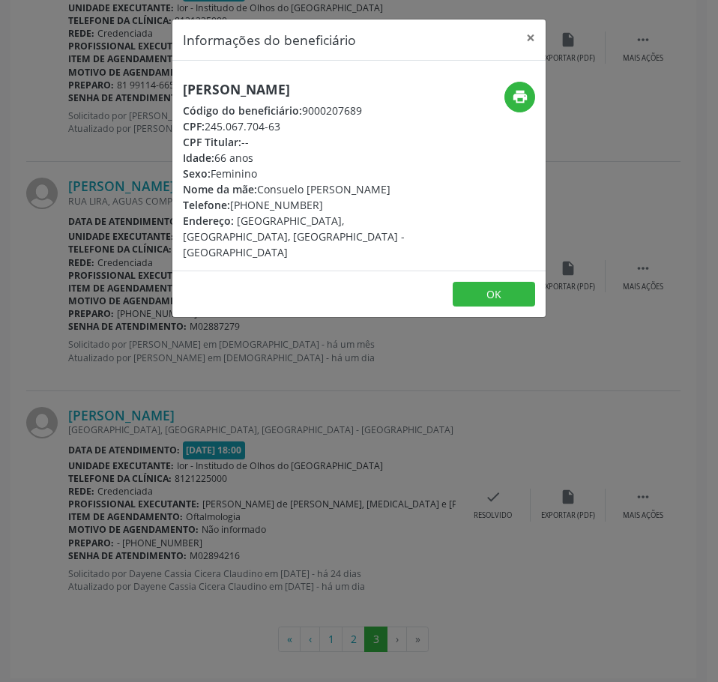
click at [271, 87] on h5 "[PERSON_NAME]" at bounding box center [297, 90] width 228 height 16
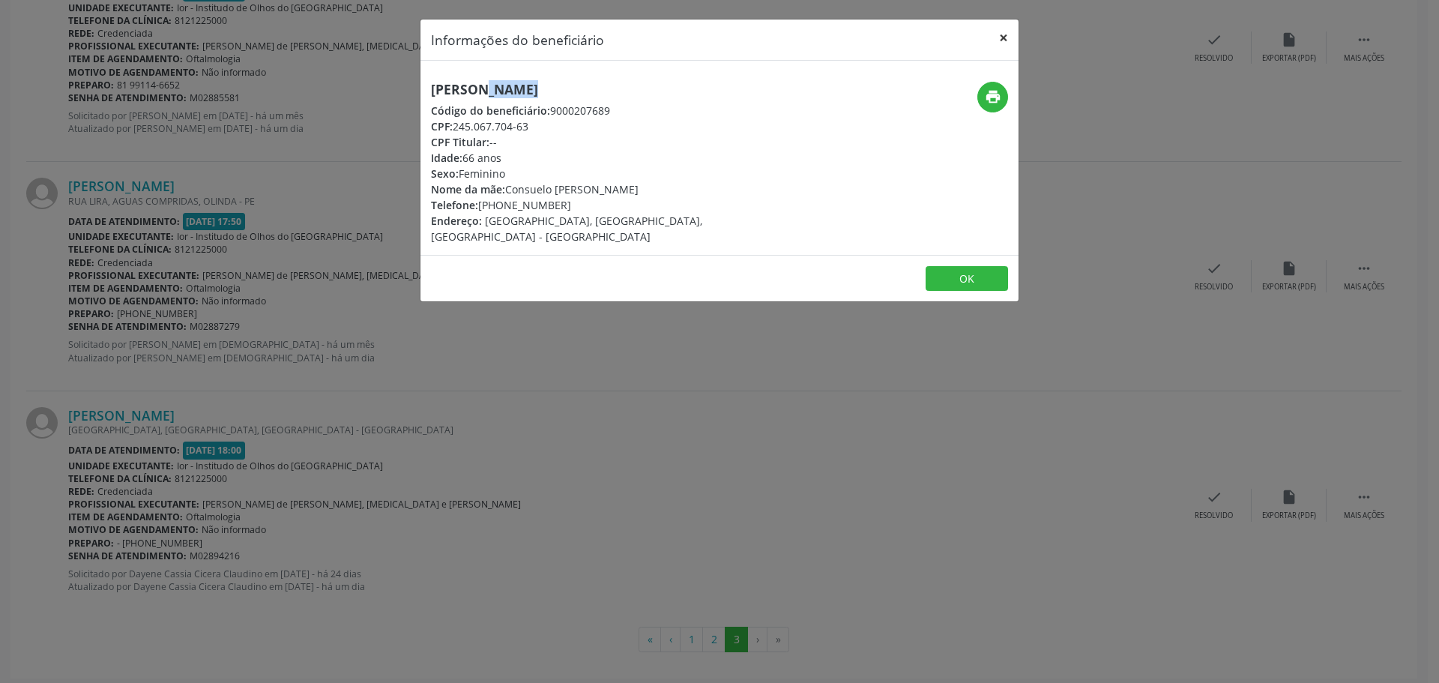
click at [706, 37] on button "×" at bounding box center [1004, 37] width 30 height 37
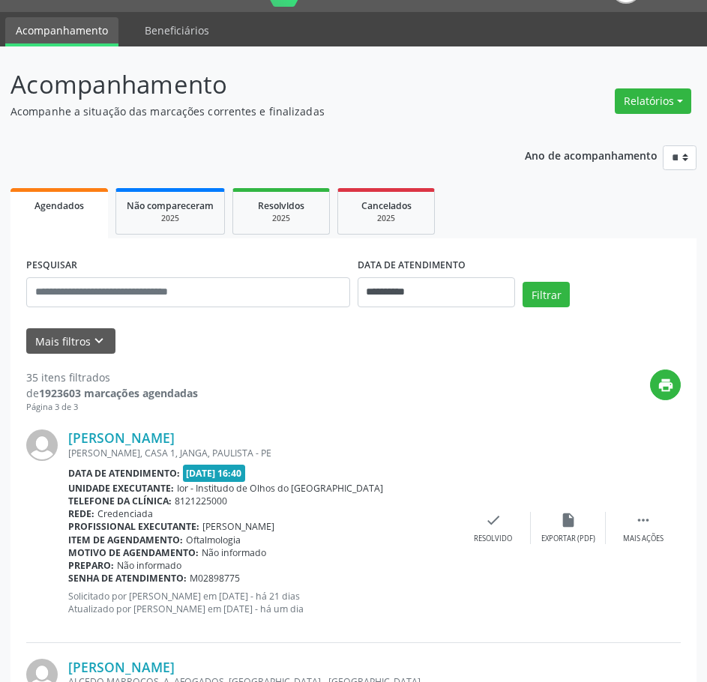
scroll to position [0, 0]
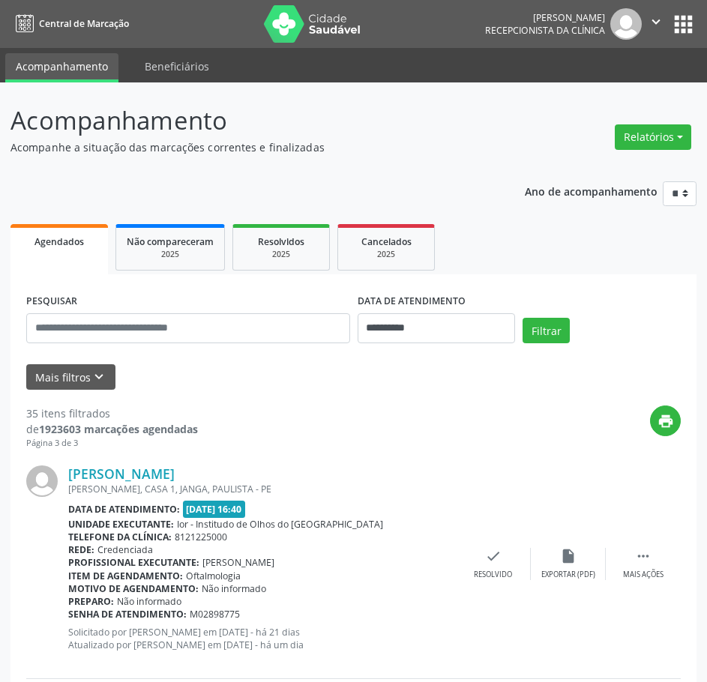
drag, startPoint x: 669, startPoint y: 15, endPoint x: 657, endPoint y: 18, distance: 12.4
click at [666, 15] on button "" at bounding box center [656, 23] width 28 height 31
click at [610, 92] on link "Sair" at bounding box center [617, 91] width 103 height 21
